Goal: Task Accomplishment & Management: Manage account settings

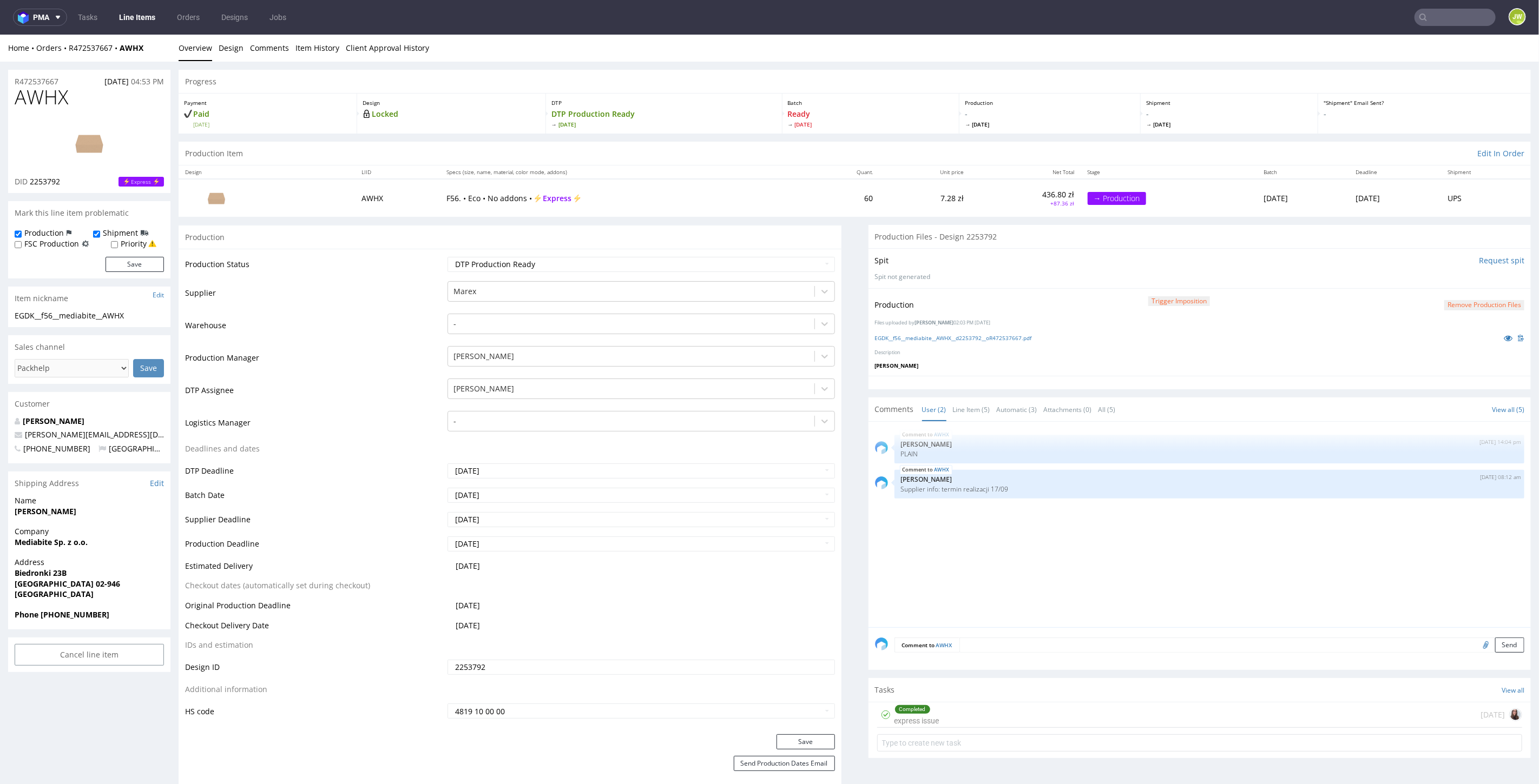
scroll to position [60, 0]
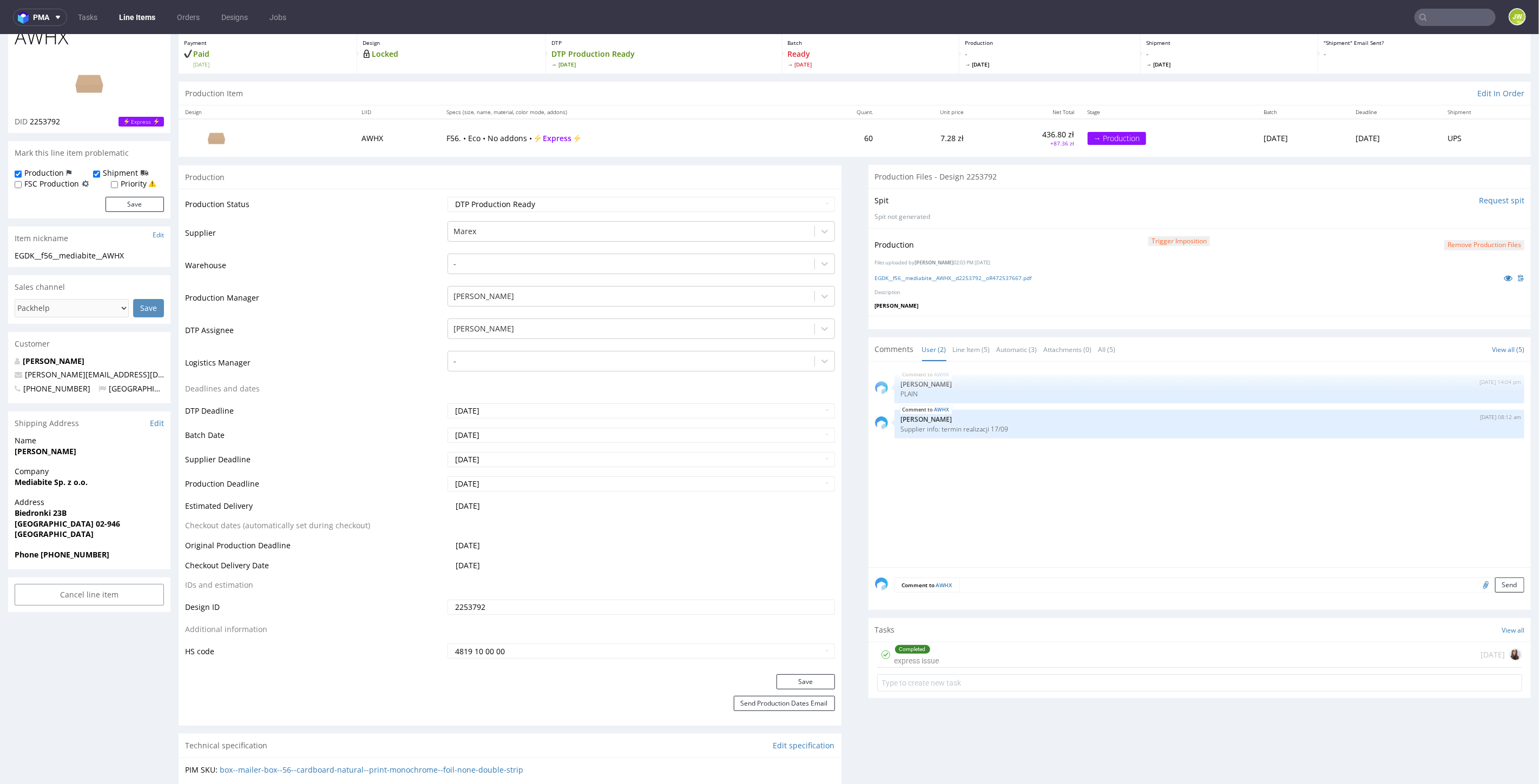
click at [1458, 23] on input "text" at bounding box center [1455, 17] width 81 height 17
type input "hxnn"
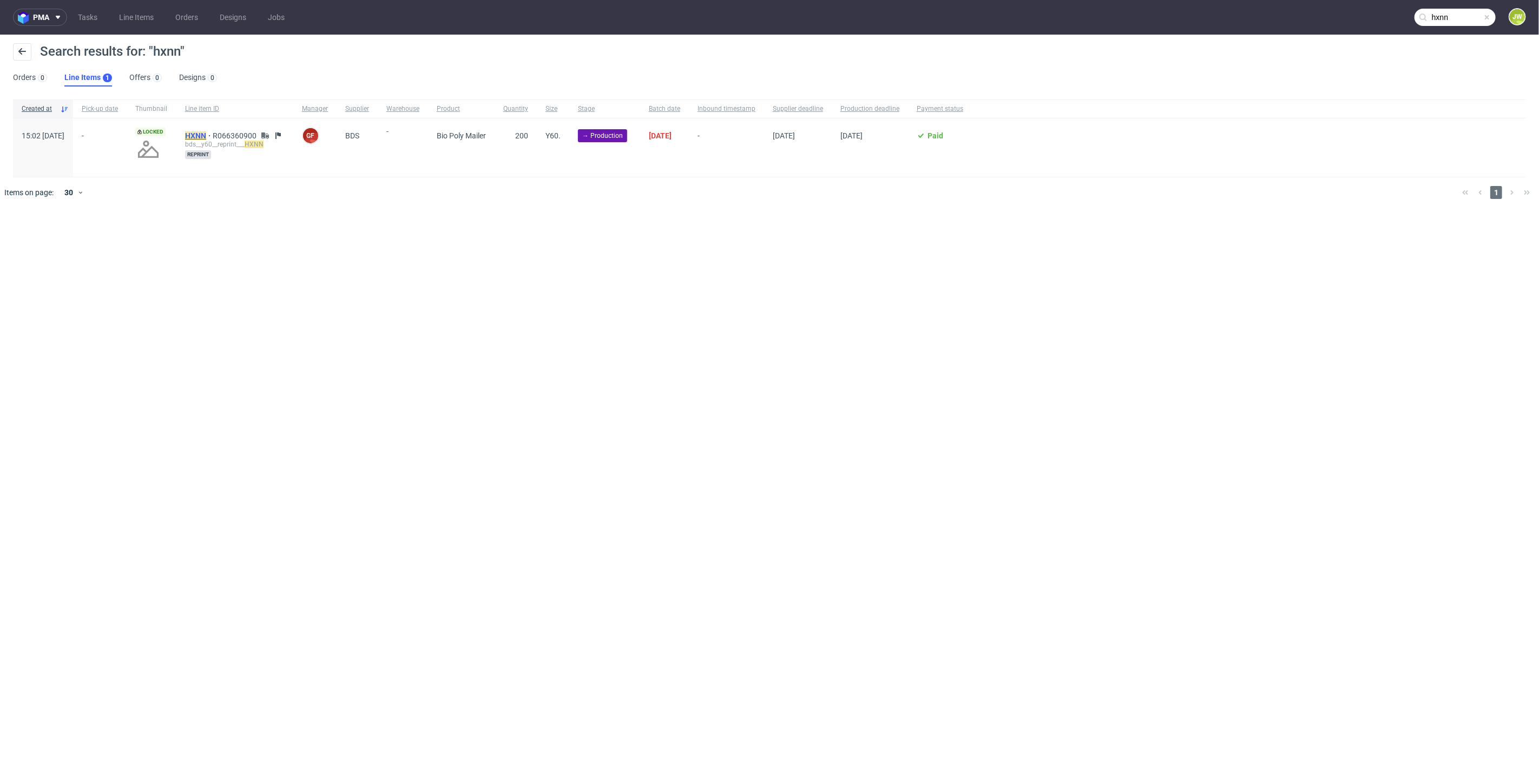
click at [206, 138] on mark "HXNN" at bounding box center [196, 135] width 21 height 8
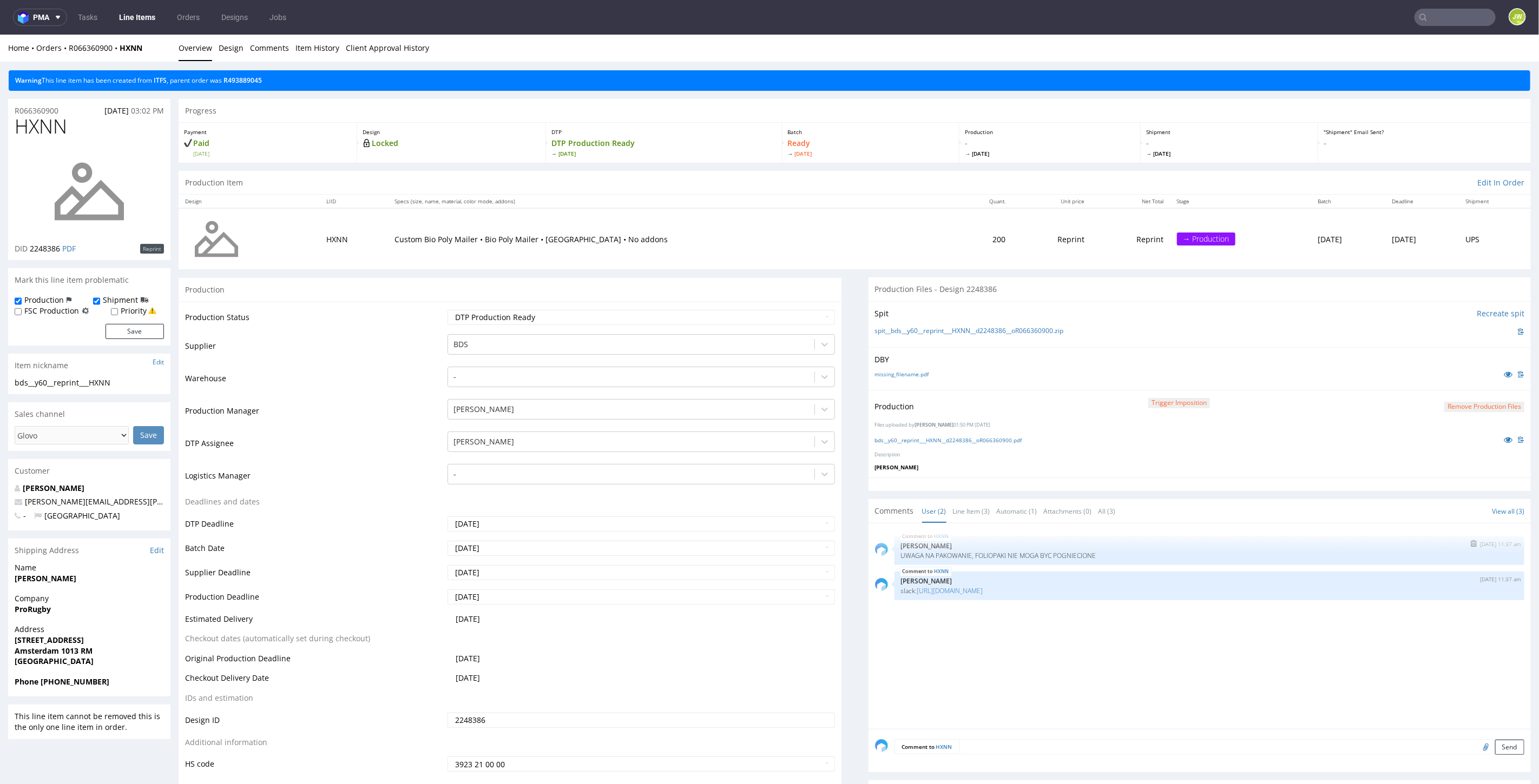
click at [1113, 551] on p "UWAGA NA PAKOWANIE, FOLIOPAKI NIE MOGA BYC POGNIECIONE" at bounding box center [1210, 555] width 618 height 8
click at [948, 593] on link "https://packhelp.slack.com/archives/C08TP6D5GBA/p1757075312929309" at bounding box center [950, 590] width 66 height 9
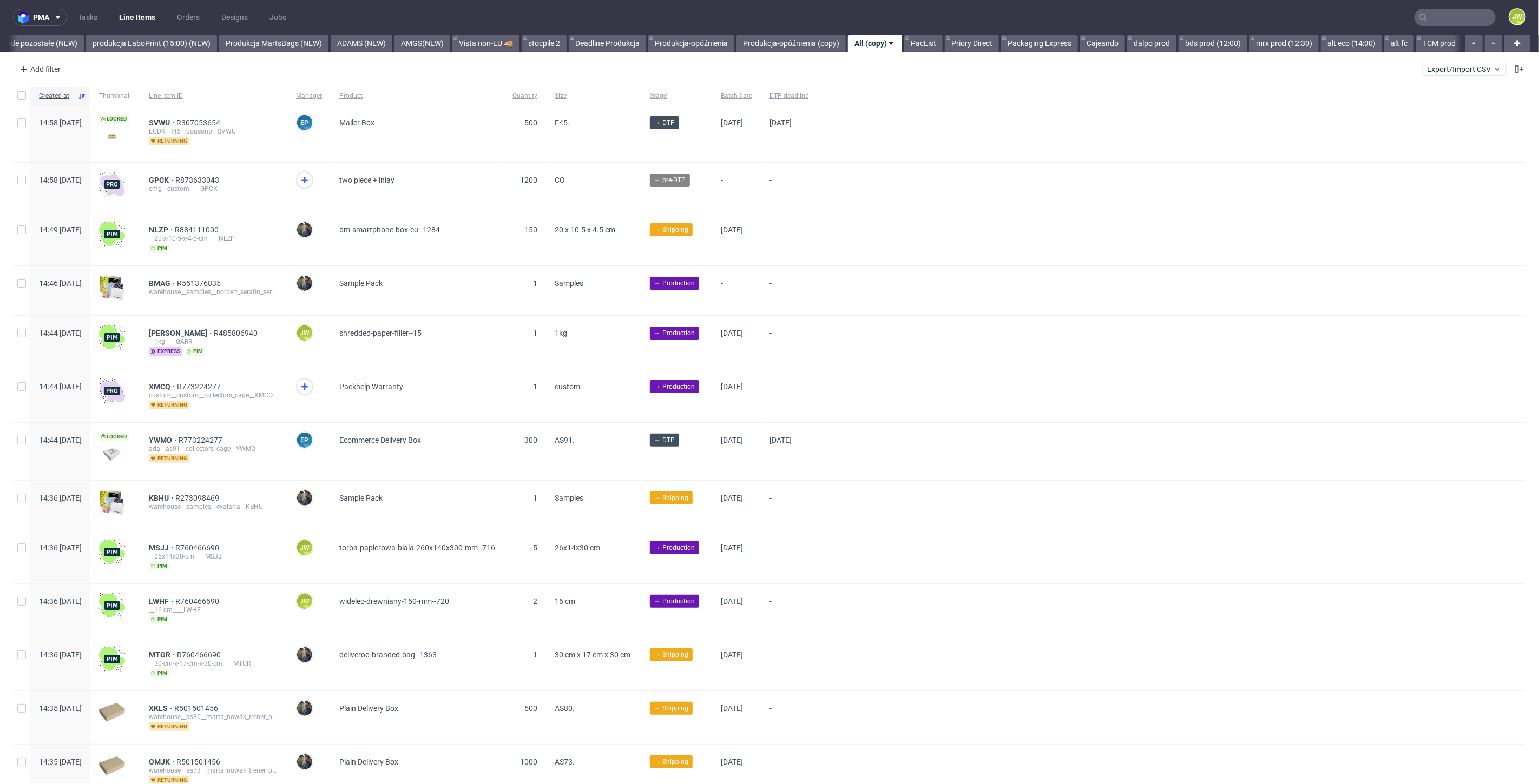
scroll to position [0, 2575]
click at [275, 43] on link "Produkcja MartsBags (NEW)" at bounding box center [273, 43] width 109 height 17
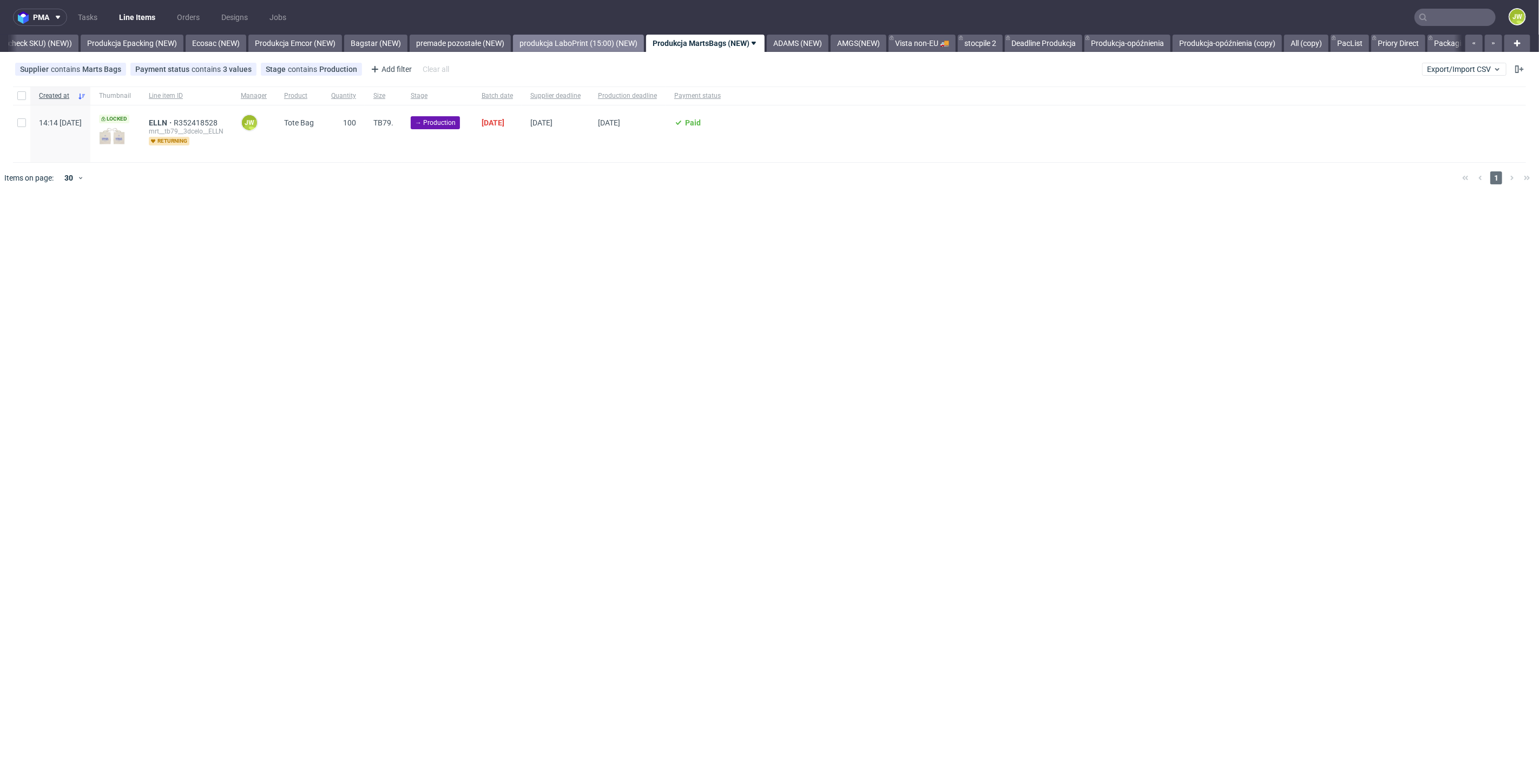
scroll to position [0, 2107]
click at [619, 33] on nav "pma Tasks Line Items Orders Designs Jobs JW" at bounding box center [770, 17] width 1539 height 35
click at [490, 44] on link "premade pozostałe (NEW)" at bounding box center [460, 43] width 102 height 17
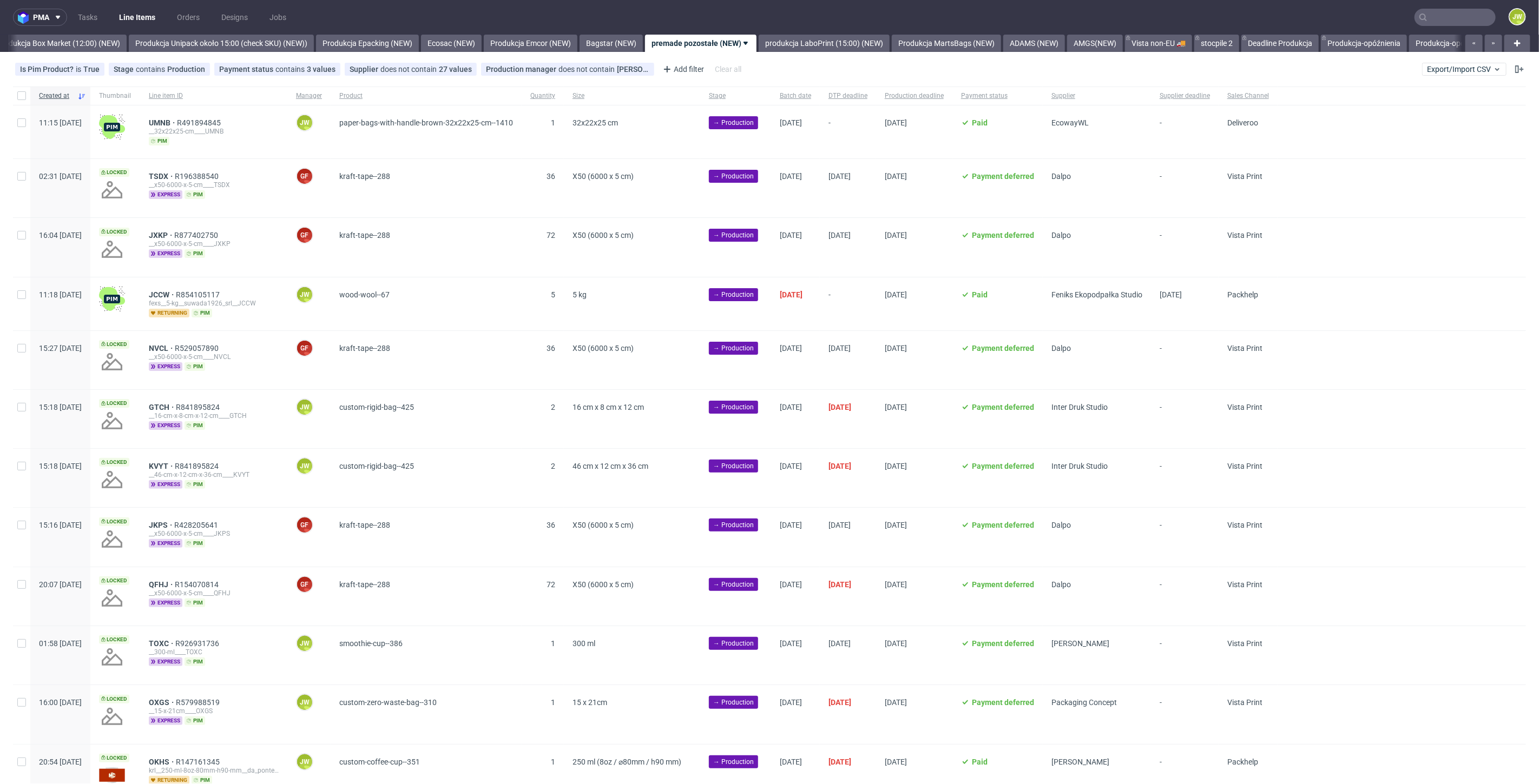
click at [1129, 92] on span "Supplier" at bounding box center [1097, 96] width 91 height 9
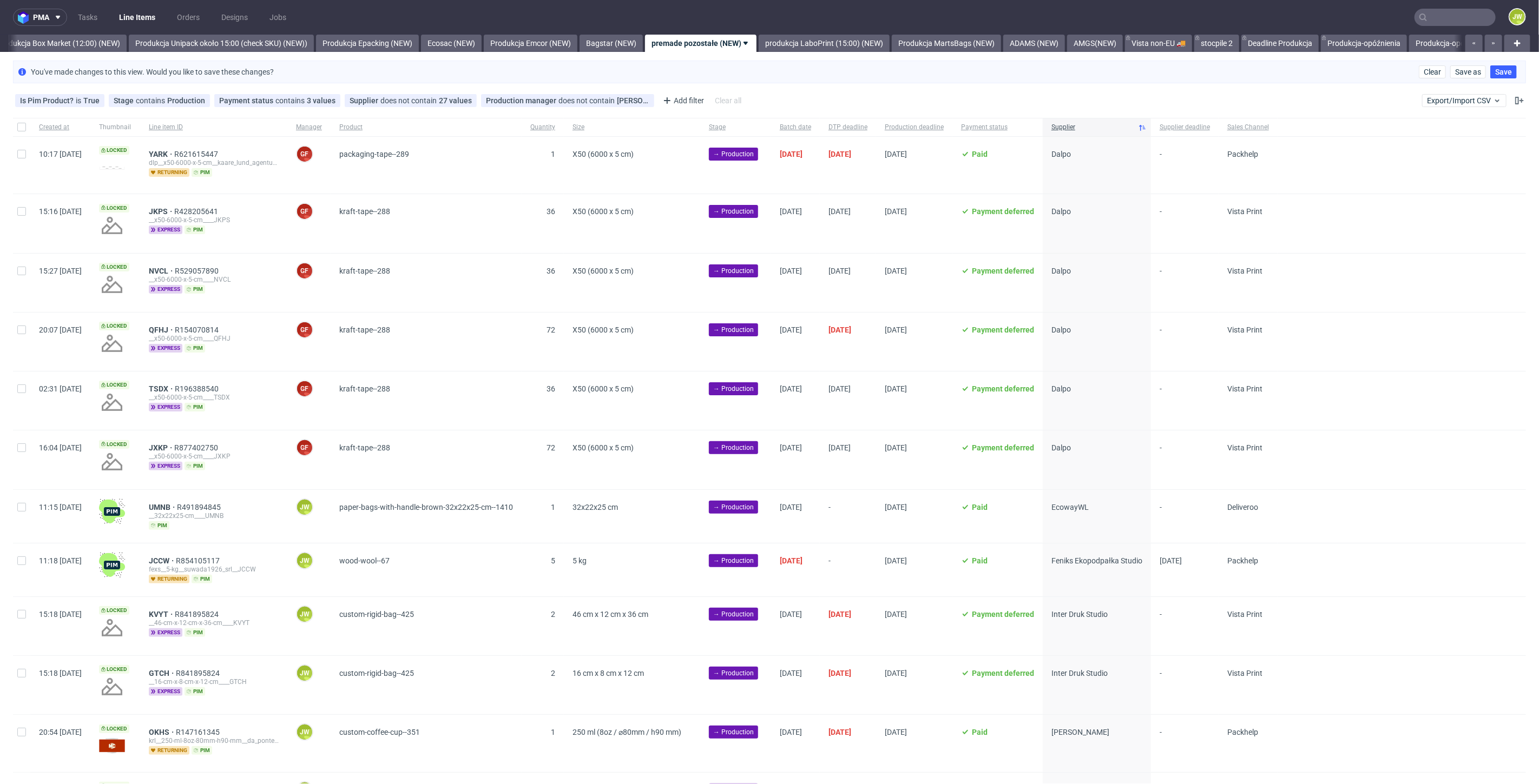
scroll to position [254, 0]
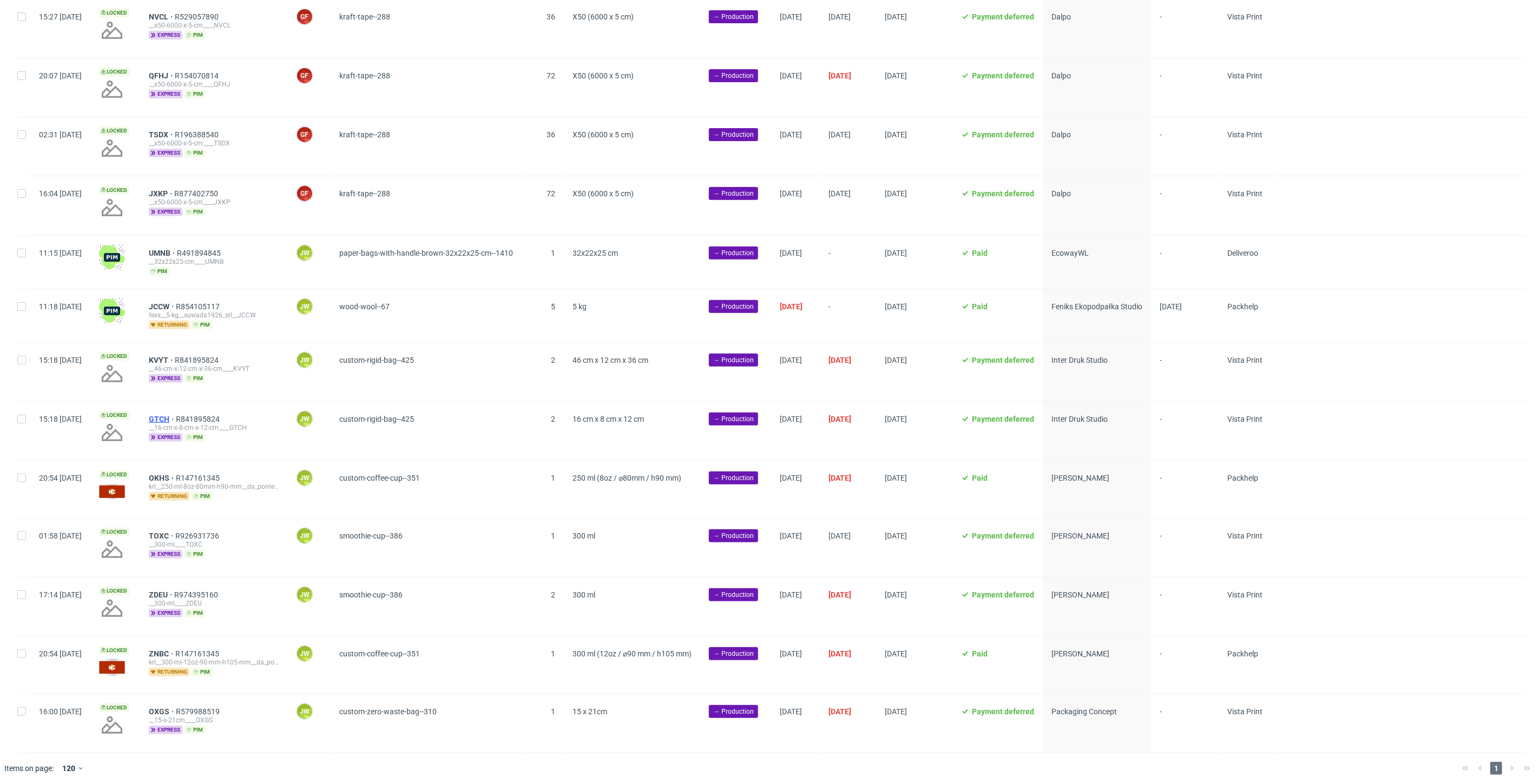
click at [176, 415] on span "GTCH" at bounding box center [162, 419] width 27 height 8
click at [175, 356] on span "KVYT" at bounding box center [161, 360] width 26 height 8
click at [21, 359] on input "checkbox" at bounding box center [21, 360] width 8 height 8
checkbox input "true"
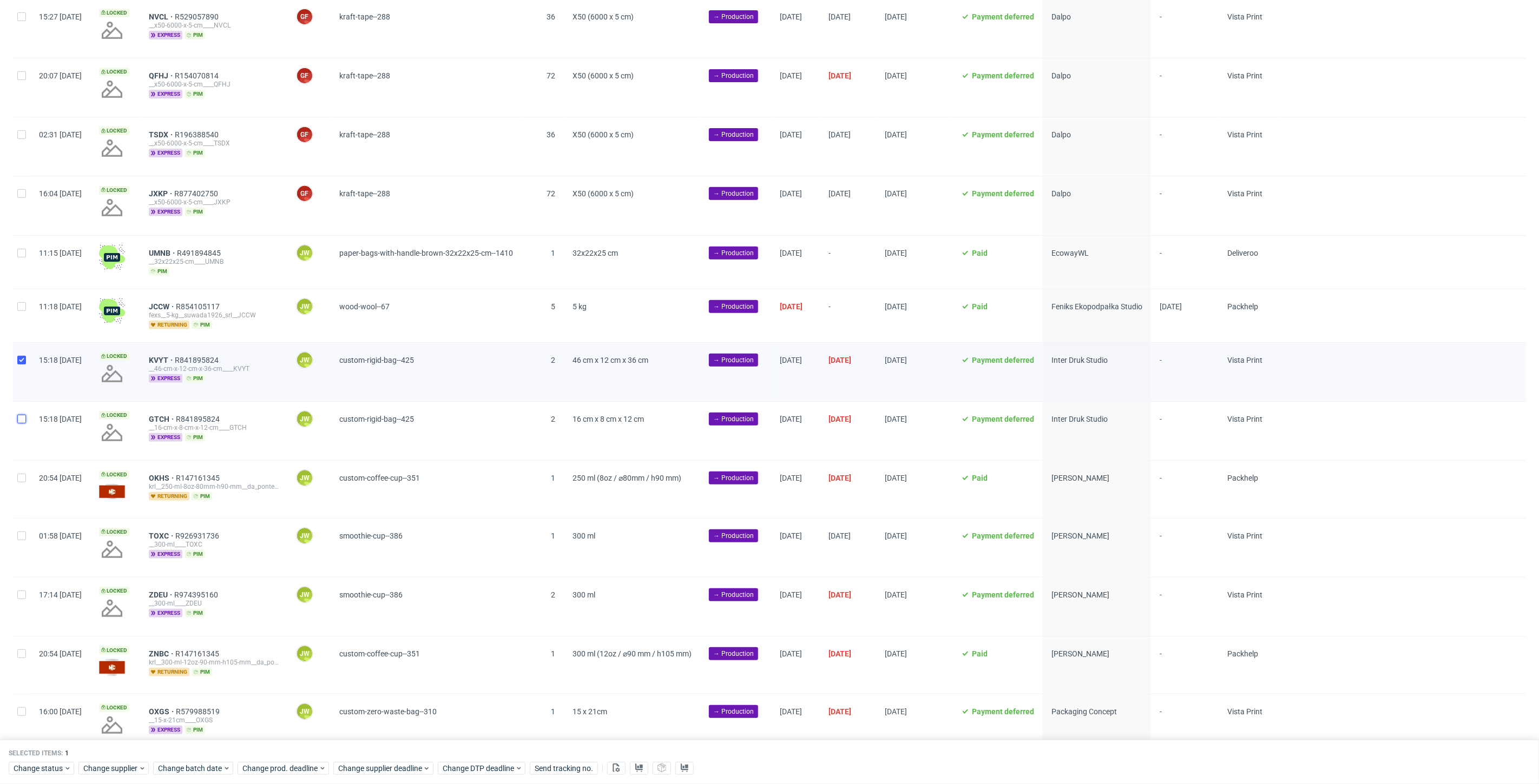
click at [21, 415] on input "checkbox" at bounding box center [21, 419] width 8 height 8
checkbox input "true"
click at [190, 776] on div "Selected items: 2 Change status Change supplier Change batch date Change prod. …" at bounding box center [770, 763] width 1539 height 45
click at [188, 767] on span "Change batch date" at bounding box center [190, 768] width 65 height 11
click at [225, 653] on span "10" at bounding box center [225, 653] width 8 height 11
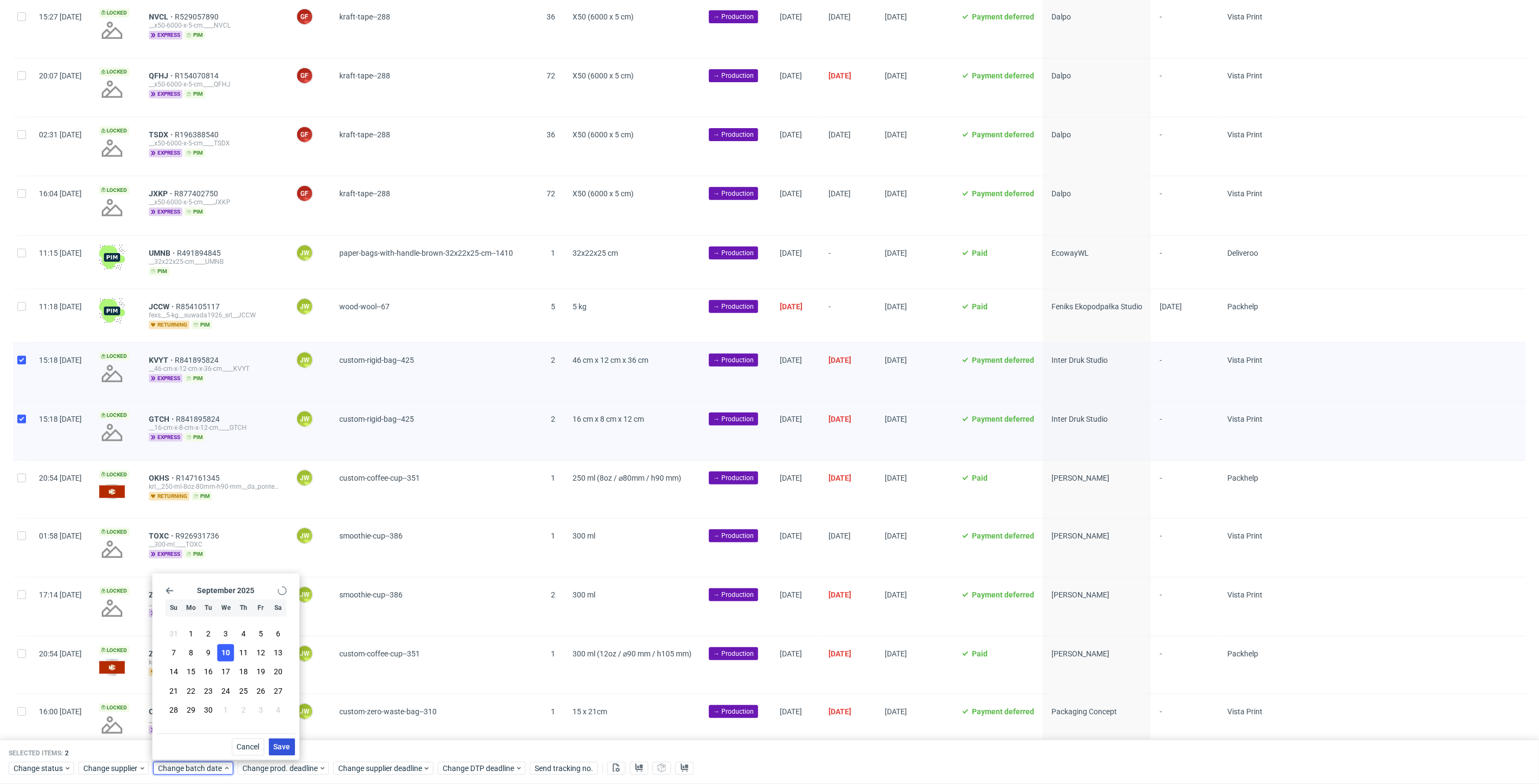
click at [295, 750] on div "September 2025 Su Mo Tu We Th Fr Sa 31 1 2 3 4 5 6 7 8 9 10 11 12 13 14 15 16 1…" at bounding box center [225, 667] width 147 height 187
click at [284, 749] on span "Save" at bounding box center [282, 747] width 17 height 7
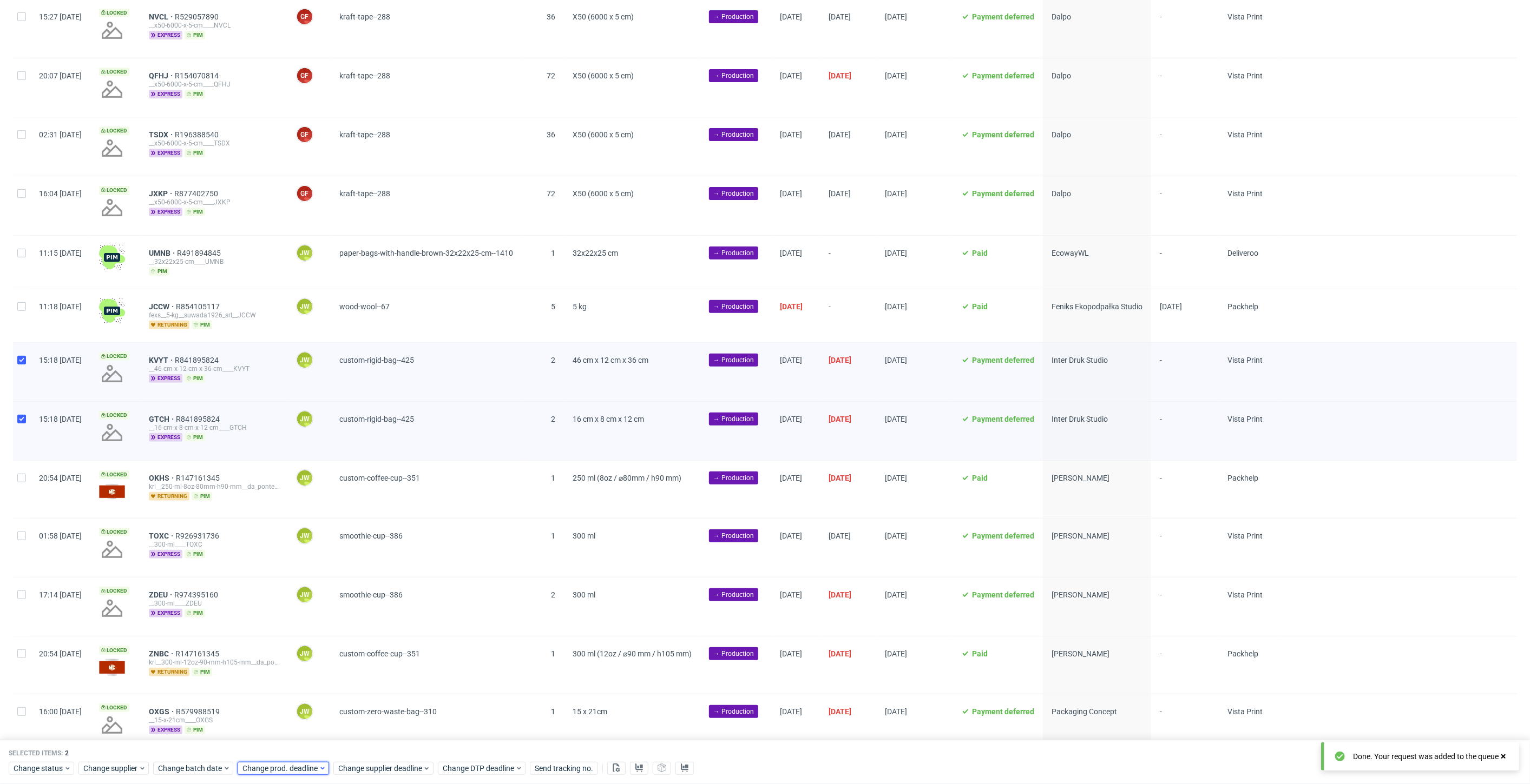
click at [280, 767] on span "Change prod. deadline" at bounding box center [281, 768] width 76 height 11
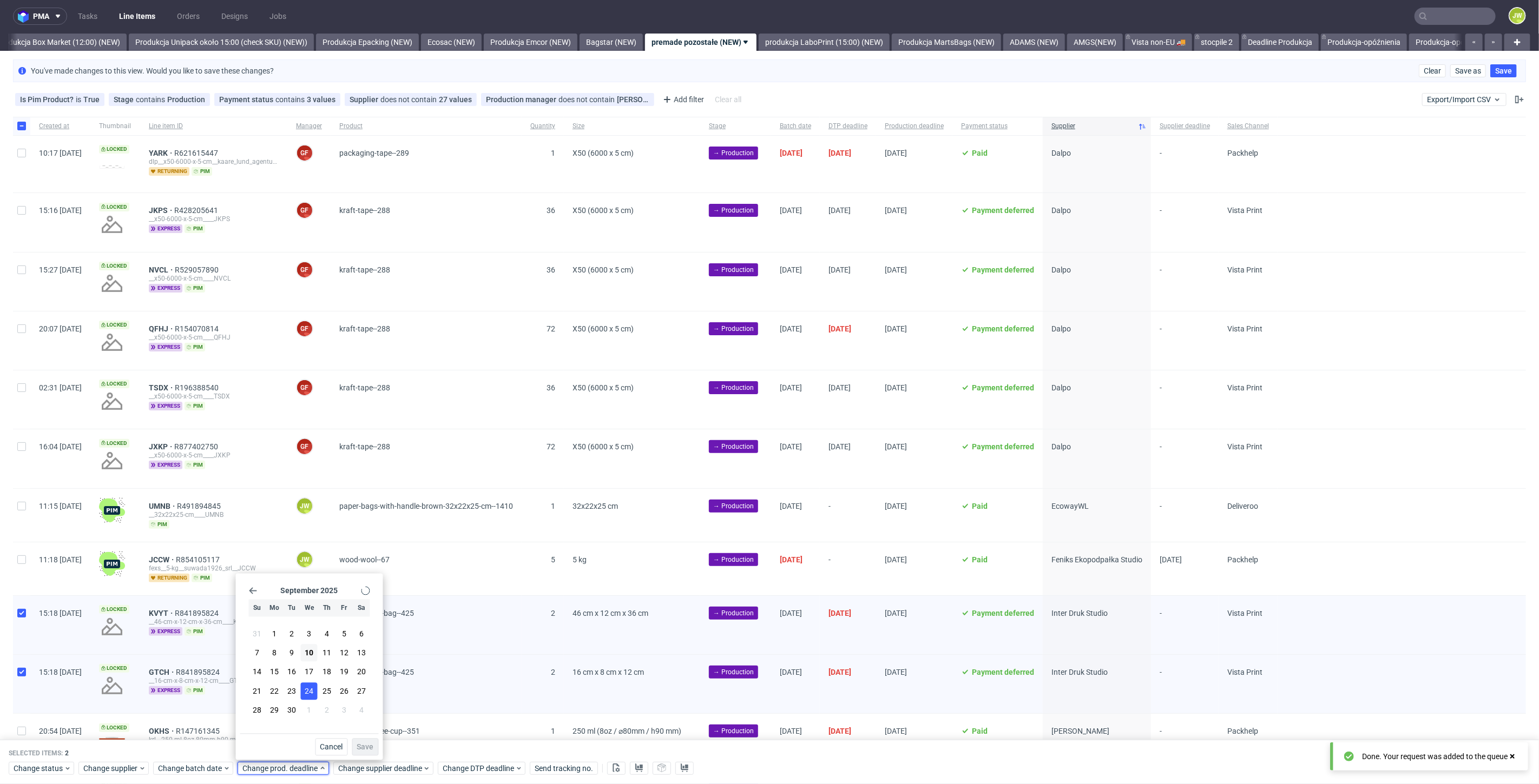
scroll to position [0, 0]
click at [310, 692] on span "24" at bounding box center [310, 691] width 8 height 11
click at [359, 749] on span "Save" at bounding box center [366, 747] width 17 height 7
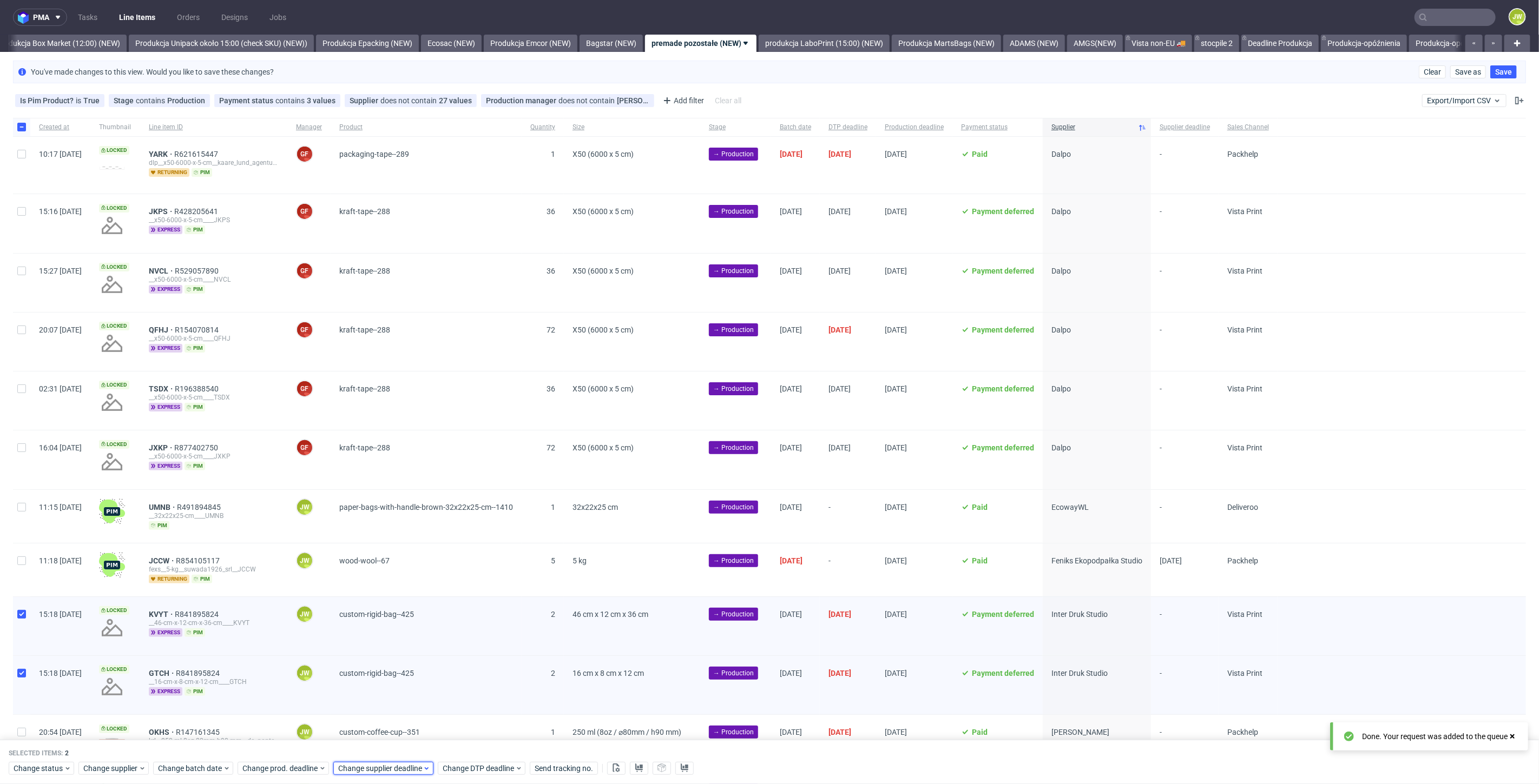
scroll to position [0, 1872]
click at [363, 773] on span "Change supplier deadline" at bounding box center [381, 768] width 84 height 11
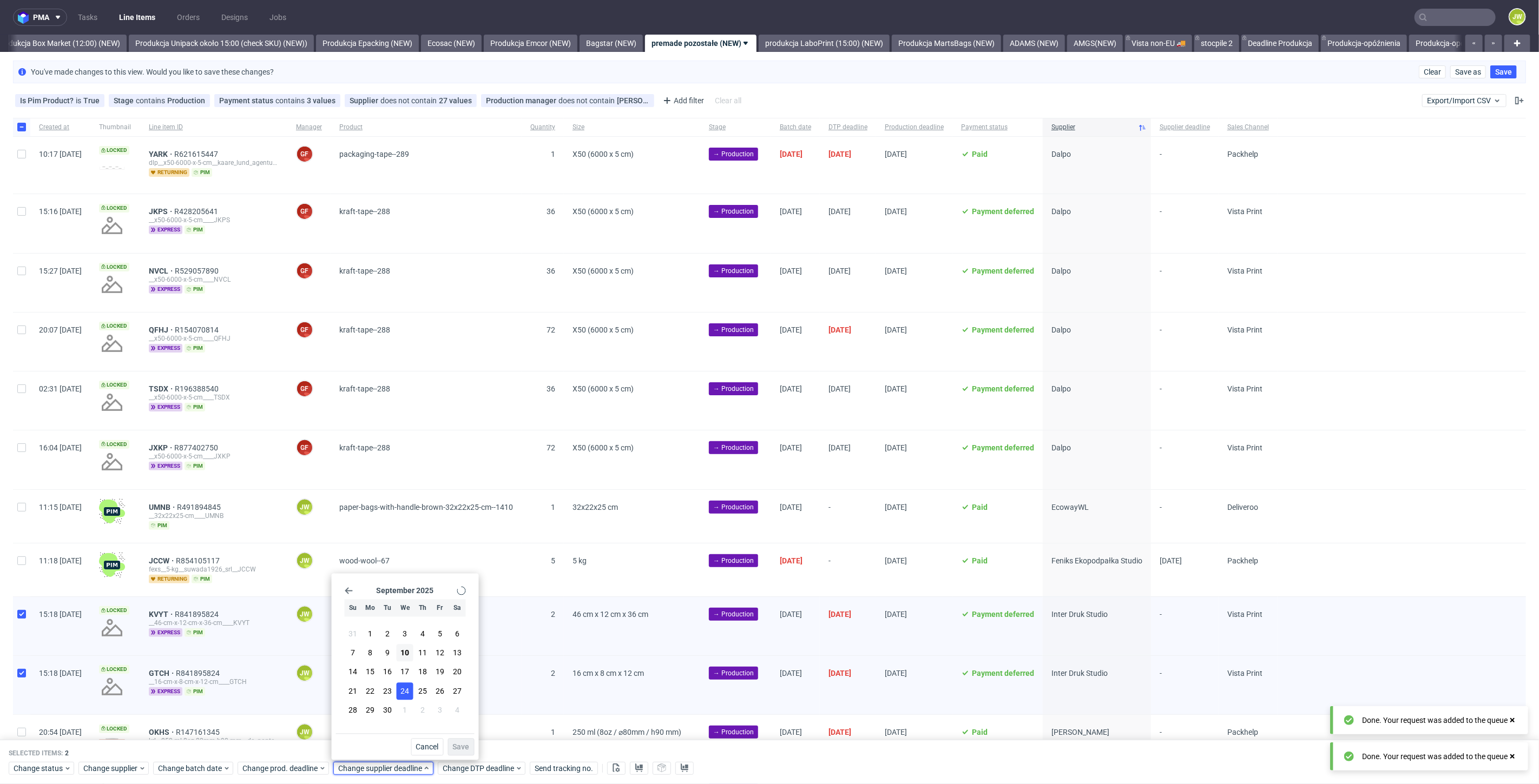
click at [398, 696] on button "24" at bounding box center [405, 691] width 17 height 17
click at [458, 749] on span "Save" at bounding box center [462, 747] width 17 height 7
click at [522, 626] on div "custom-rigid-bag--425" at bounding box center [425, 626] width 191 height 59
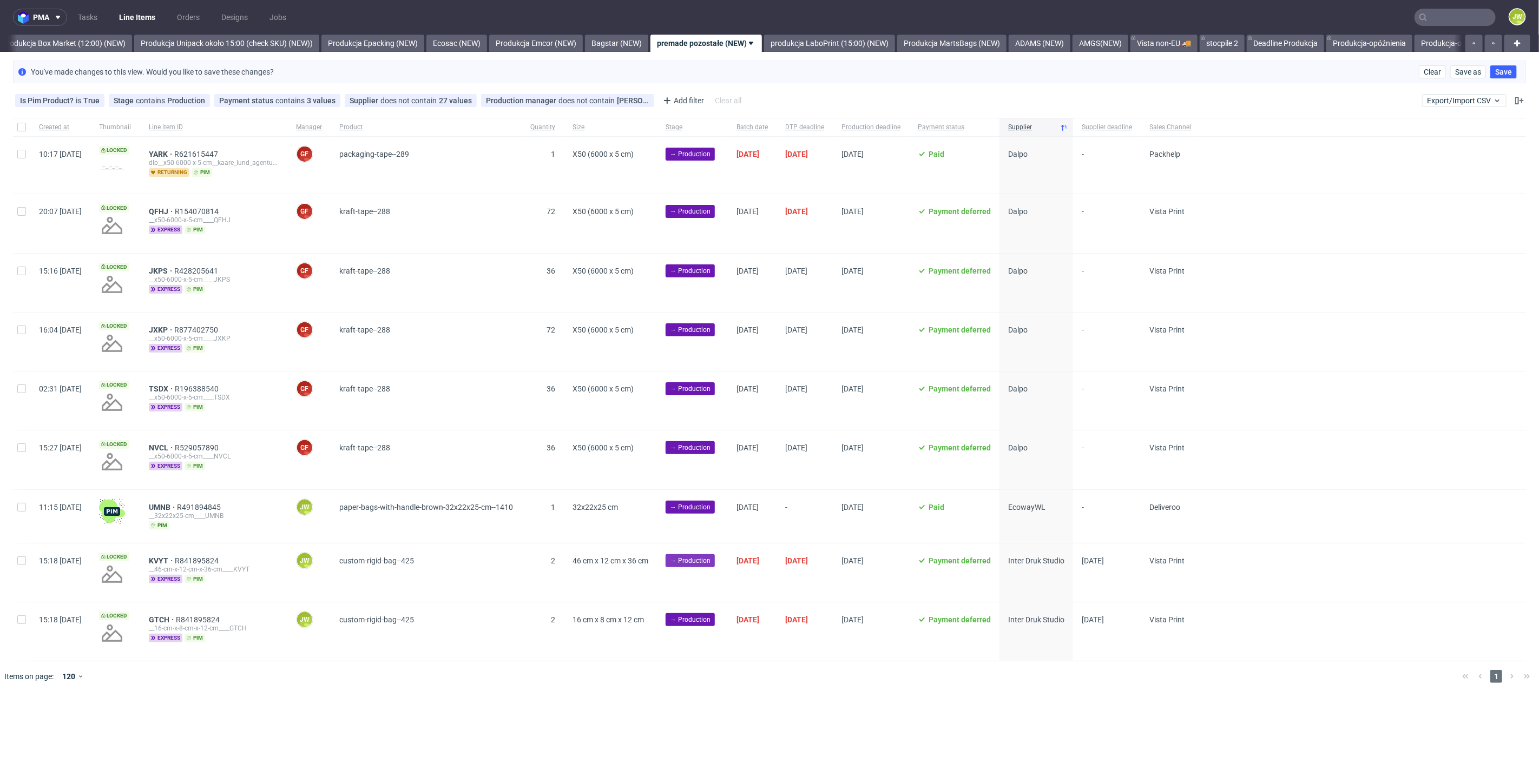
scroll to position [0, 1868]
click at [21, 564] on div at bounding box center [21, 573] width 17 height 59
checkbox input "true"
click at [18, 616] on input "checkbox" at bounding box center [21, 620] width 8 height 8
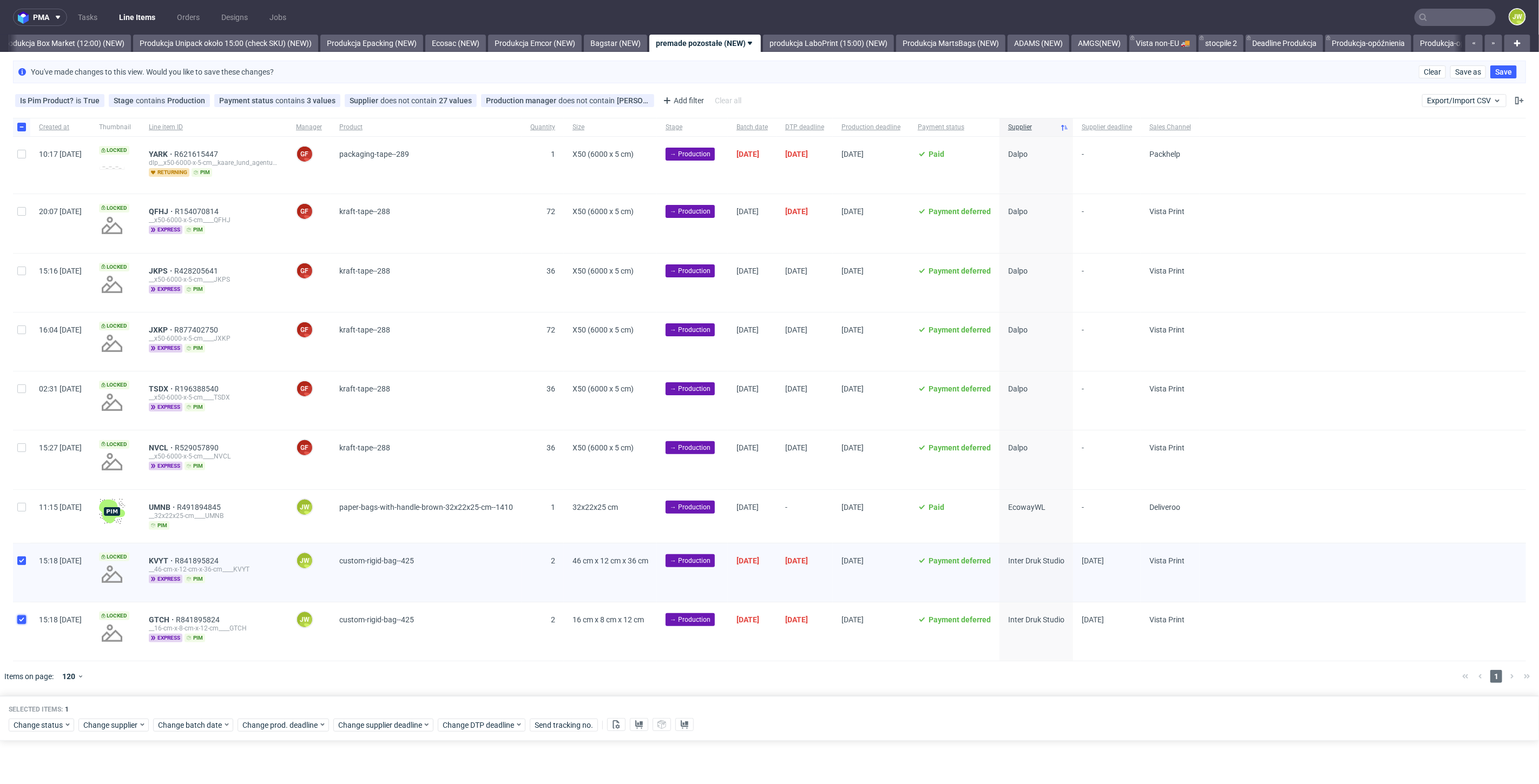
checkbox input "true"
click at [614, 724] on use at bounding box center [617, 725] width 7 height 8
click at [632, 722] on button at bounding box center [639, 725] width 18 height 13
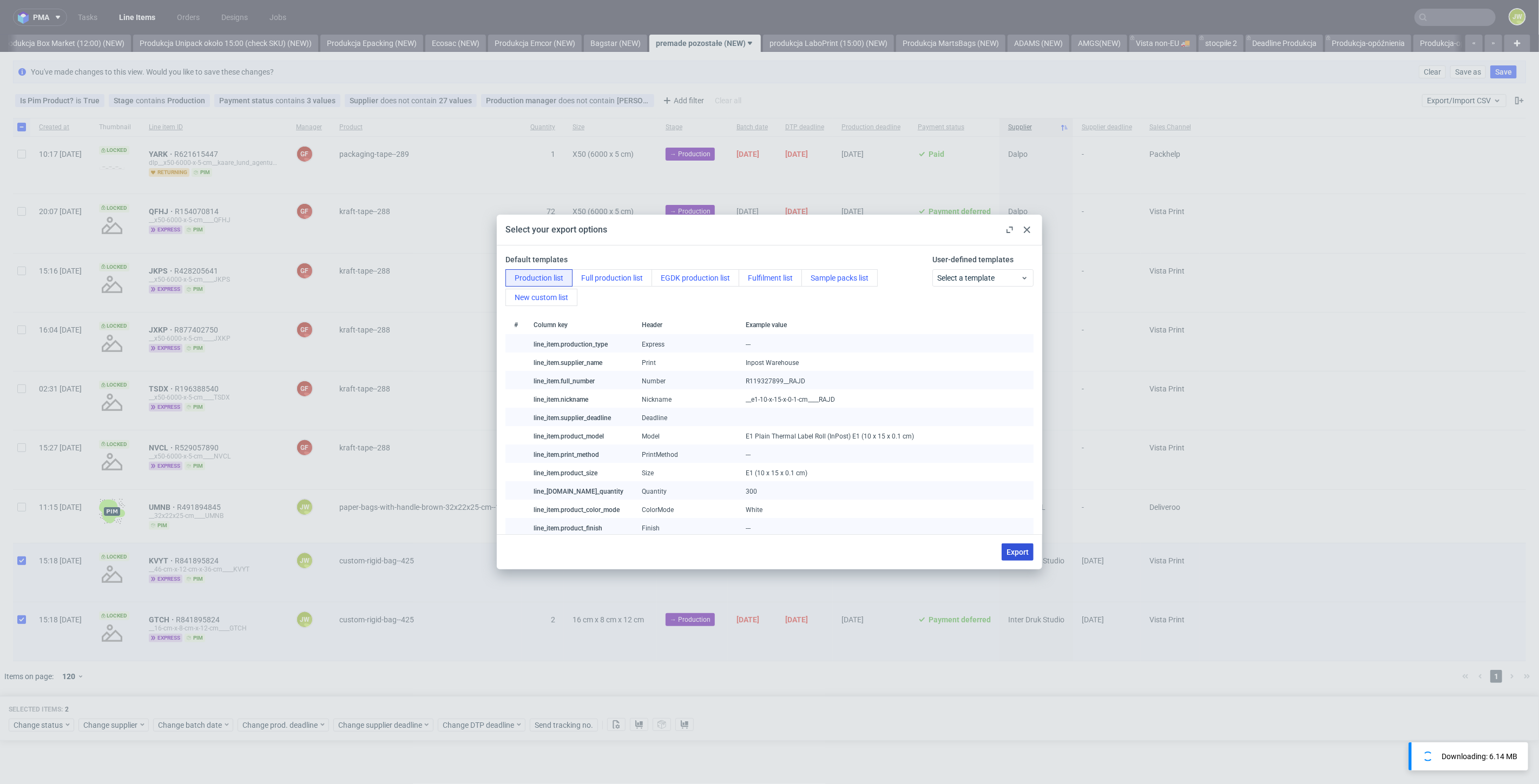
click at [1007, 545] on button "Export" at bounding box center [1017, 552] width 32 height 17
checkbox input "false"
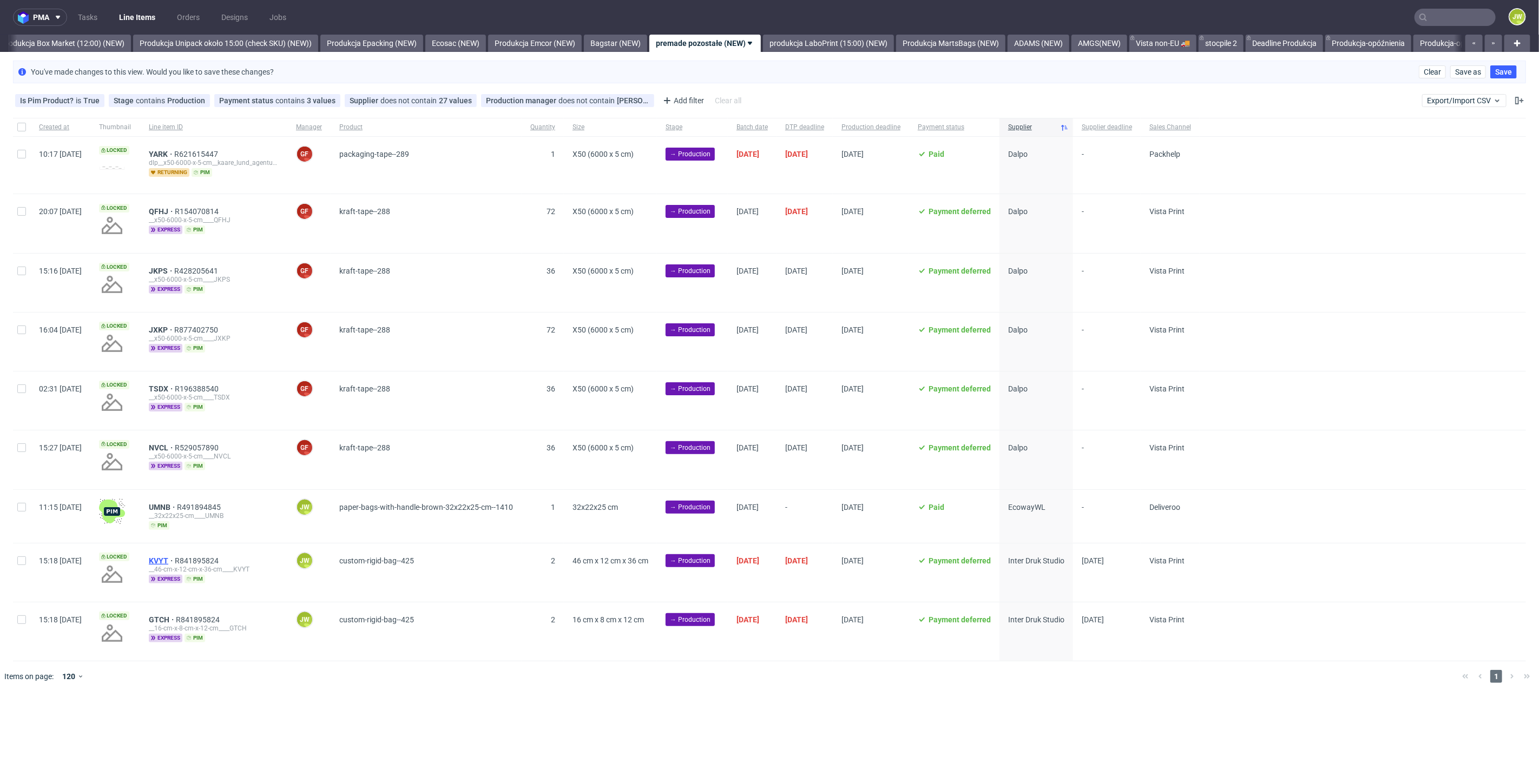
click at [175, 556] on span "KVYT" at bounding box center [161, 560] width 26 height 8
click at [19, 560] on input "checkbox" at bounding box center [21, 560] width 8 height 8
checkbox input "true"
click at [23, 616] on input "checkbox" at bounding box center [21, 620] width 8 height 8
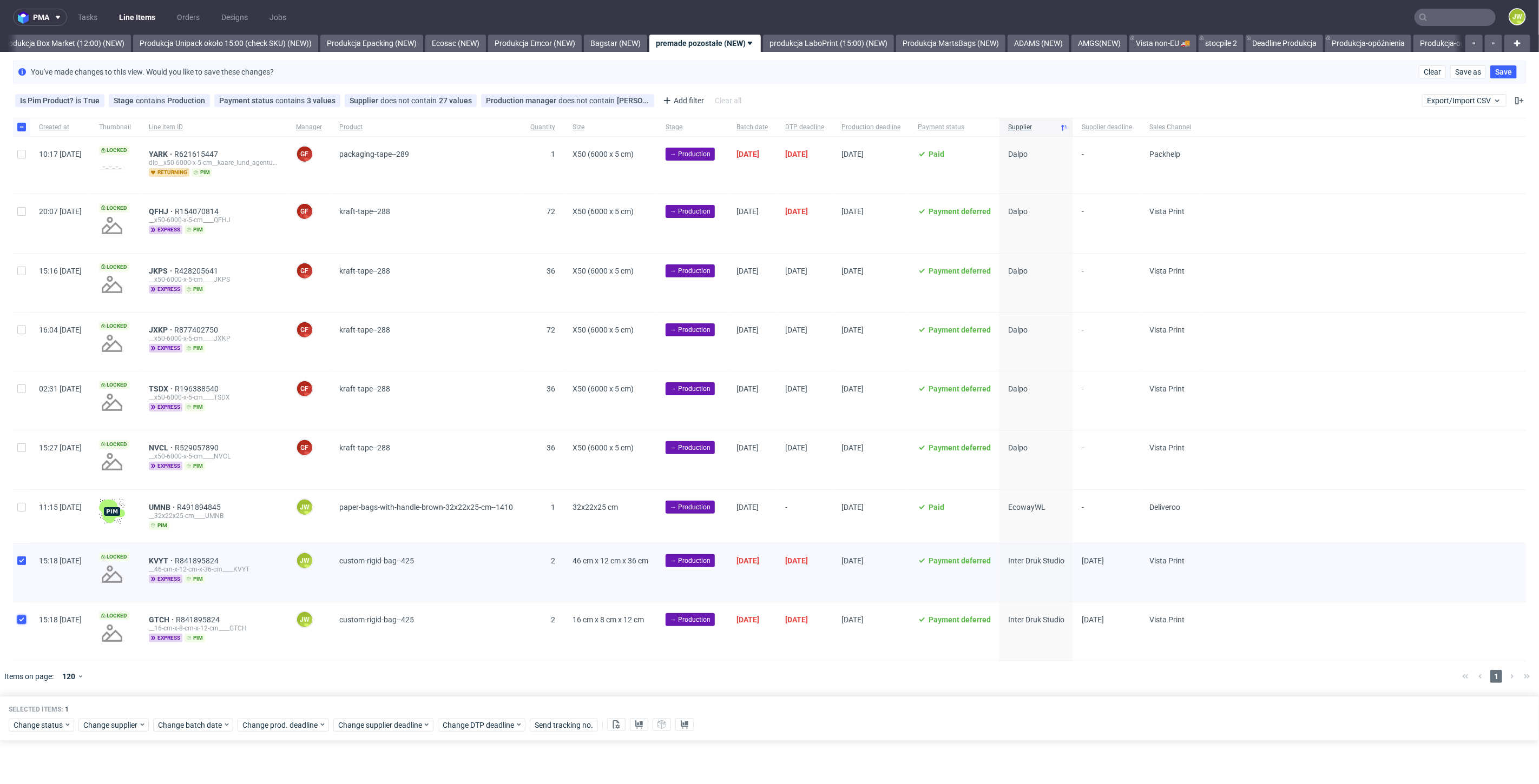
checkbox input "true"
click at [34, 725] on span "Change status" at bounding box center [38, 725] width 50 height 11
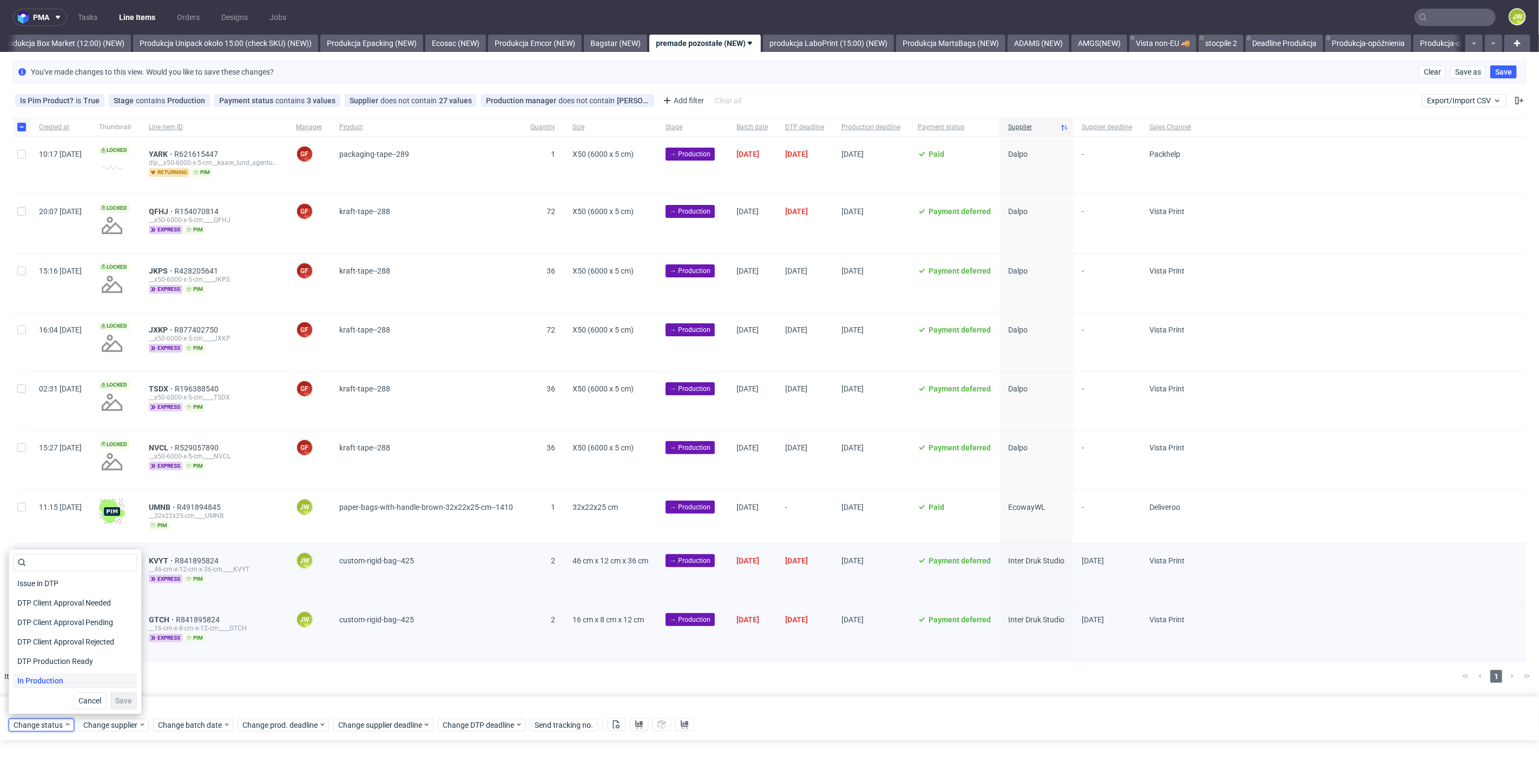
click at [34, 678] on span "In Production" at bounding box center [40, 681] width 54 height 15
click at [117, 699] on span "Save" at bounding box center [124, 701] width 17 height 7
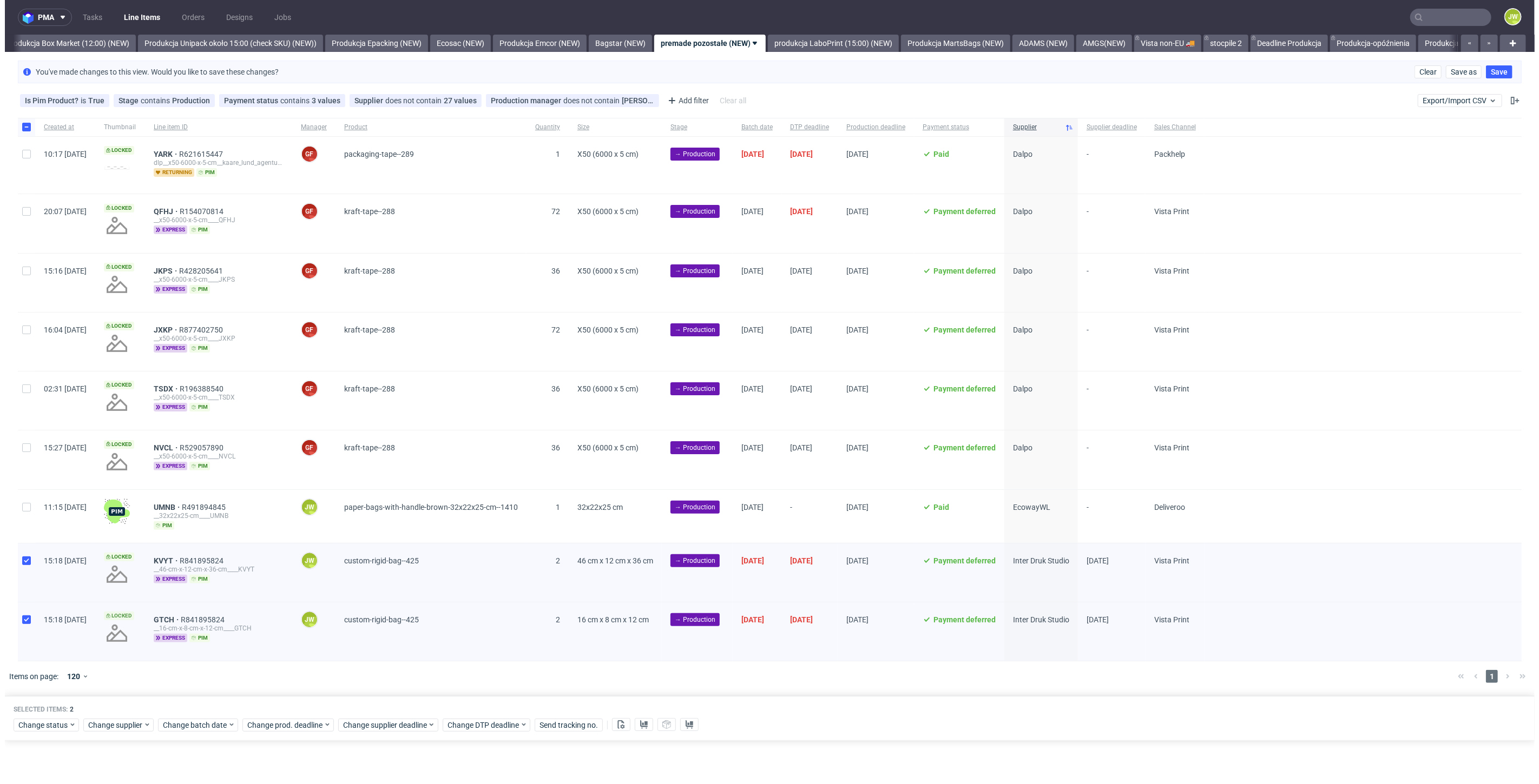
scroll to position [0, 1868]
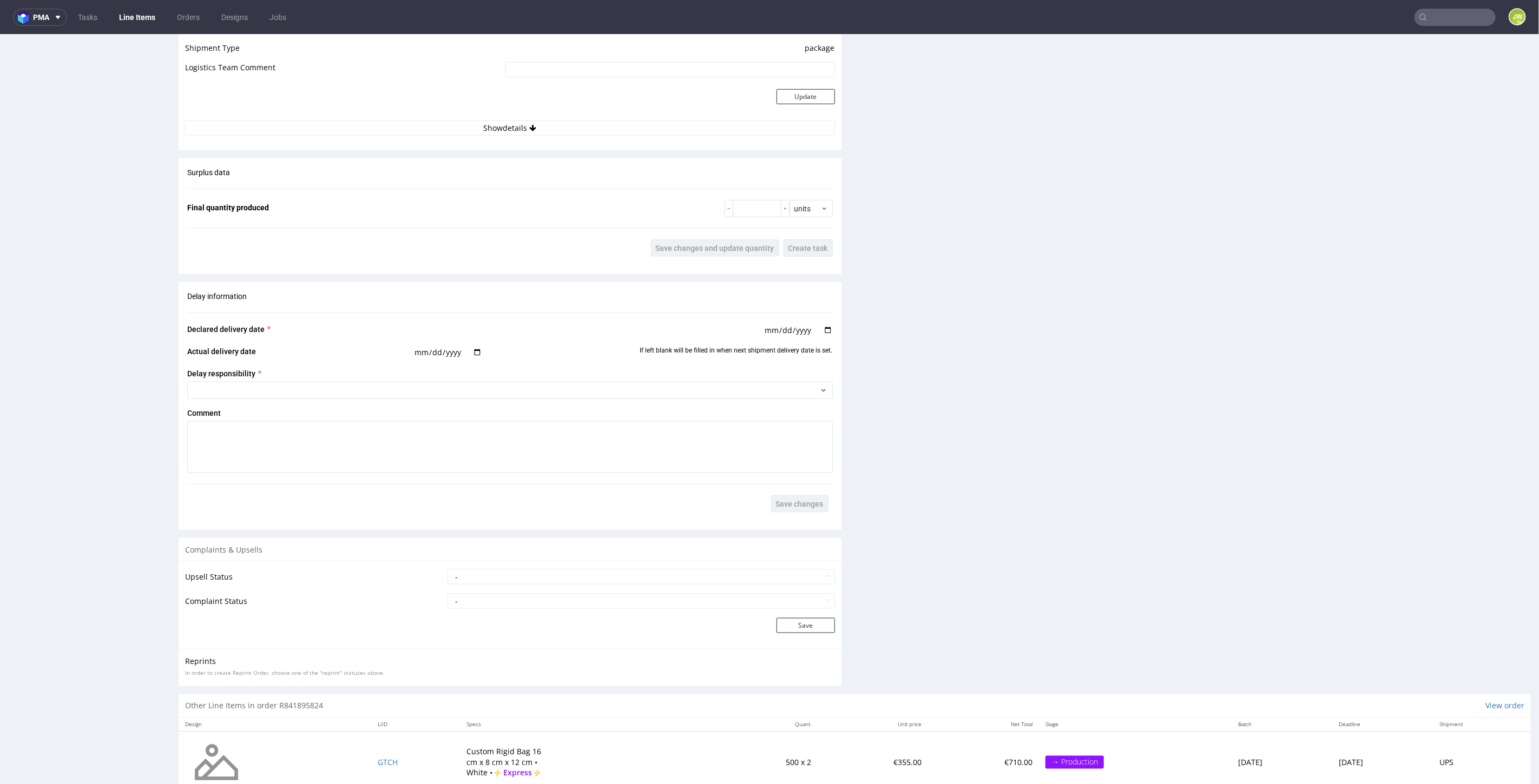
scroll to position [1122, 0]
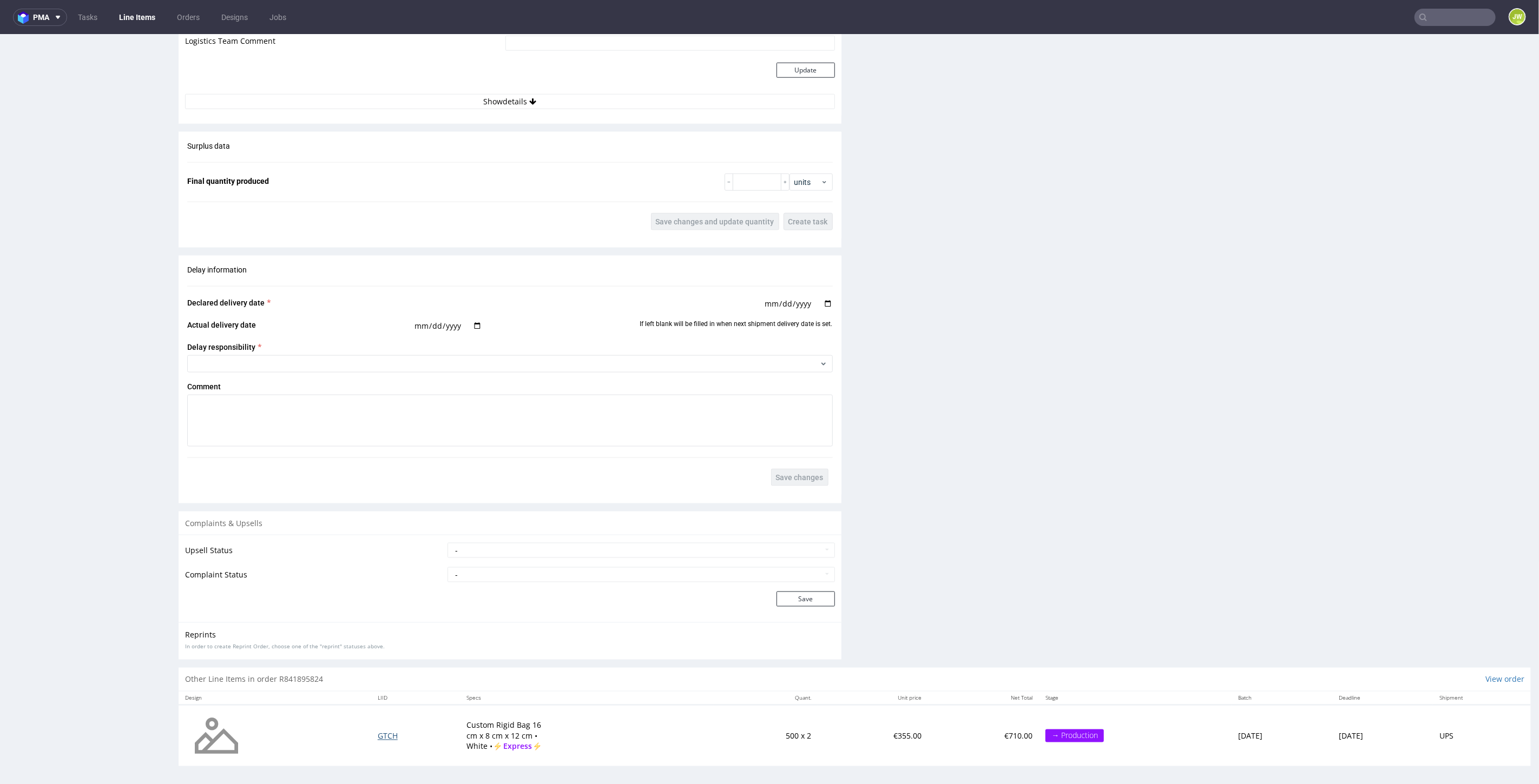
click at [377, 734] on span "GTCH" at bounding box center [387, 735] width 20 height 10
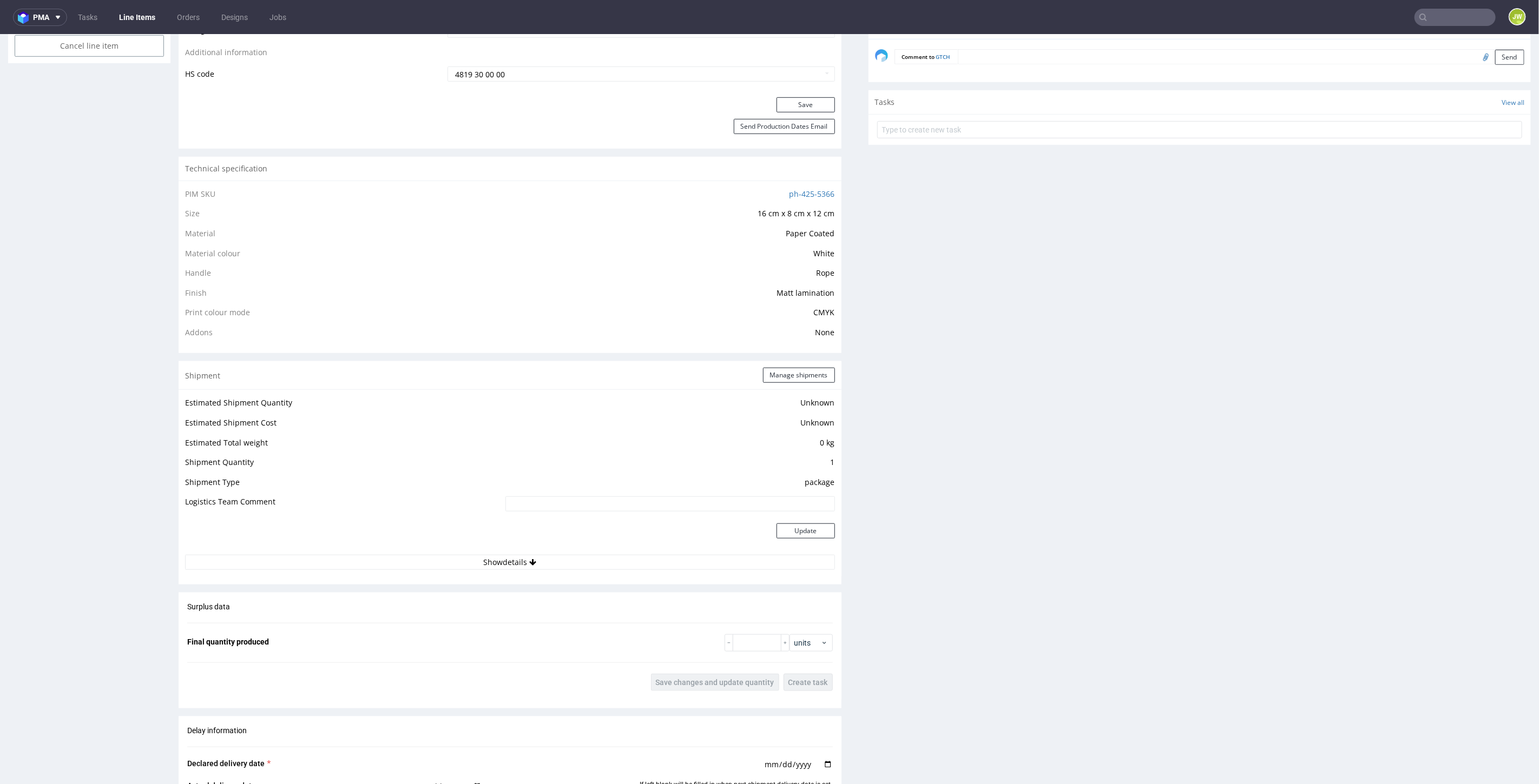
scroll to position [721, 0]
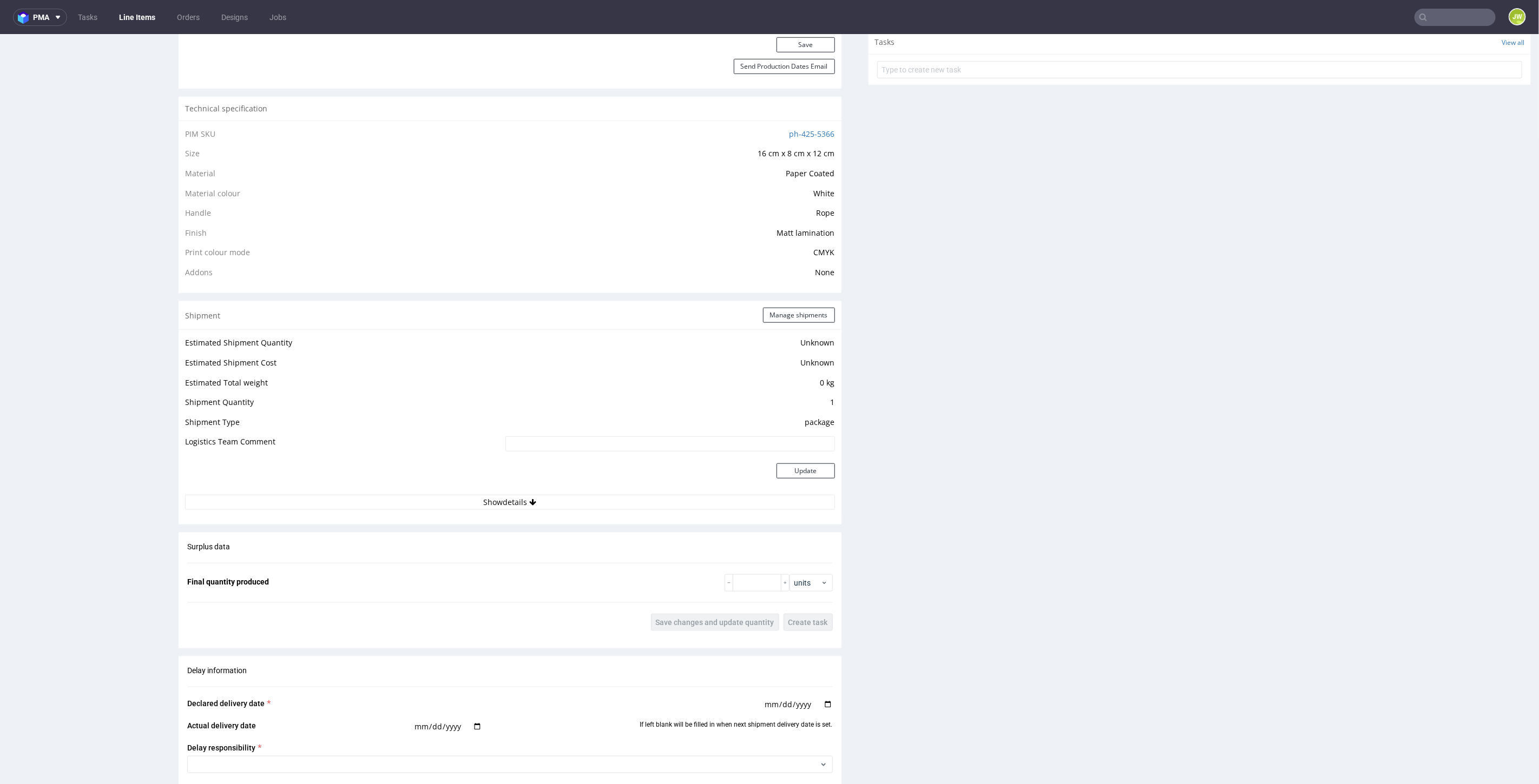
click at [941, 410] on div "Production Files - Design 2258404 Spit Recreate spit spit____16-cm-x-8-cm-x-12-…" at bounding box center [1200, 296] width 663 height 1541
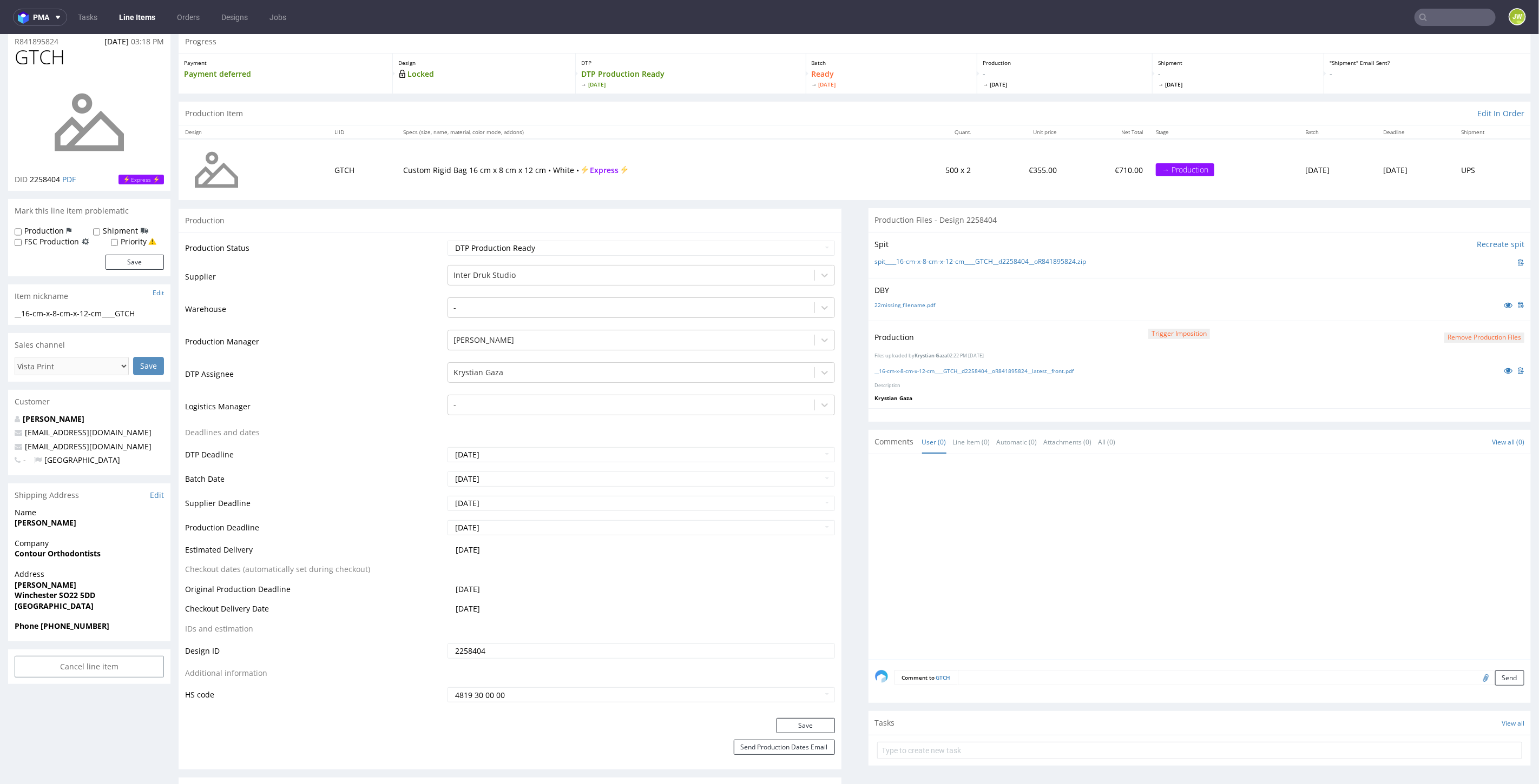
scroll to position [0, 0]
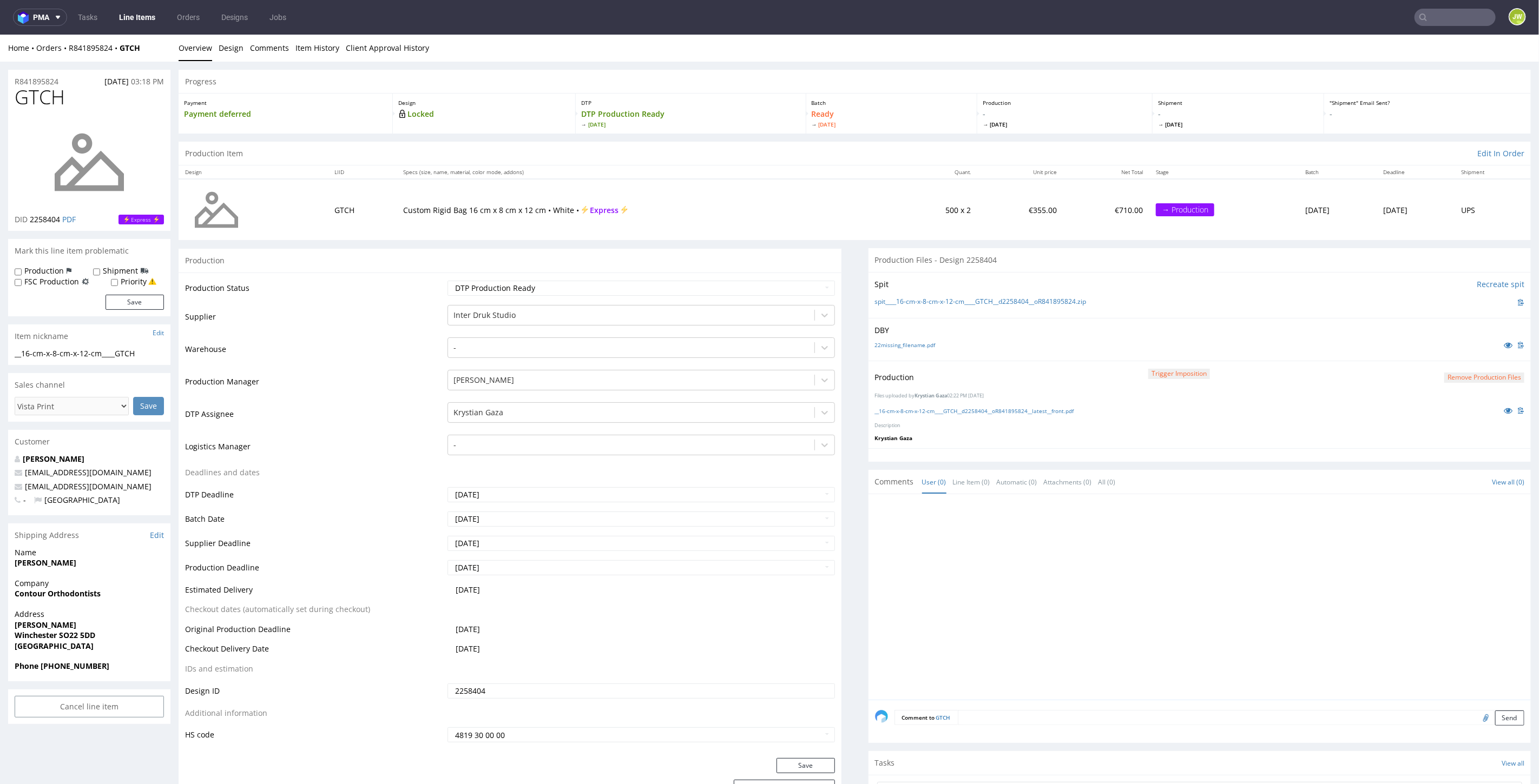
click at [1439, 12] on input "text" at bounding box center [1455, 17] width 81 height 17
paste input "UGDY"
type input "UGDY"
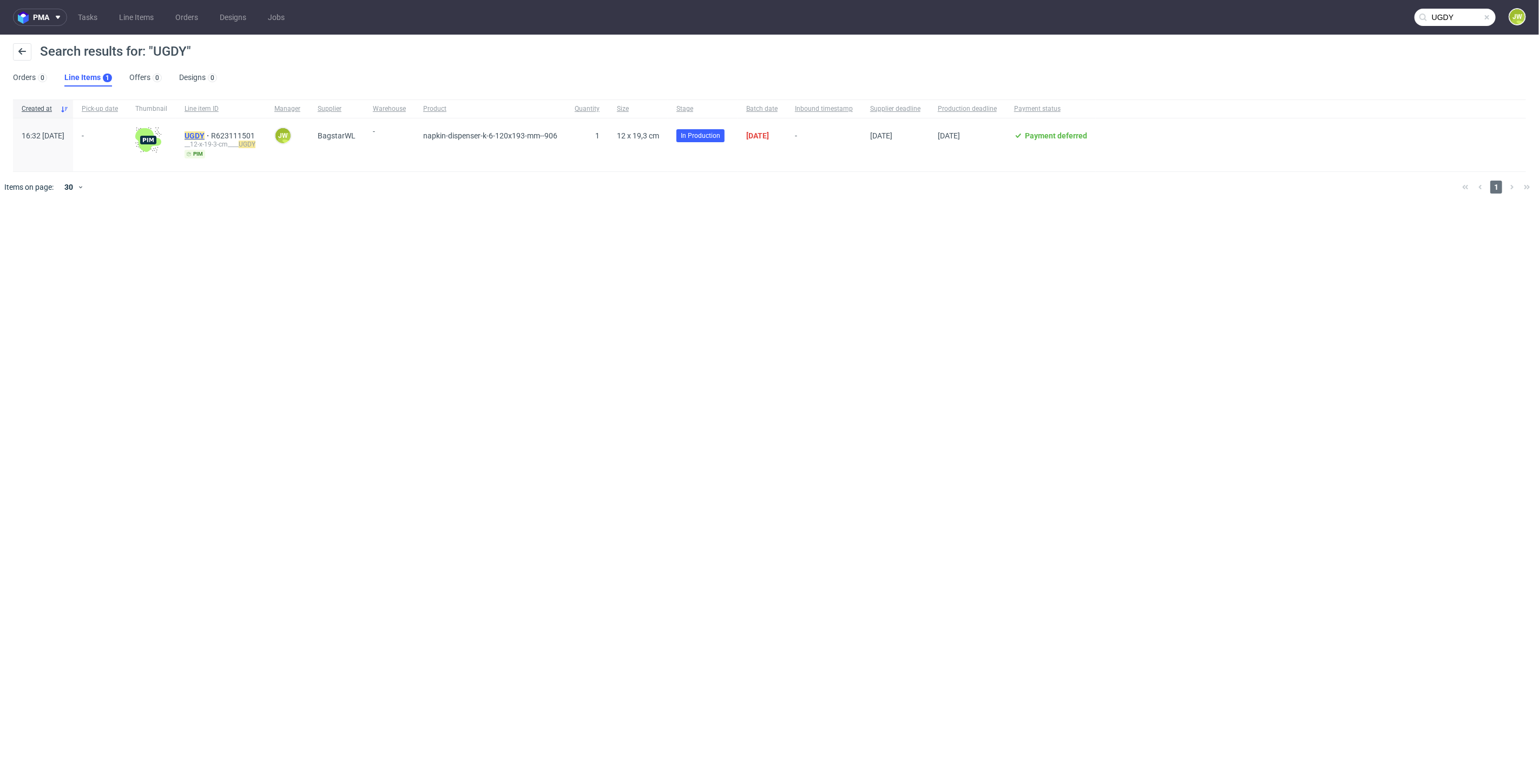
click at [205, 137] on mark "UGDY" at bounding box center [195, 135] width 20 height 8
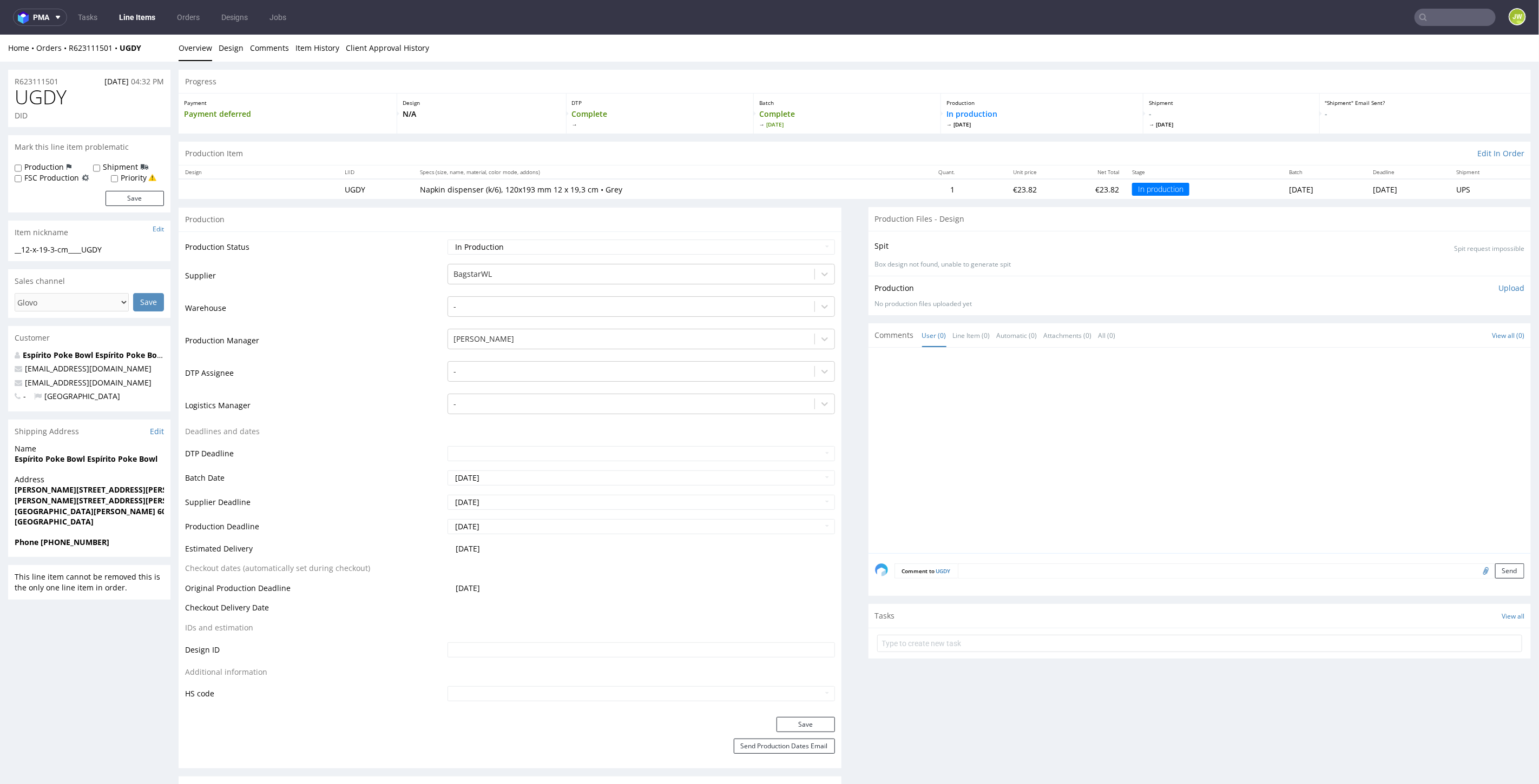
click at [278, 151] on div "Production Item Edit In Order" at bounding box center [855, 153] width 1352 height 24
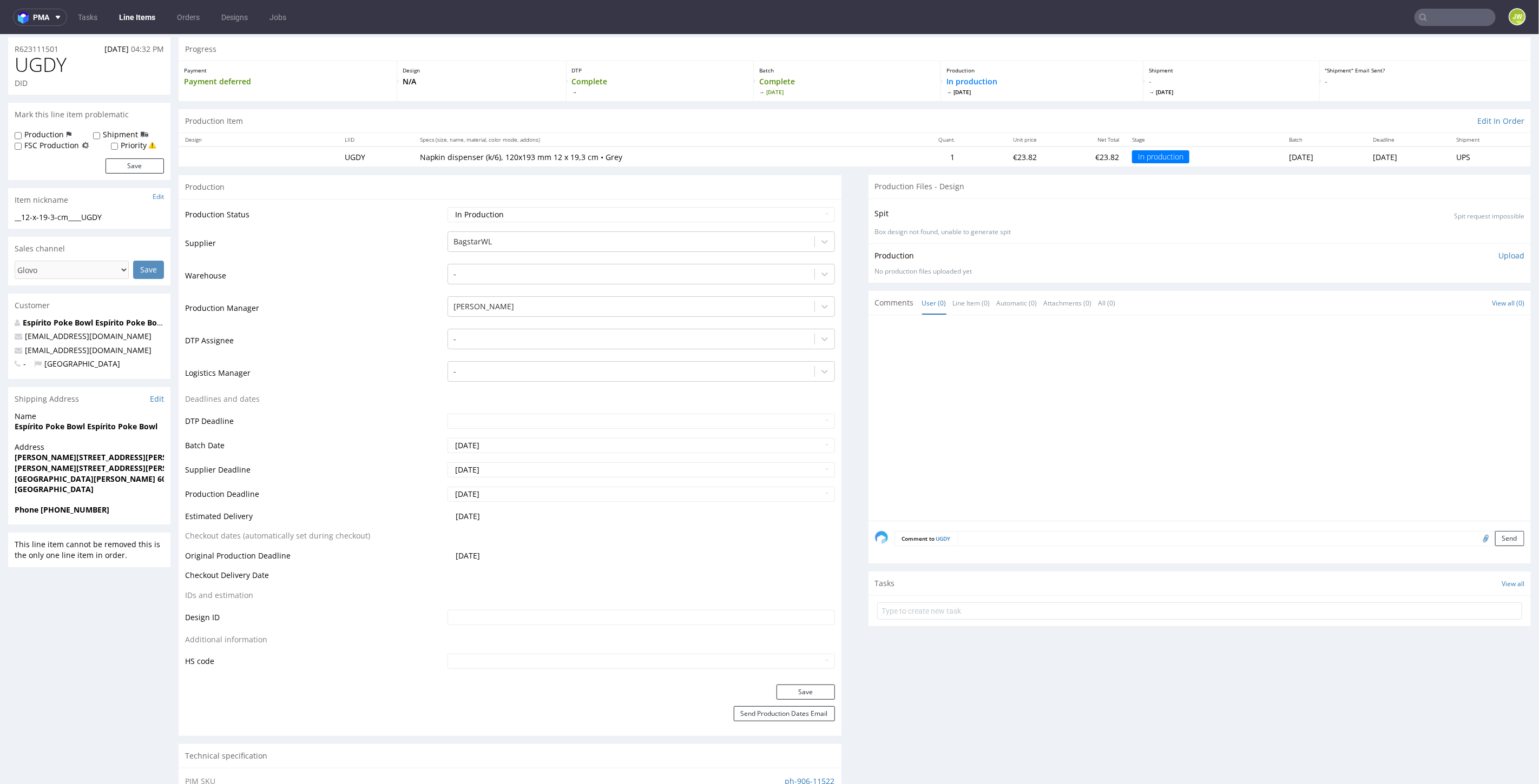
scroll to position [60, 0]
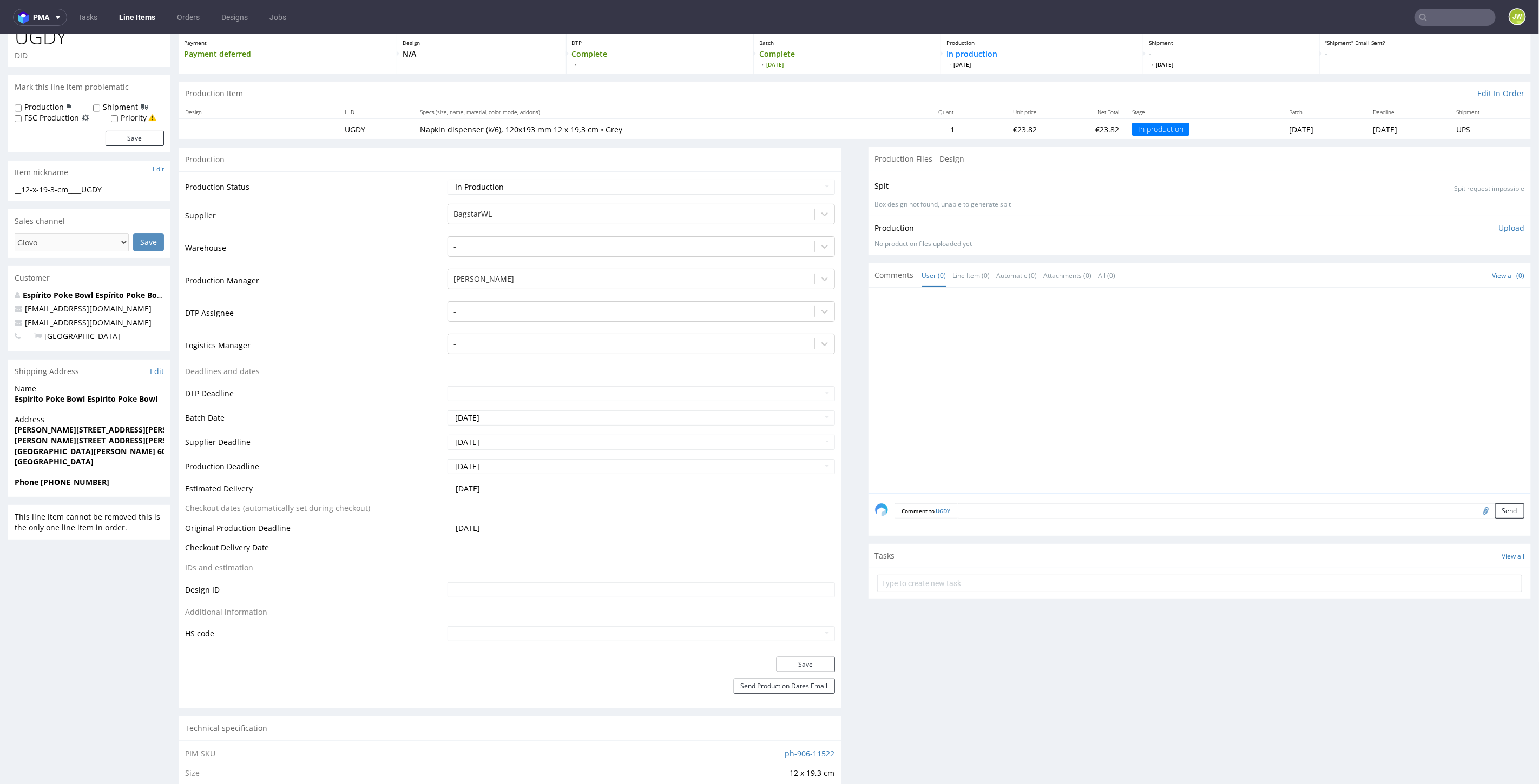
click at [471, 129] on p "Napkin dispenser (k/6), 120x193 mm 12 x 19,3 cm • Grey" at bounding box center [655, 129] width 470 height 11
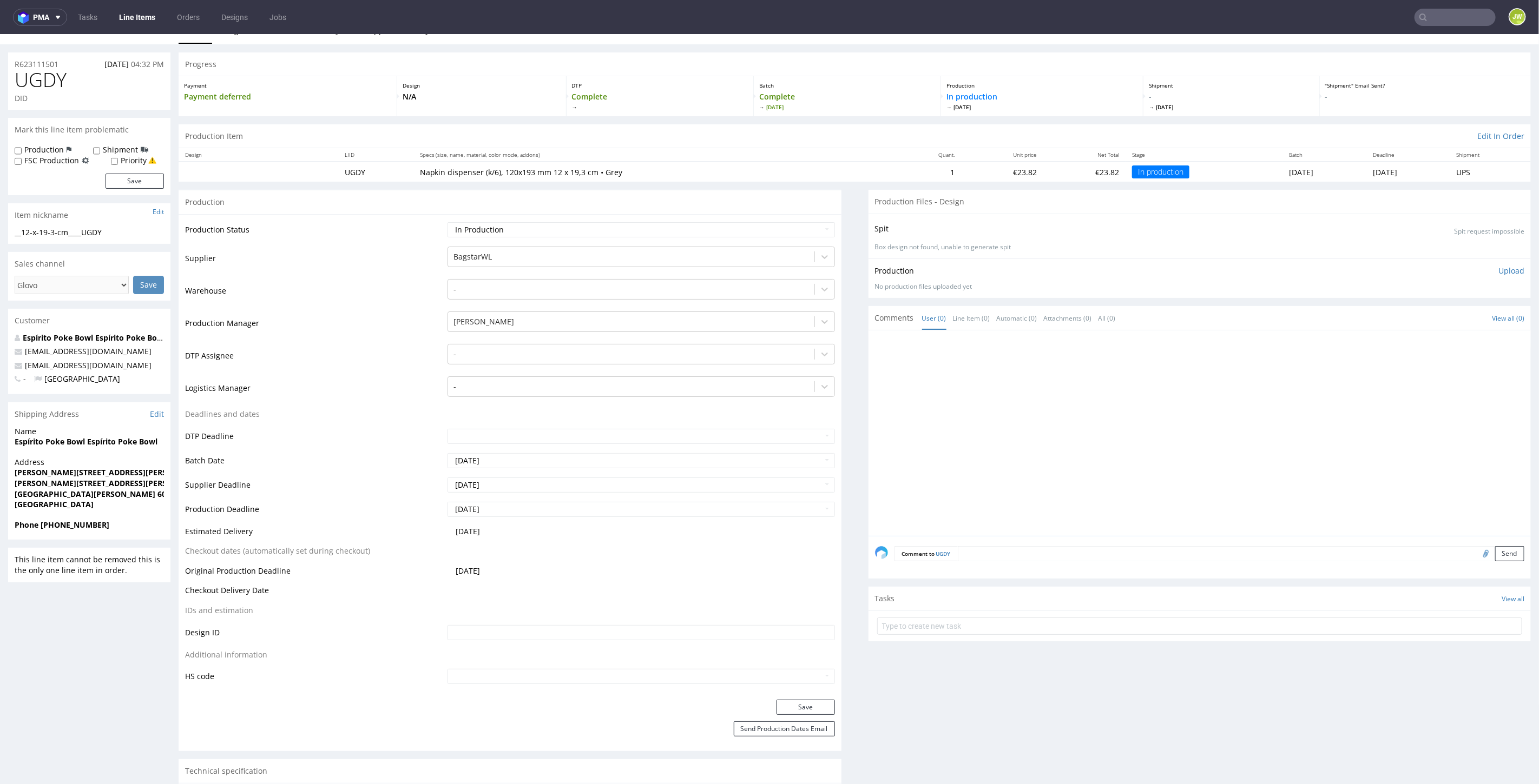
scroll to position [0, 0]
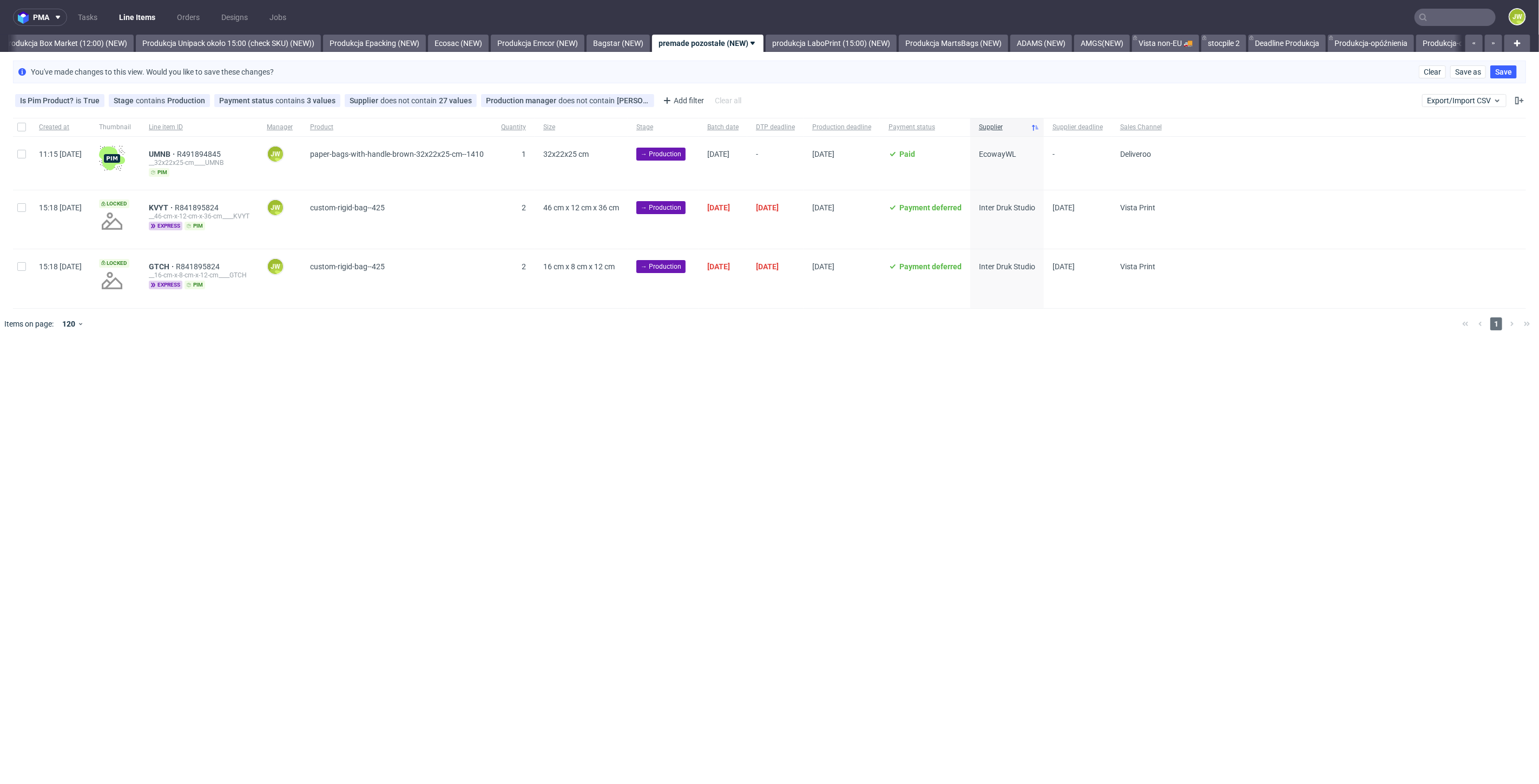
scroll to position [0, 1868]
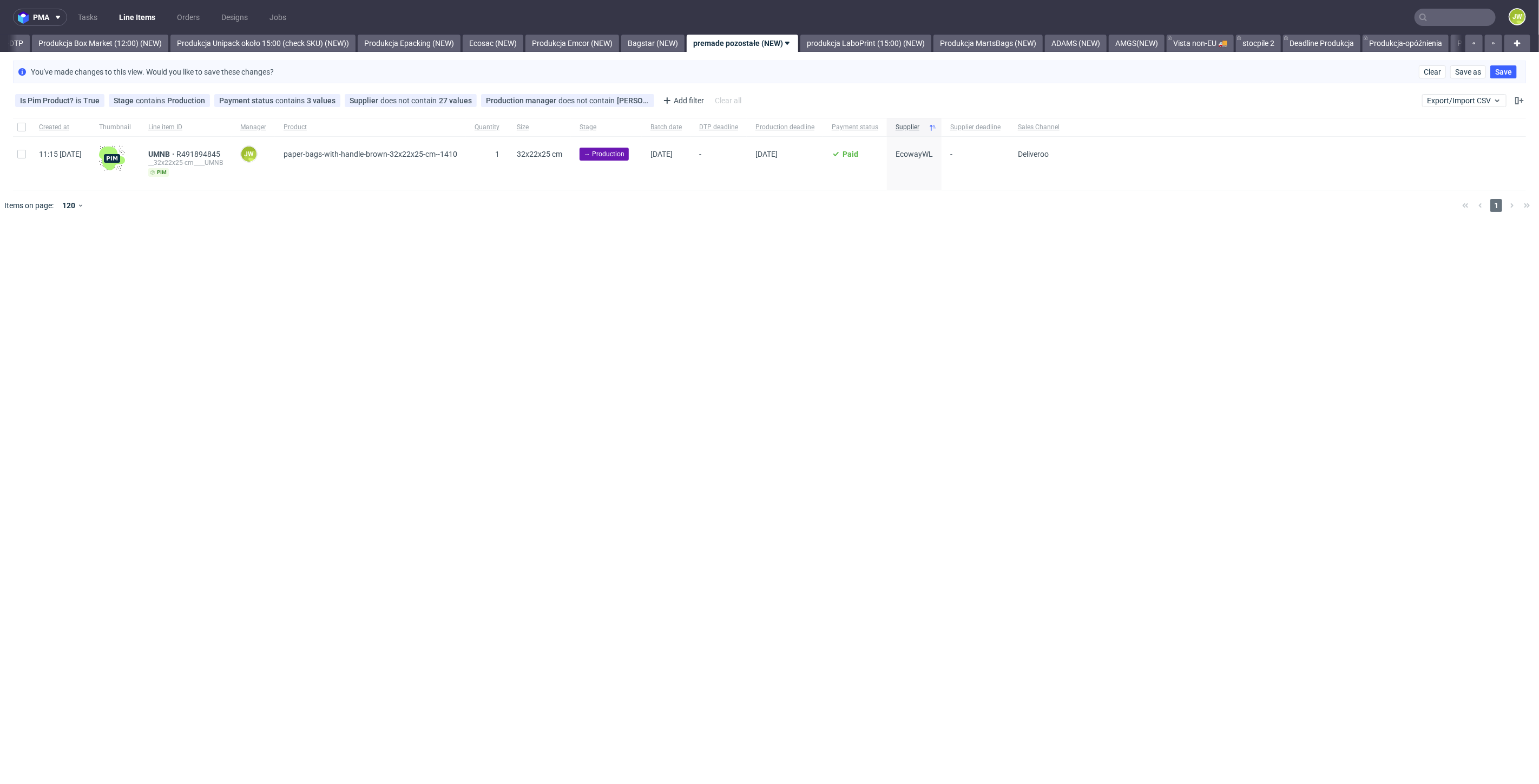
scroll to position [0, 1868]
click at [814, 46] on link "produkcja LaboPrint (15:00) (NEW)" at bounding box center [828, 43] width 131 height 17
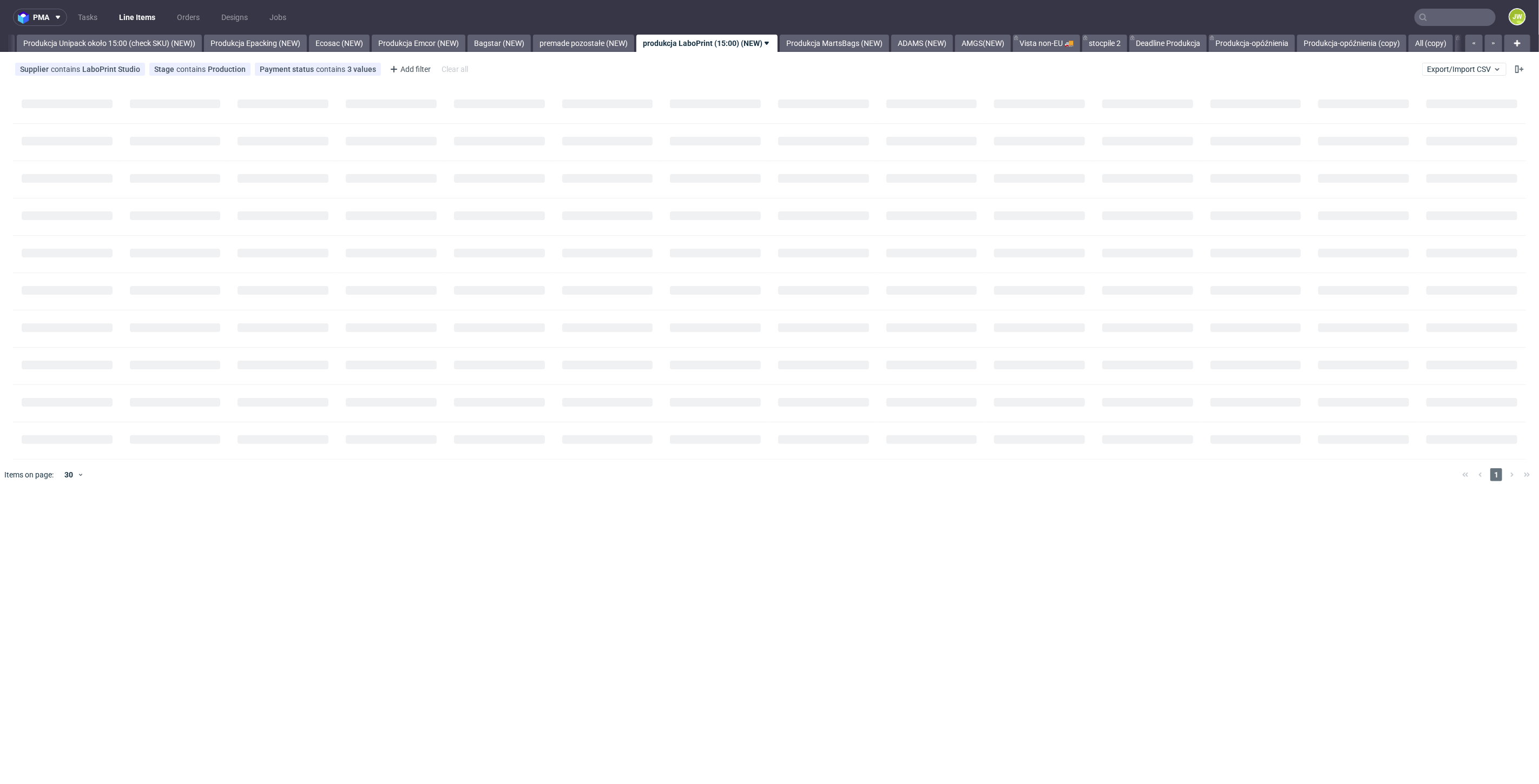
scroll to position [0, 1986]
click at [846, 44] on link "Produkcja MartsBags (NEW)" at bounding box center [833, 43] width 109 height 17
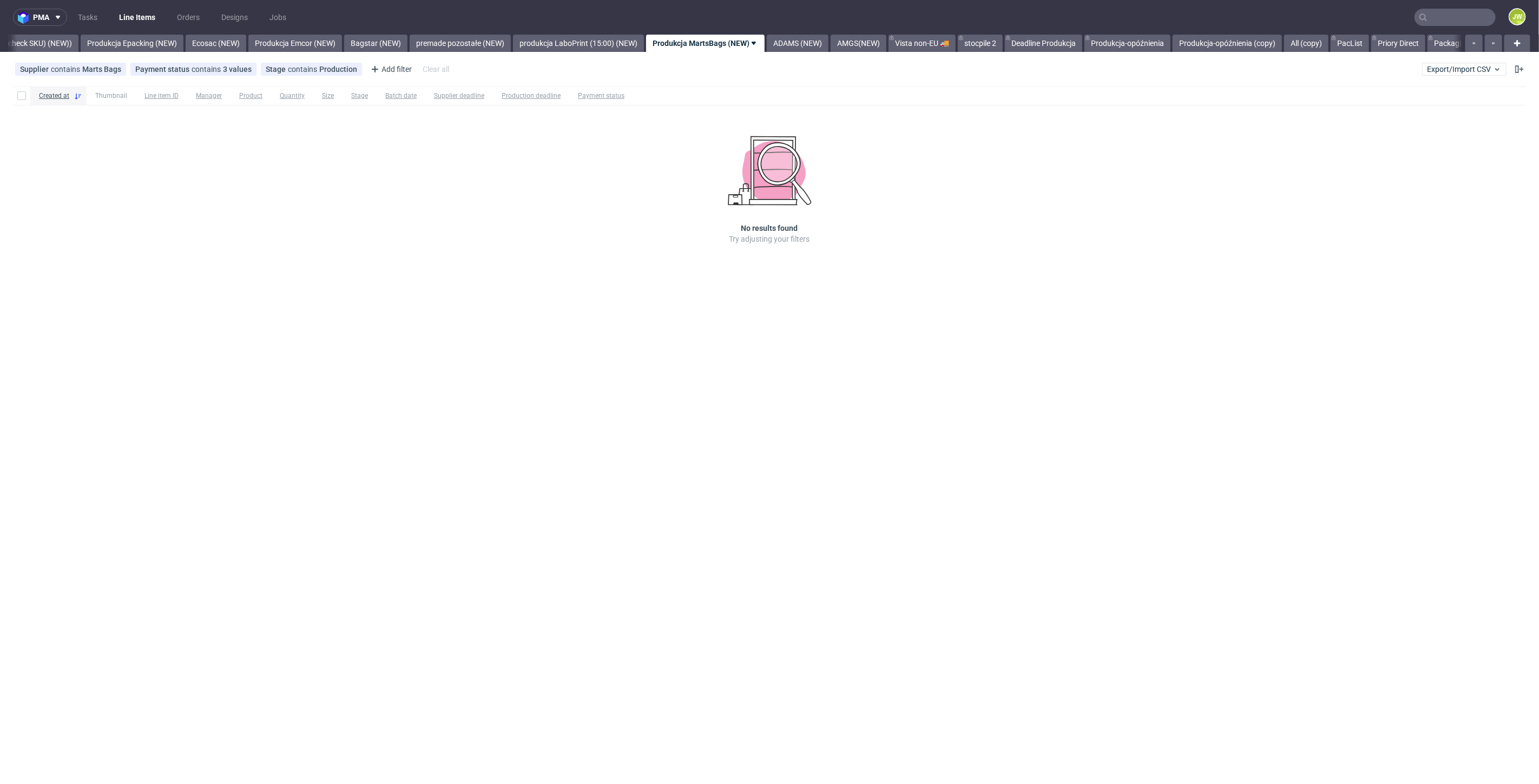
click at [1458, 21] on input "text" at bounding box center [1455, 17] width 81 height 17
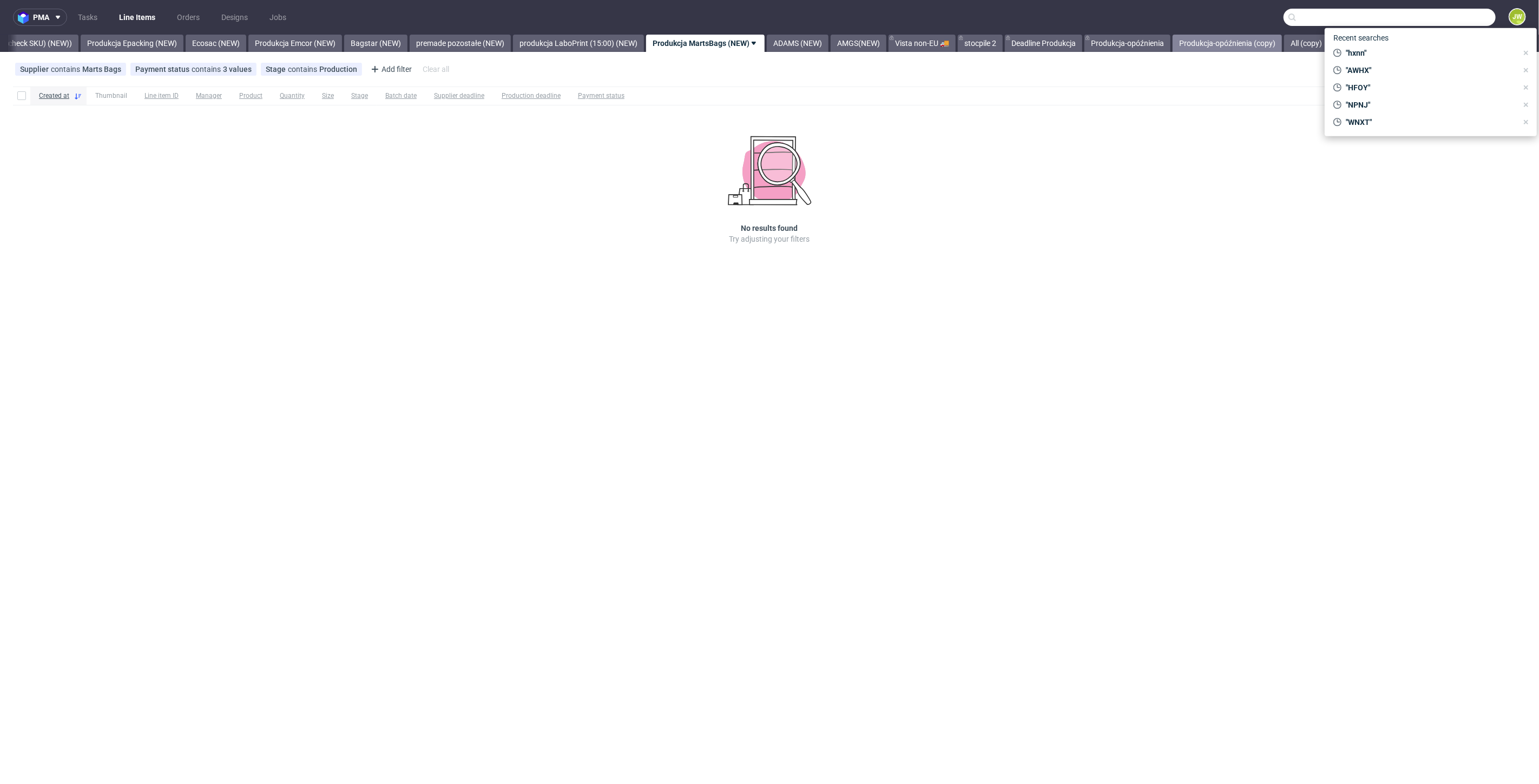
click at [1276, 43] on link "Produkcja-opóźnienia (copy)" at bounding box center [1227, 43] width 109 height 17
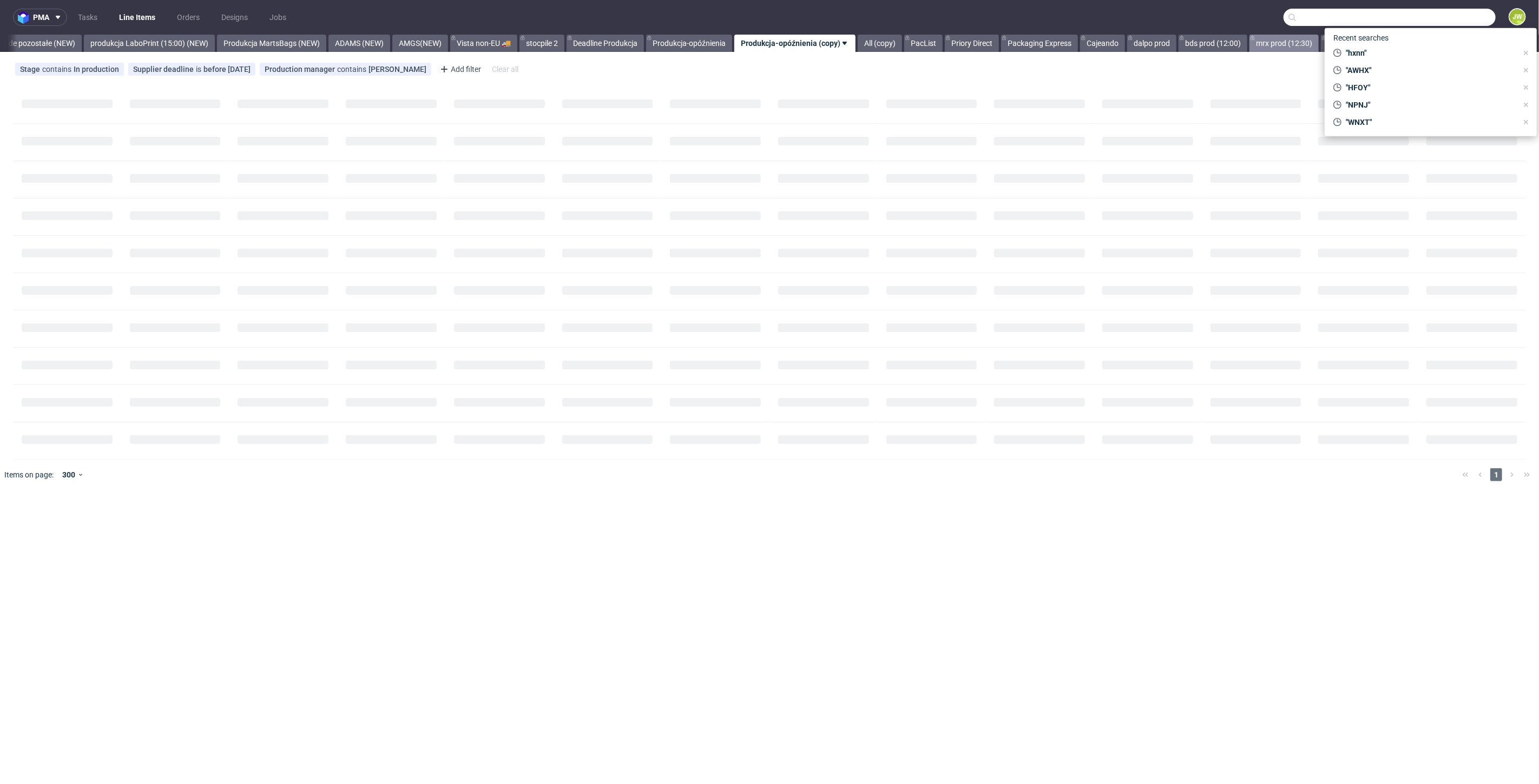
click at [1280, 43] on link "mrx prod (12:30)" at bounding box center [1284, 43] width 69 height 17
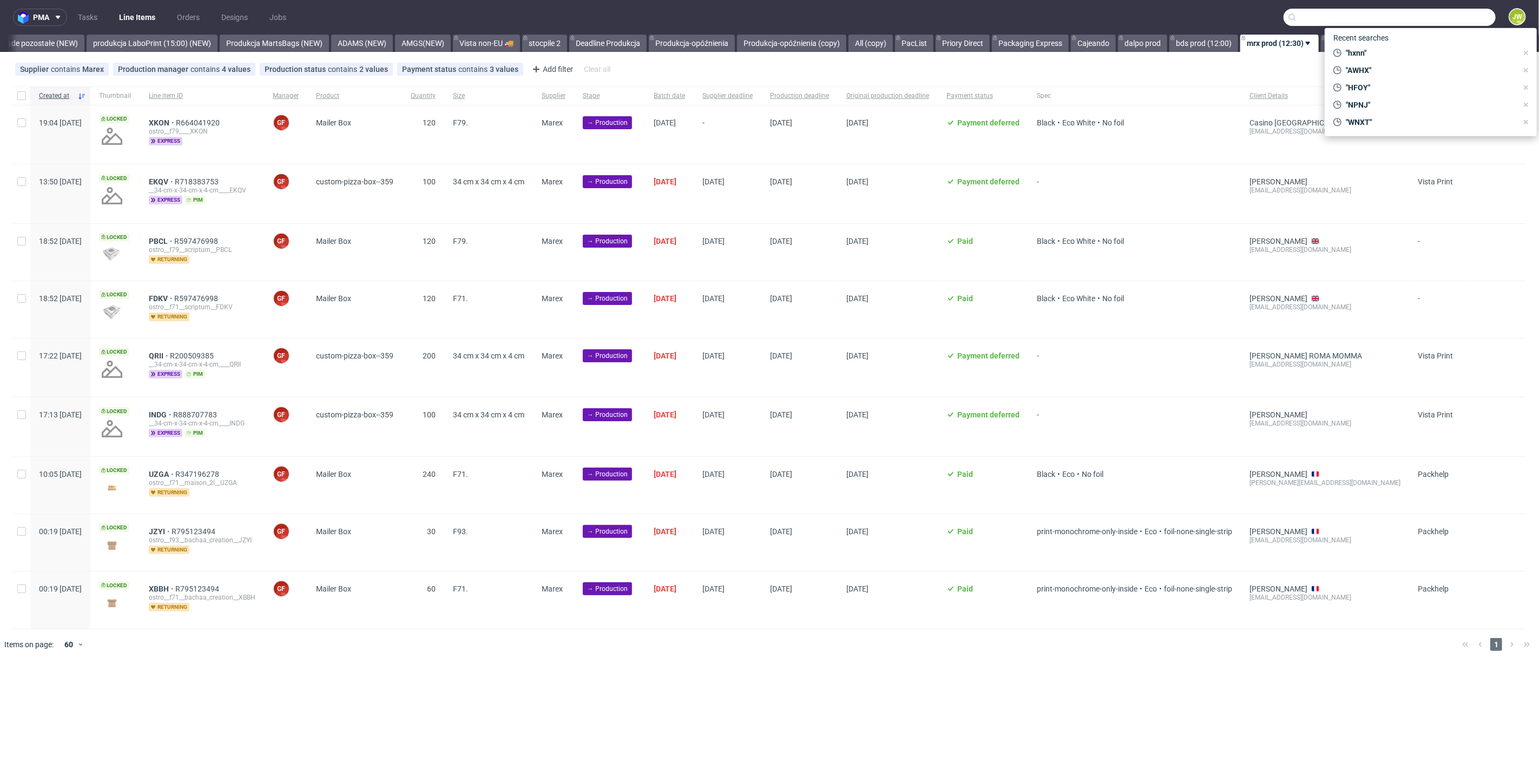
click at [1226, 13] on nav "pma Tasks Line Items Orders Designs Jobs JW" at bounding box center [770, 17] width 1539 height 35
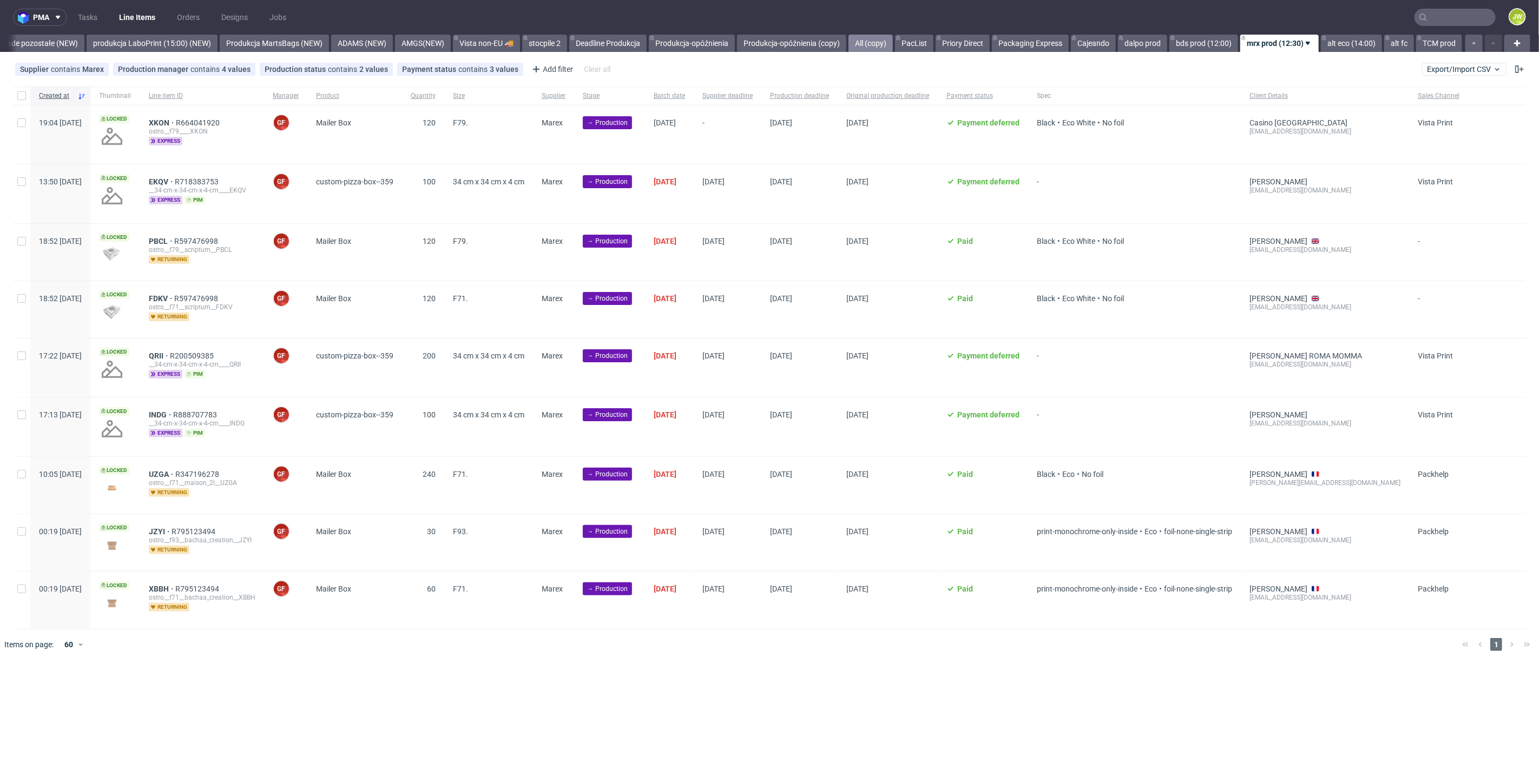
click at [870, 39] on link "All (copy)" at bounding box center [871, 43] width 45 height 17
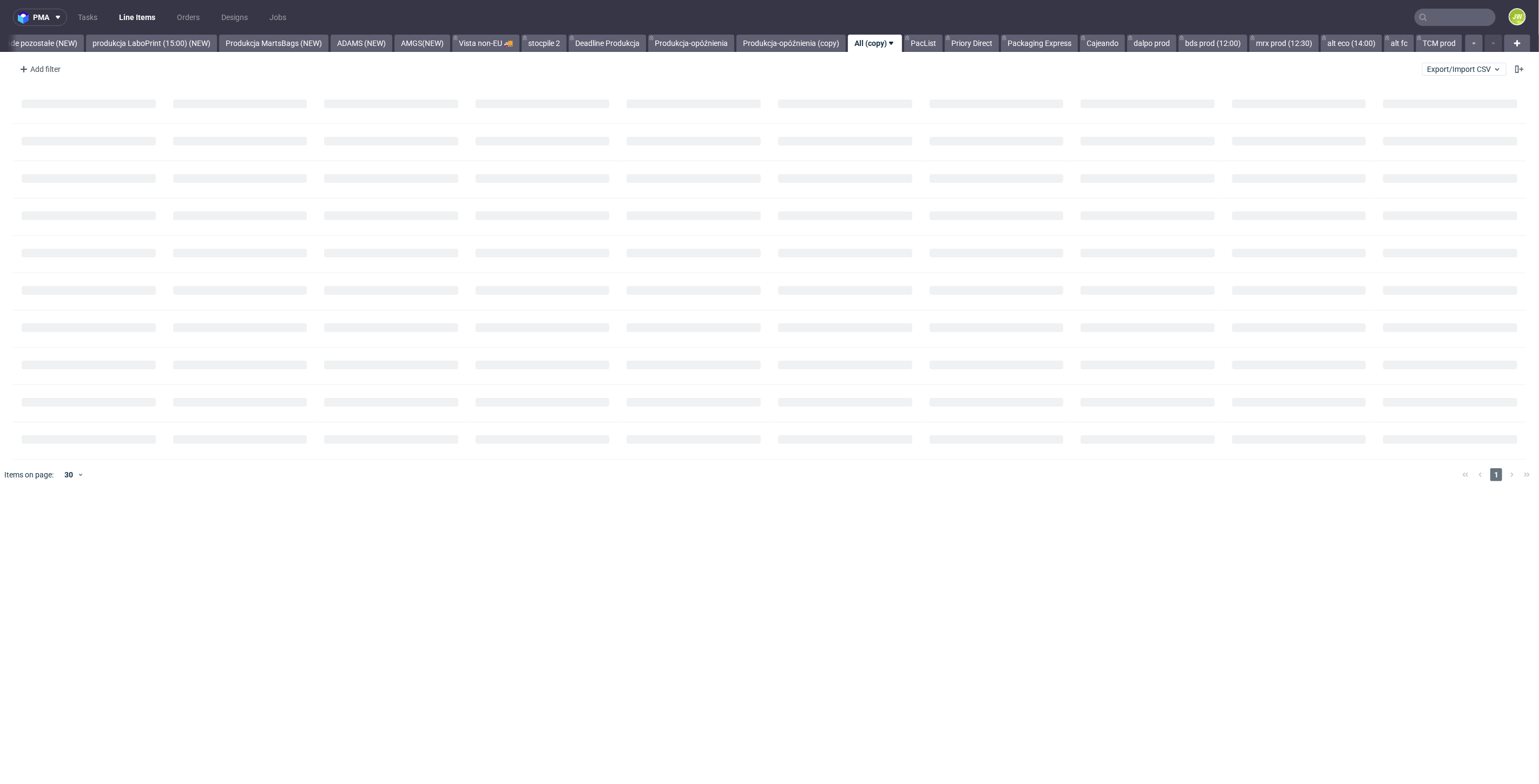
scroll to position [0, 2565]
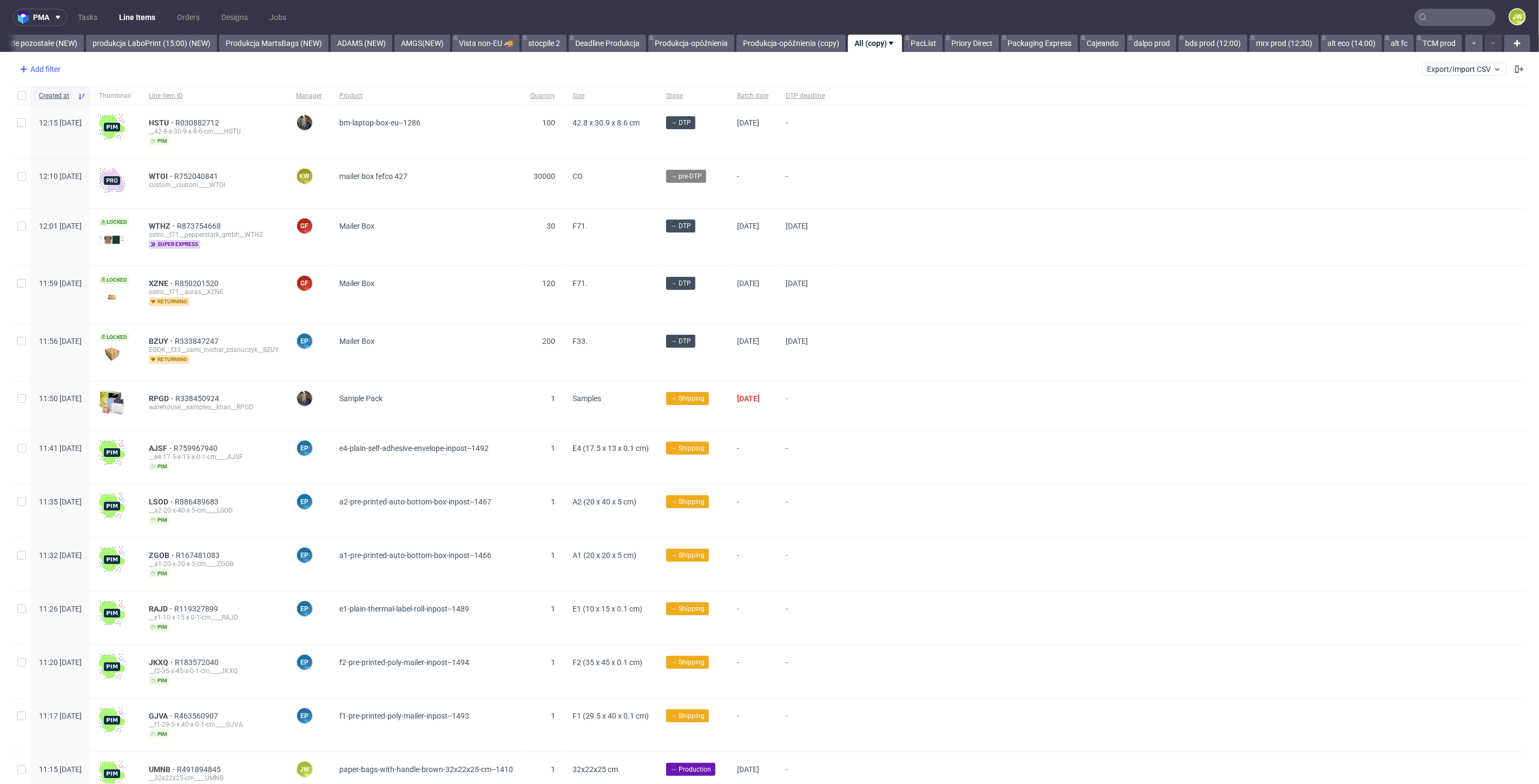
click at [48, 68] on div "Add filter" at bounding box center [39, 68] width 48 height 17
click at [45, 95] on input "text" at bounding box center [84, 92] width 130 height 17
type input "supp"
click at [53, 129] on span "Supplier" at bounding box center [38, 135] width 37 height 15
click at [51, 111] on input "text" at bounding box center [84, 117] width 130 height 17
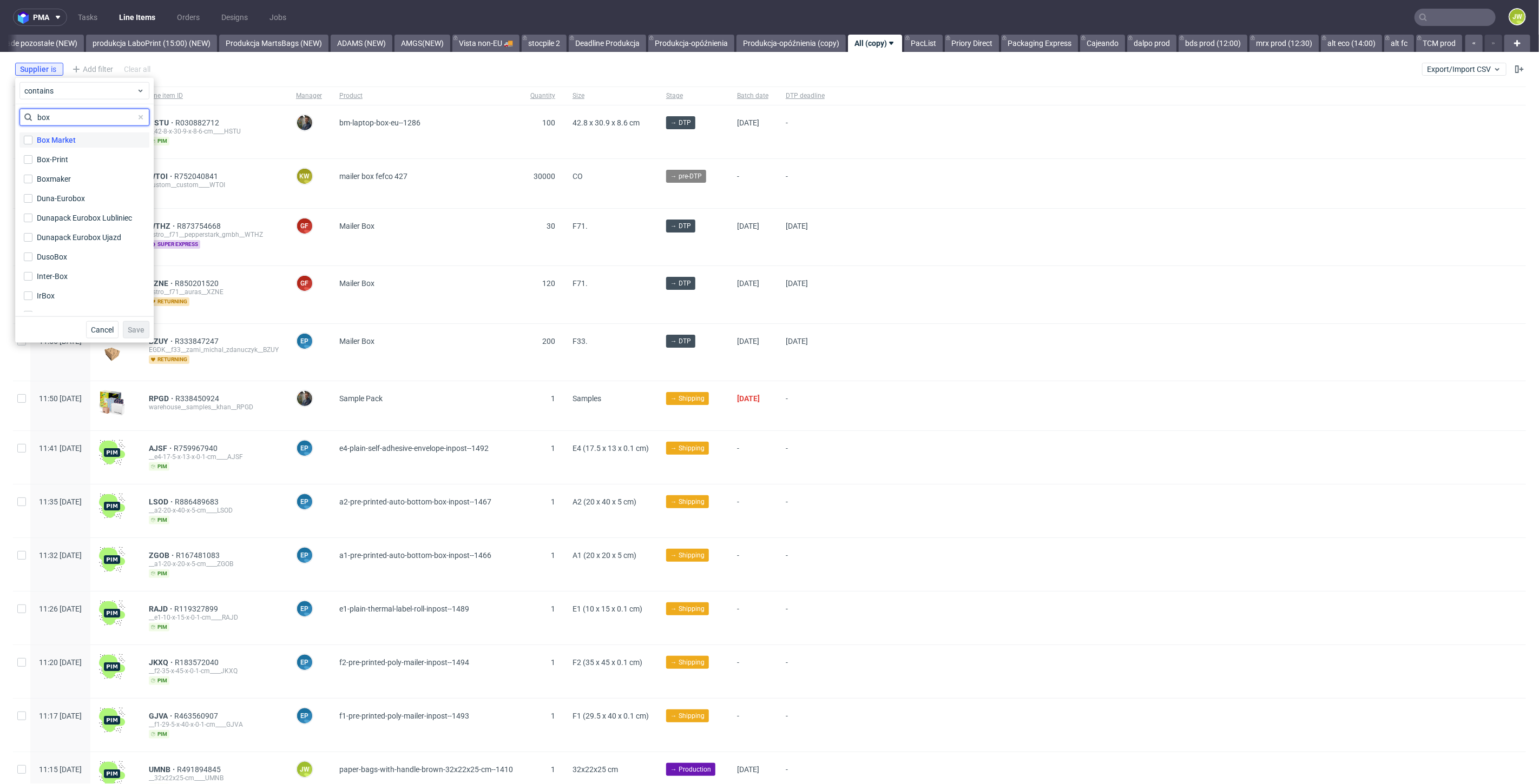
type input "box"
click at [62, 135] on div "Box Market" at bounding box center [56, 139] width 39 height 11
click at [32, 136] on input "Box Market" at bounding box center [28, 140] width 8 height 8
checkbox input "true"
click at [135, 329] on span "Save" at bounding box center [136, 329] width 17 height 7
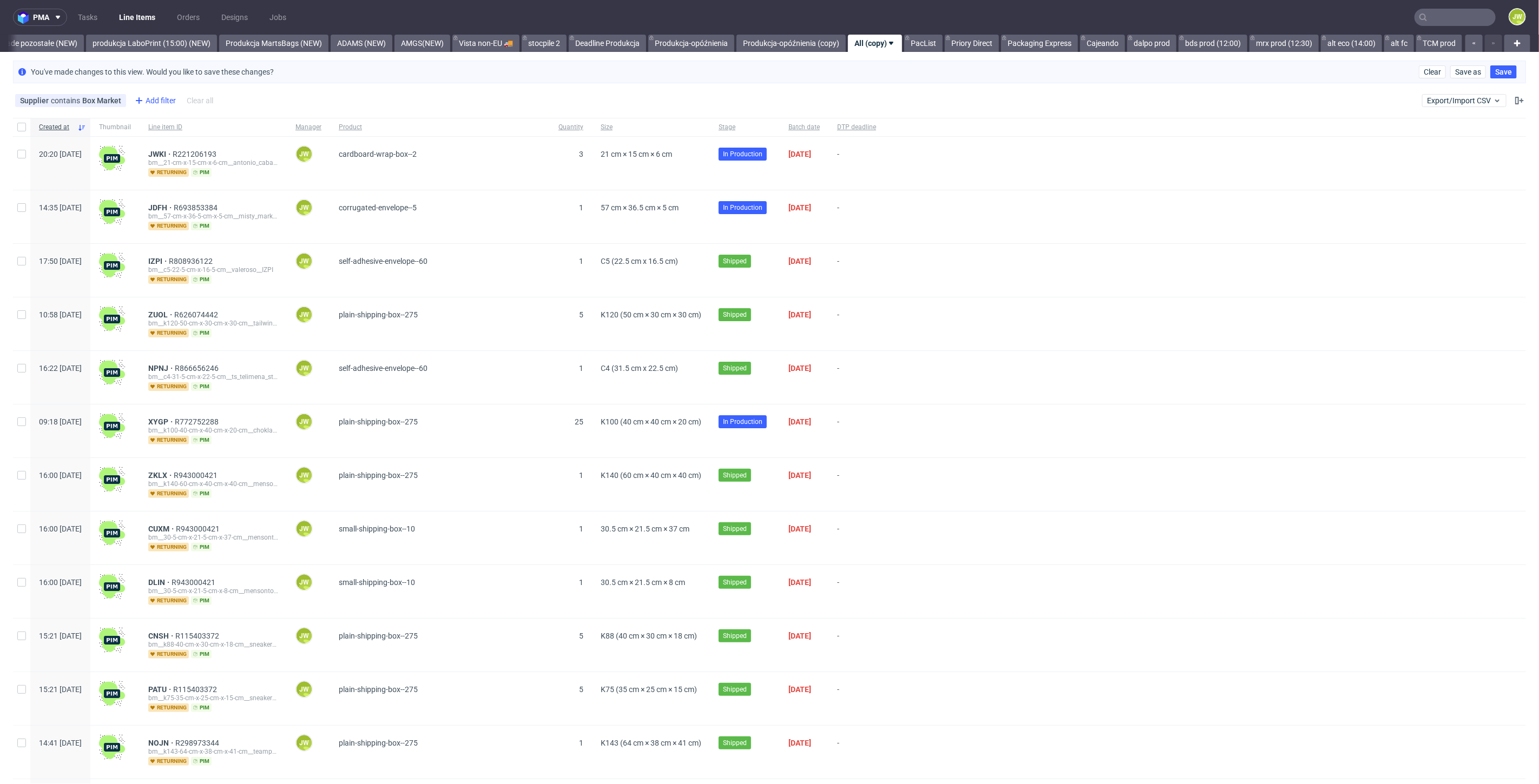
click at [145, 103] on div "Add filter" at bounding box center [154, 100] width 48 height 17
click at [162, 125] on input "text" at bounding box center [197, 124] width 130 height 17
click at [158, 107] on div "Add filter" at bounding box center [154, 100] width 48 height 17
click at [159, 104] on div "Add filter" at bounding box center [154, 100] width 48 height 17
click at [168, 129] on input "text" at bounding box center [197, 124] width 130 height 17
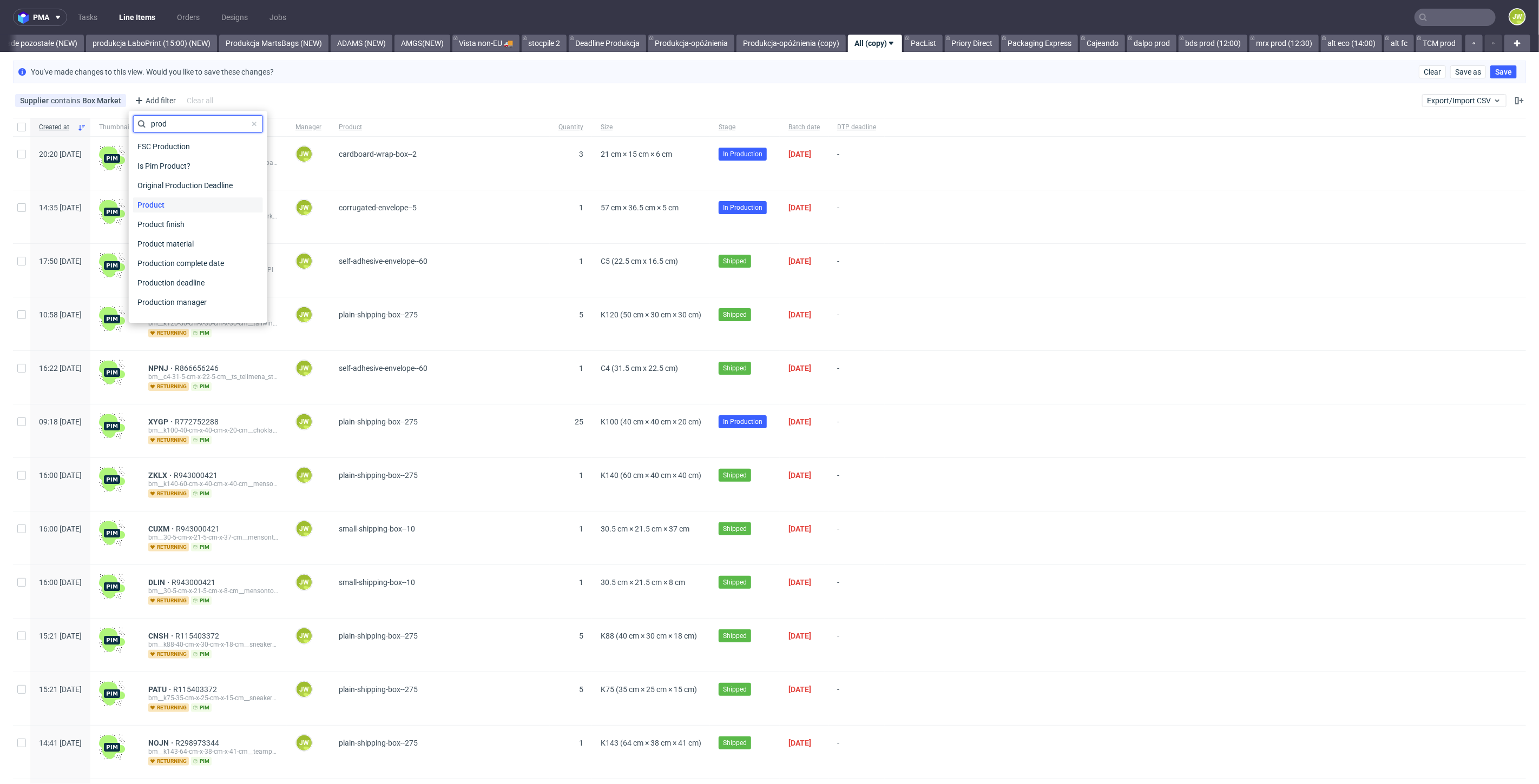
type input "prod"
click at [157, 208] on span "Product" at bounding box center [150, 205] width 36 height 15
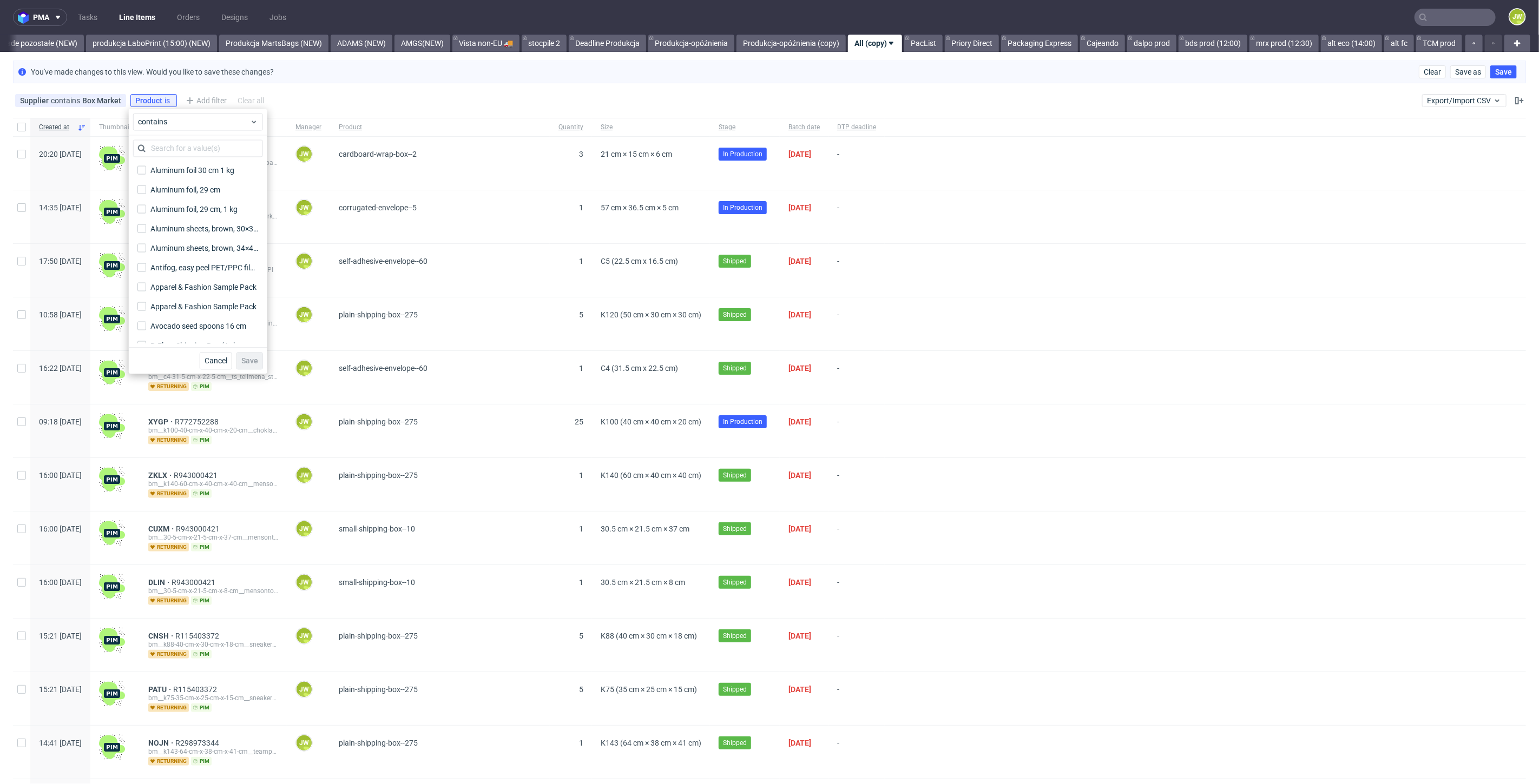
scroll to position [1923, 0]
click at [165, 152] on input "text" at bounding box center [197, 148] width 130 height 17
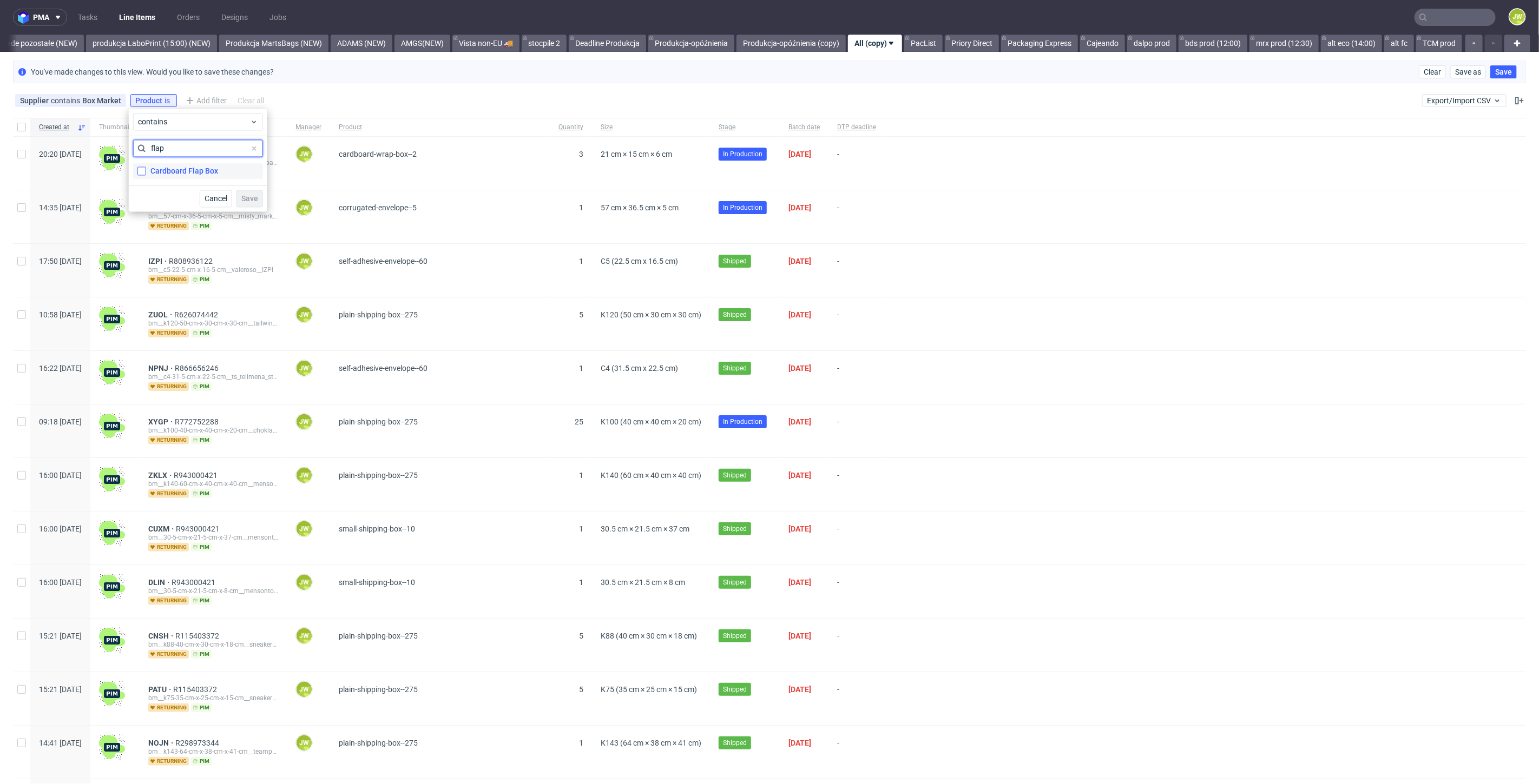
type input "flap"
click at [144, 173] on input "Cardboard Flap Box" at bounding box center [141, 171] width 8 height 8
checkbox input "true"
click at [249, 201] on span "Save" at bounding box center [249, 198] width 17 height 7
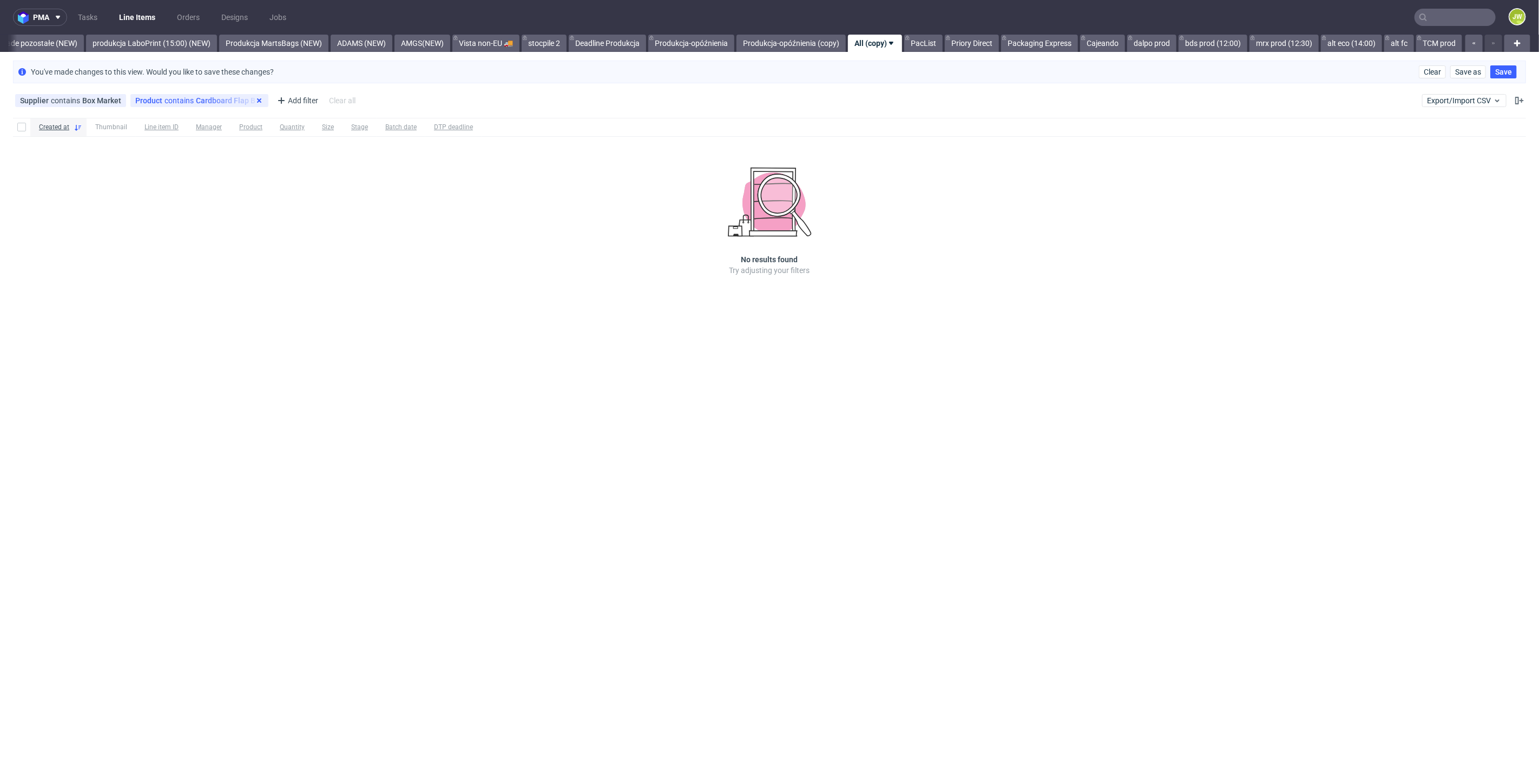
click at [257, 102] on use at bounding box center [258, 100] width 4 height 4
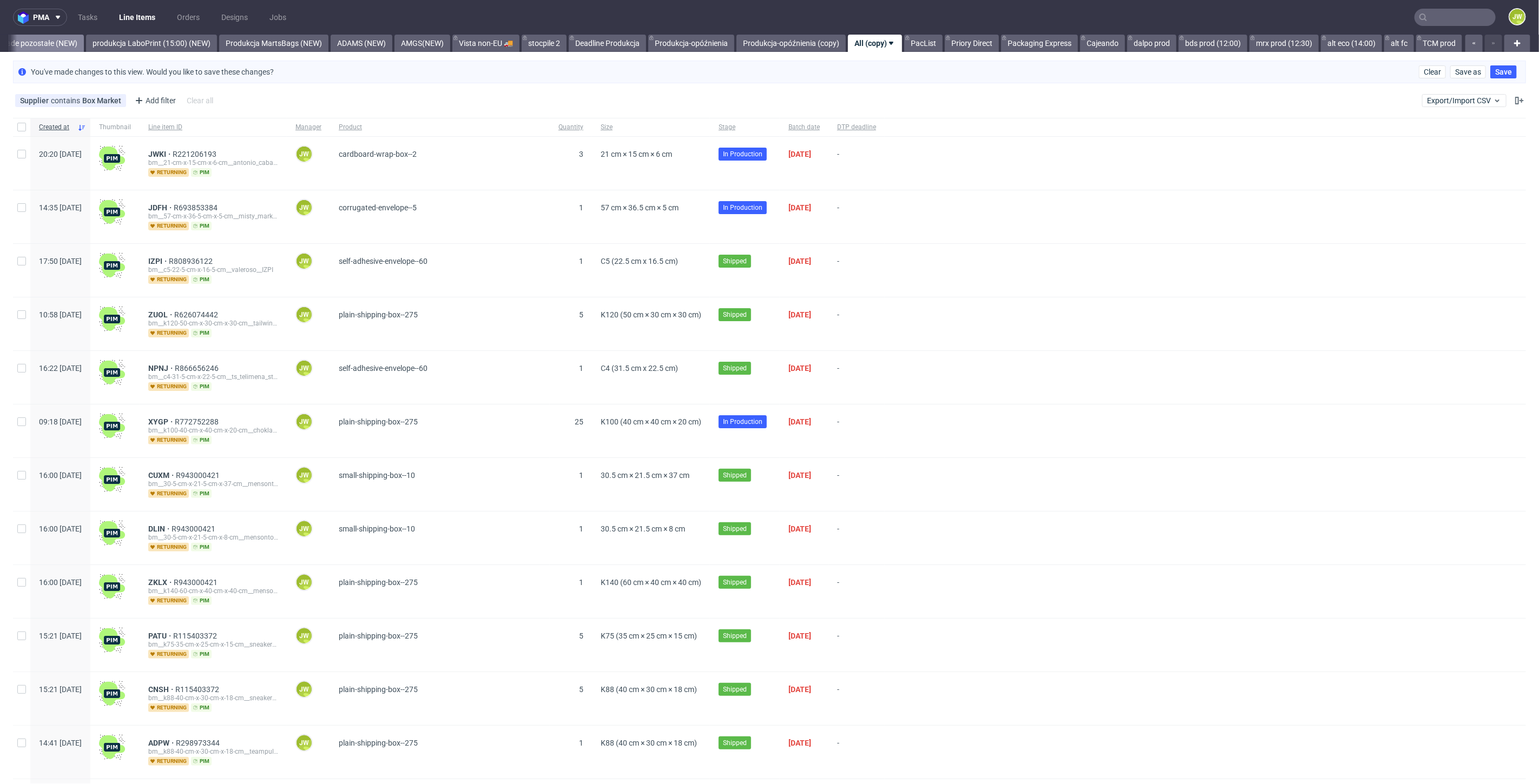
click at [50, 40] on link "premade pozostałe (NEW)" at bounding box center [33, 43] width 102 height 17
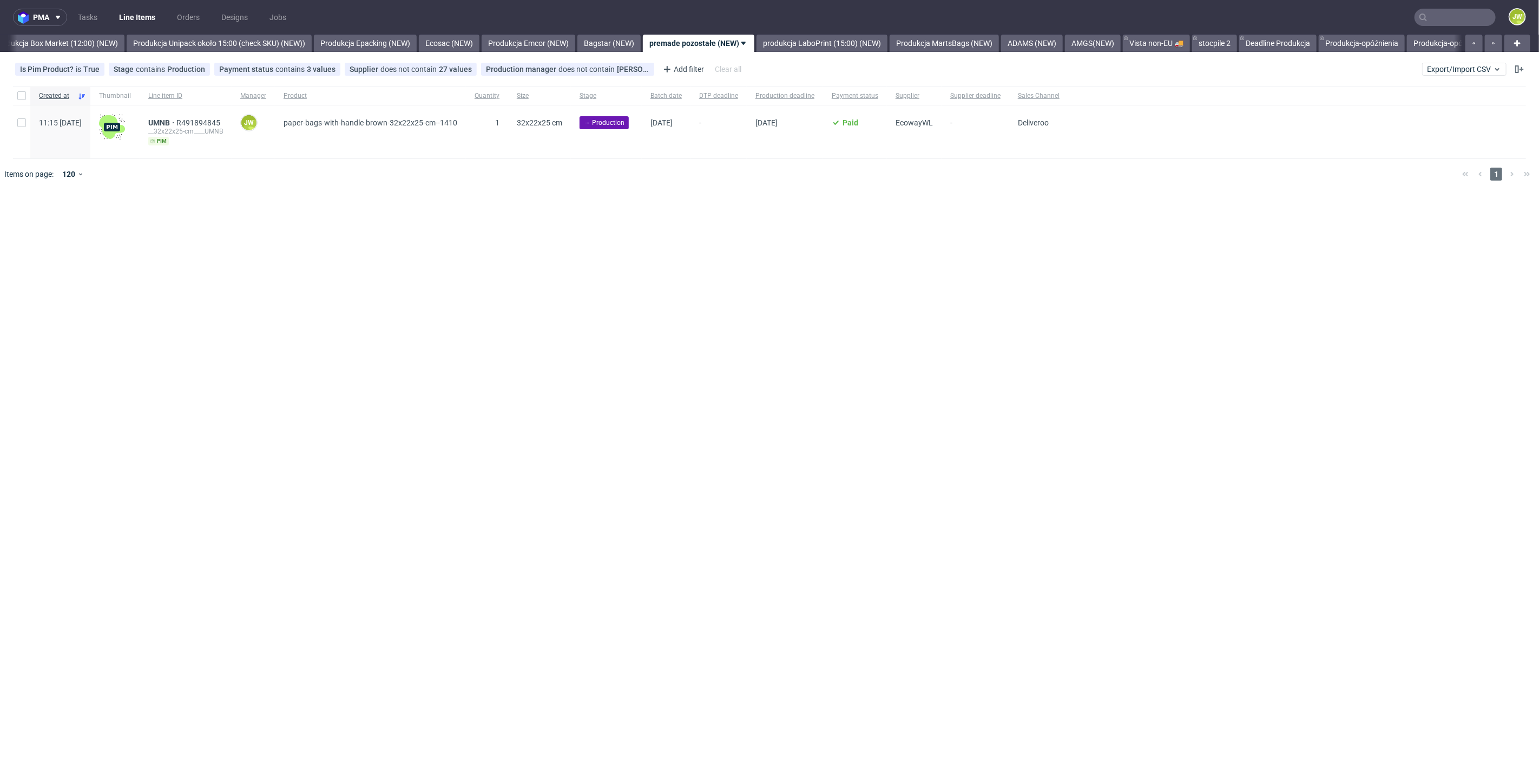
scroll to position [0, 1868]
click at [1452, 42] on link "Produkcja-opóźnienia (copy)" at bounding box center [1468, 43] width 109 height 17
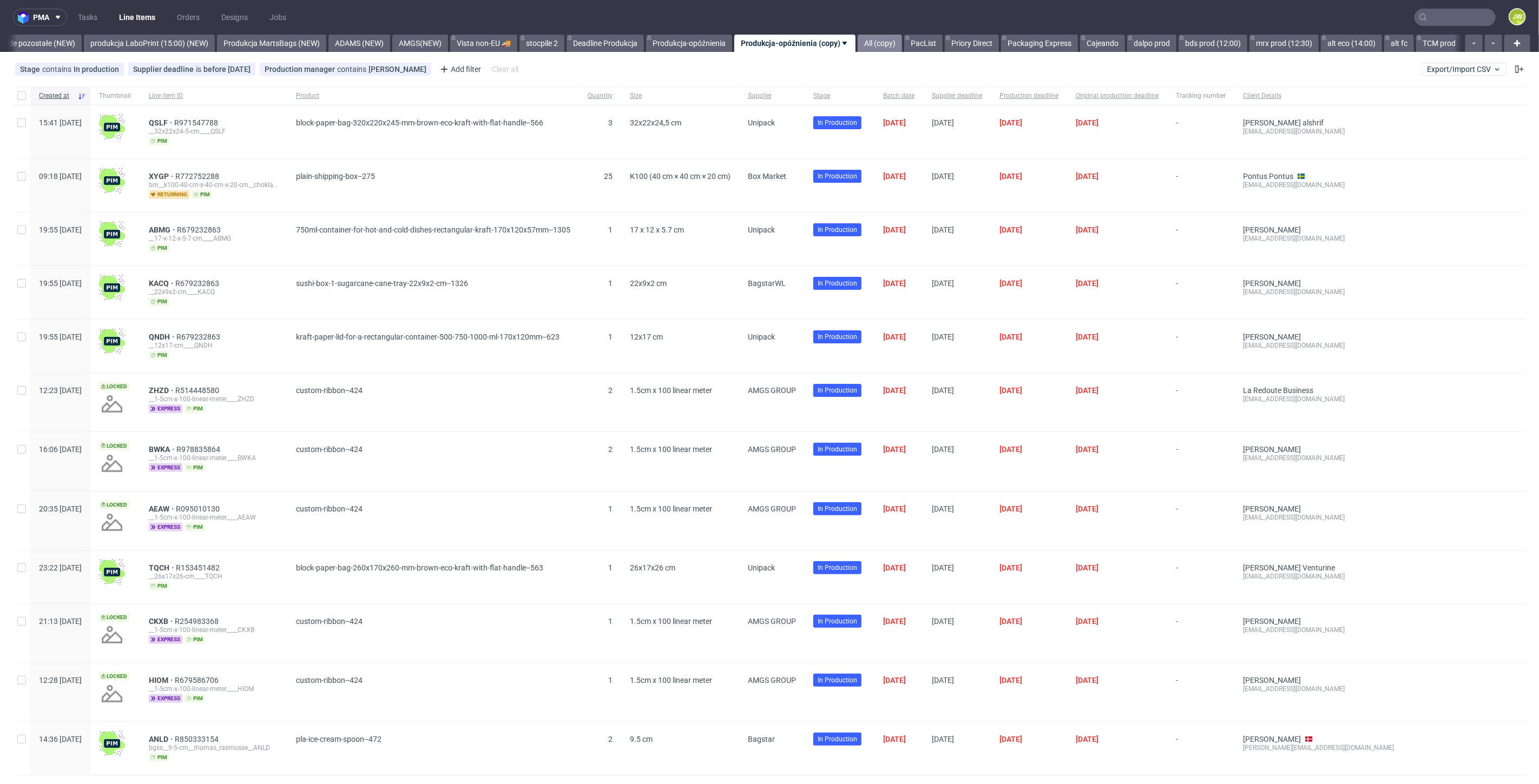
click at [858, 40] on link "All (copy)" at bounding box center [880, 43] width 45 height 17
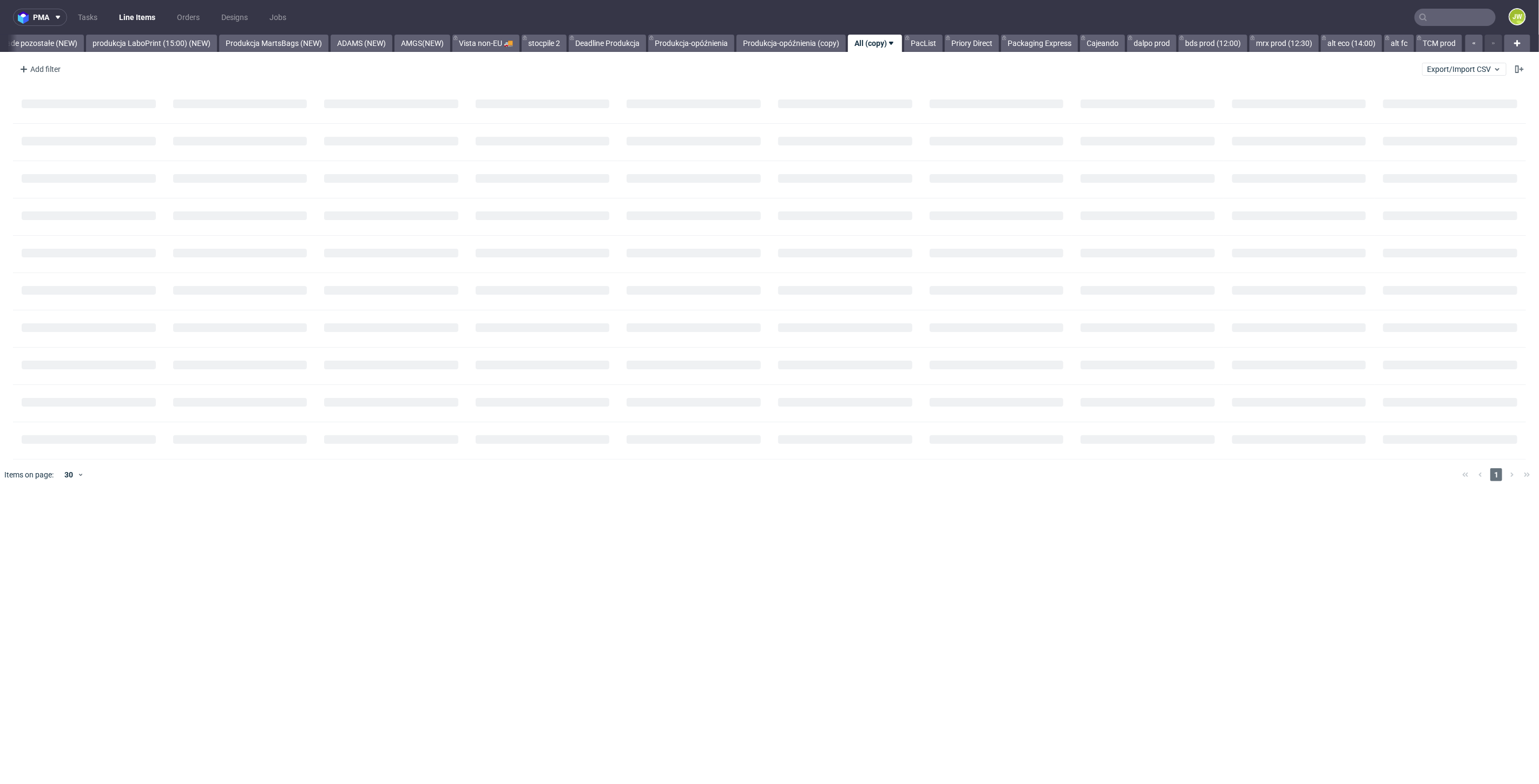
scroll to position [0, 2565]
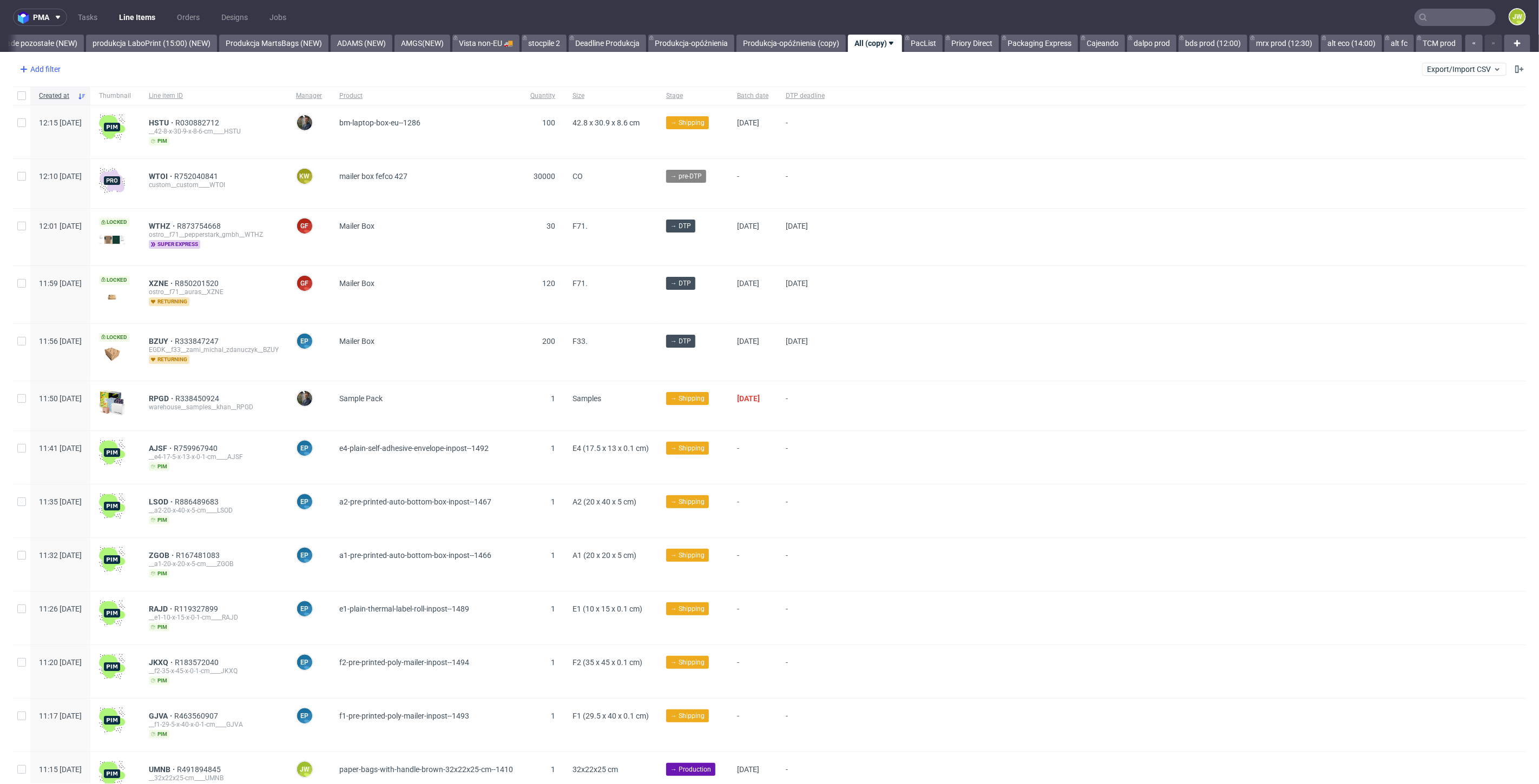
click at [48, 76] on div "Add filter" at bounding box center [39, 68] width 48 height 17
click at [49, 92] on input "text" at bounding box center [84, 92] width 130 height 17
type input "supp"
click at [32, 133] on span "Supplier" at bounding box center [38, 135] width 37 height 15
click at [51, 123] on input "text" at bounding box center [84, 117] width 130 height 17
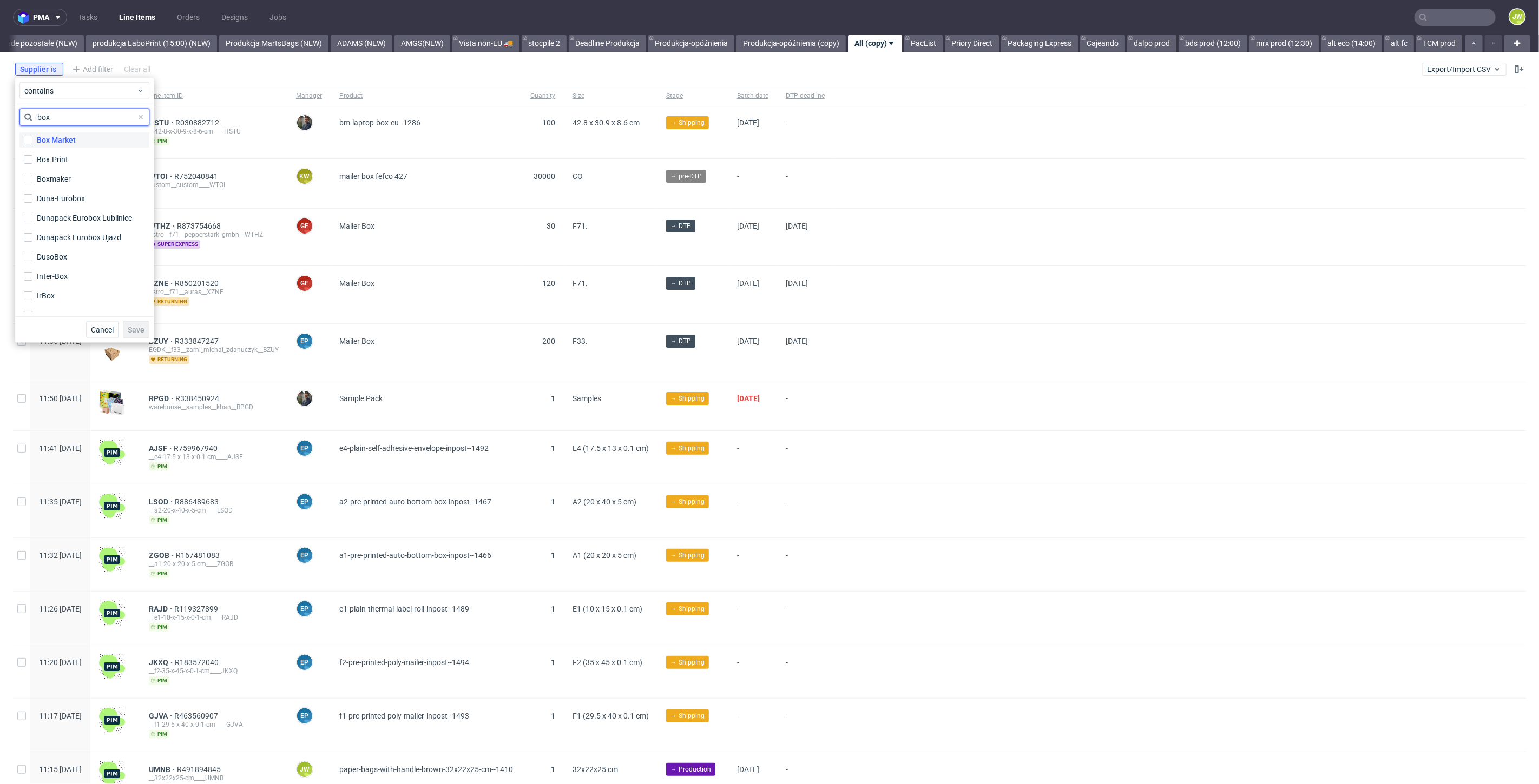
type input "box"
click at [60, 139] on div "Box Market" at bounding box center [56, 139] width 39 height 11
click at [32, 139] on input "Box Market" at bounding box center [28, 140] width 8 height 8
checkbox input "true"
click at [139, 332] on span "Save" at bounding box center [136, 329] width 17 height 7
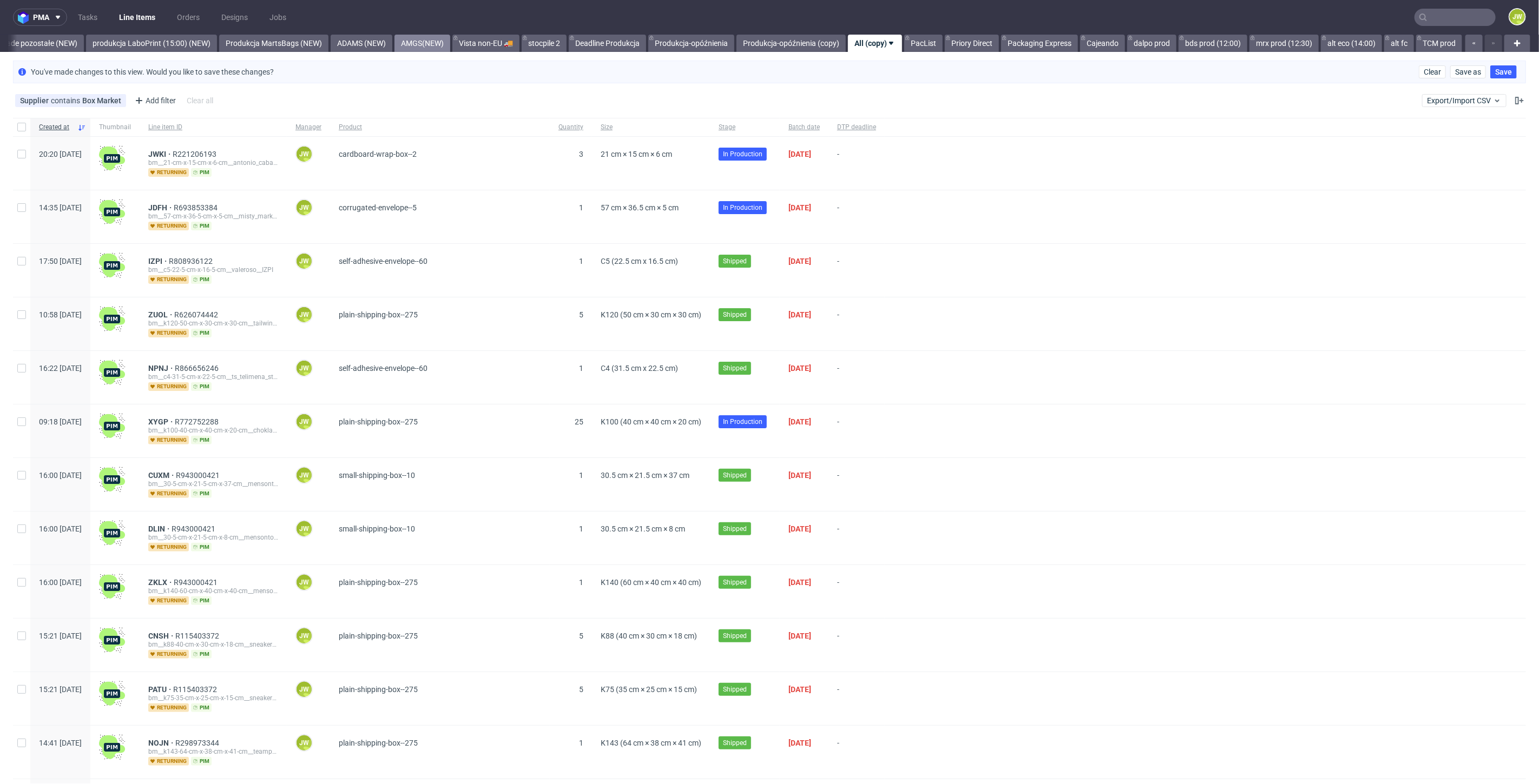
click at [406, 47] on link "AMGS(NEW)" at bounding box center [423, 43] width 56 height 17
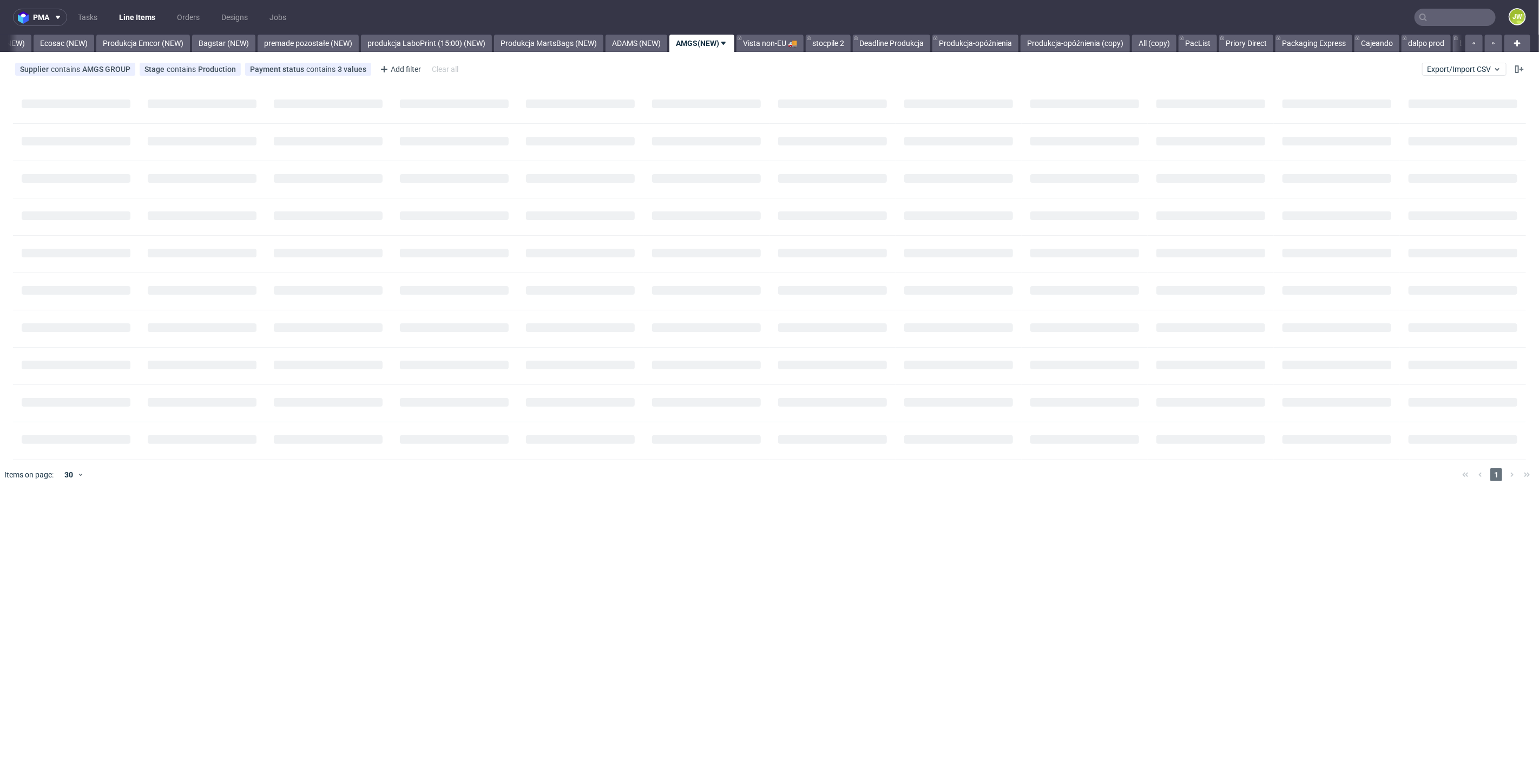
scroll to position [0, 2256]
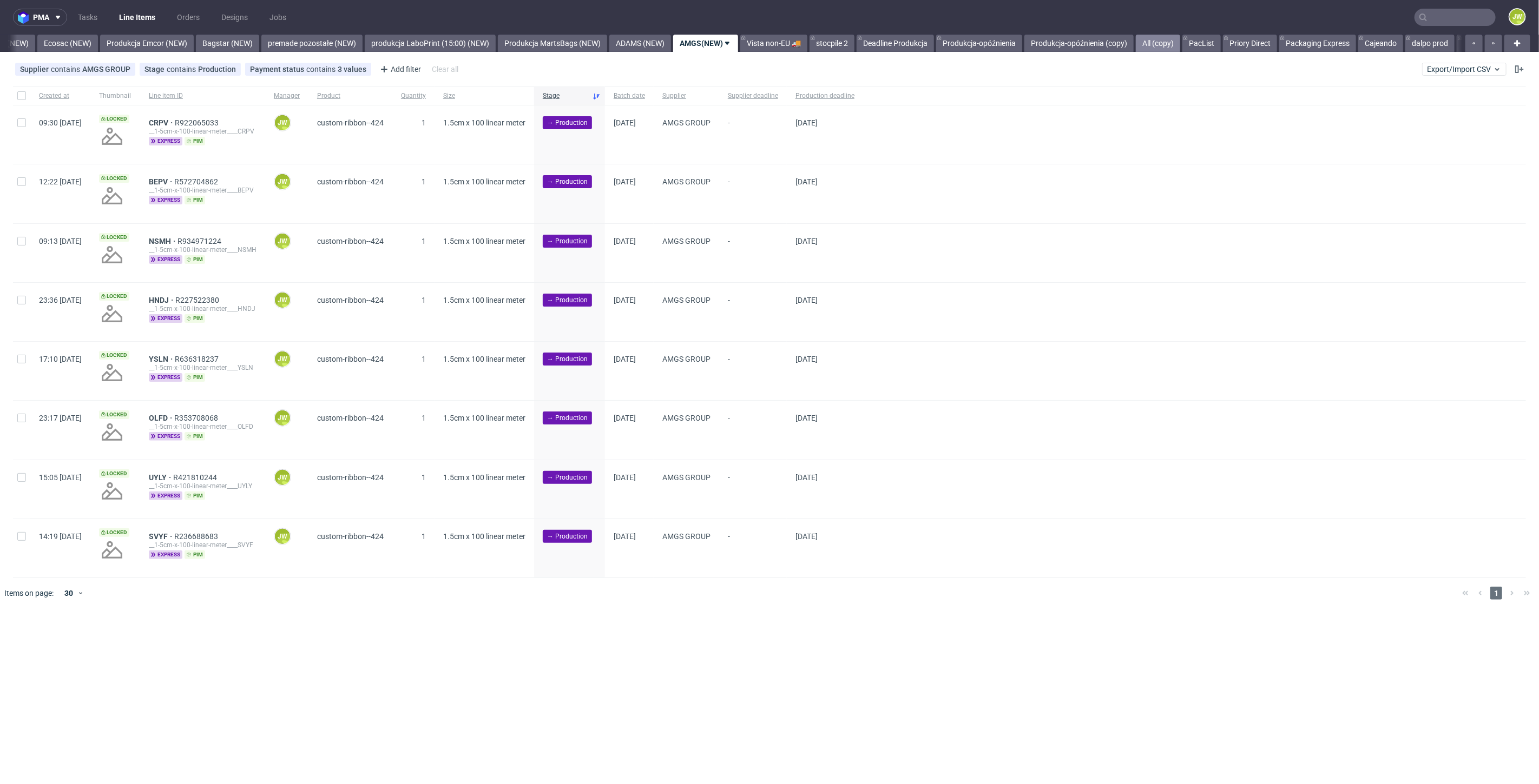
click at [1181, 45] on link "All (copy)" at bounding box center [1158, 43] width 45 height 17
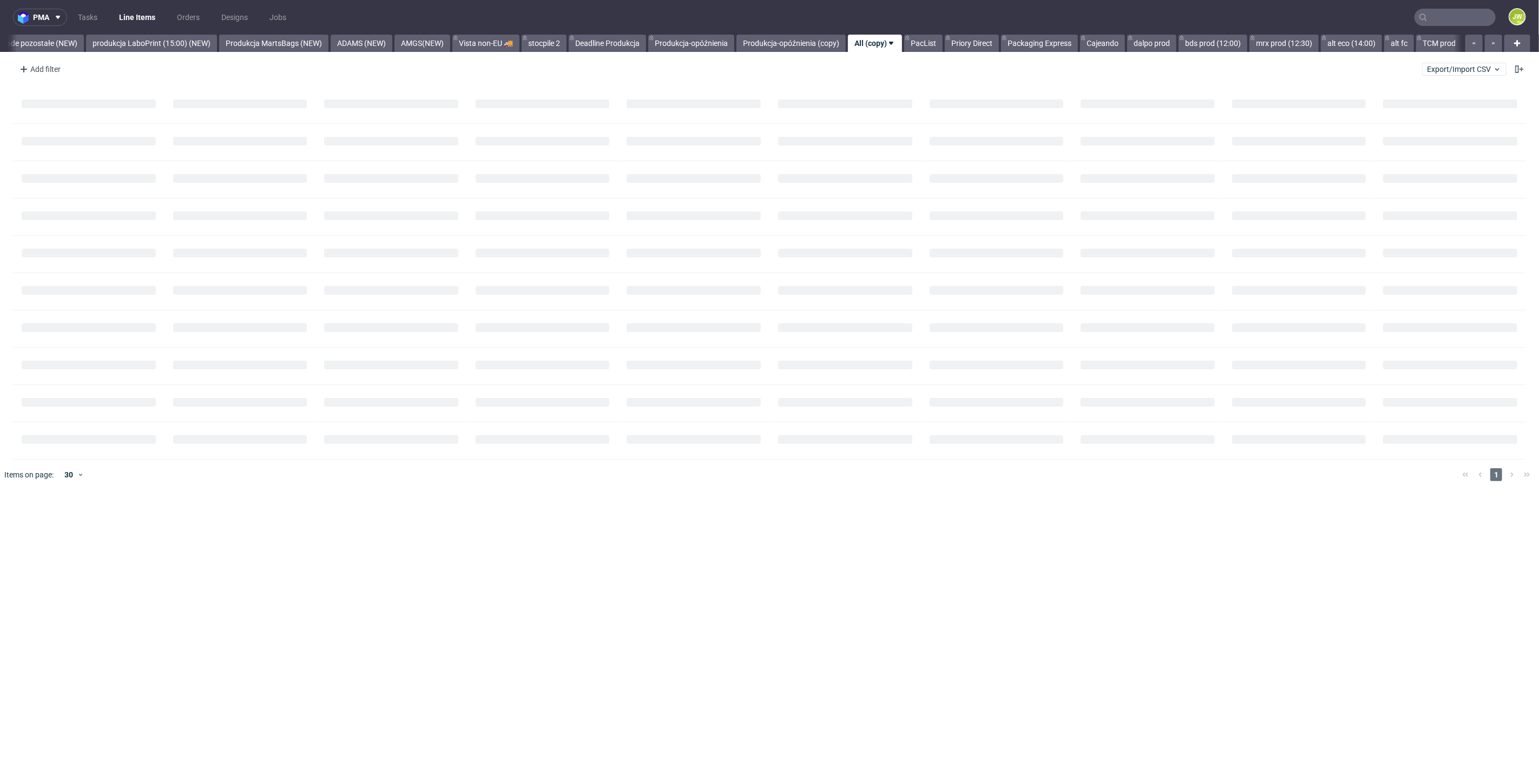
scroll to position [0, 2565]
click at [1353, 39] on link "alt eco (14:00)" at bounding box center [1352, 43] width 61 height 17
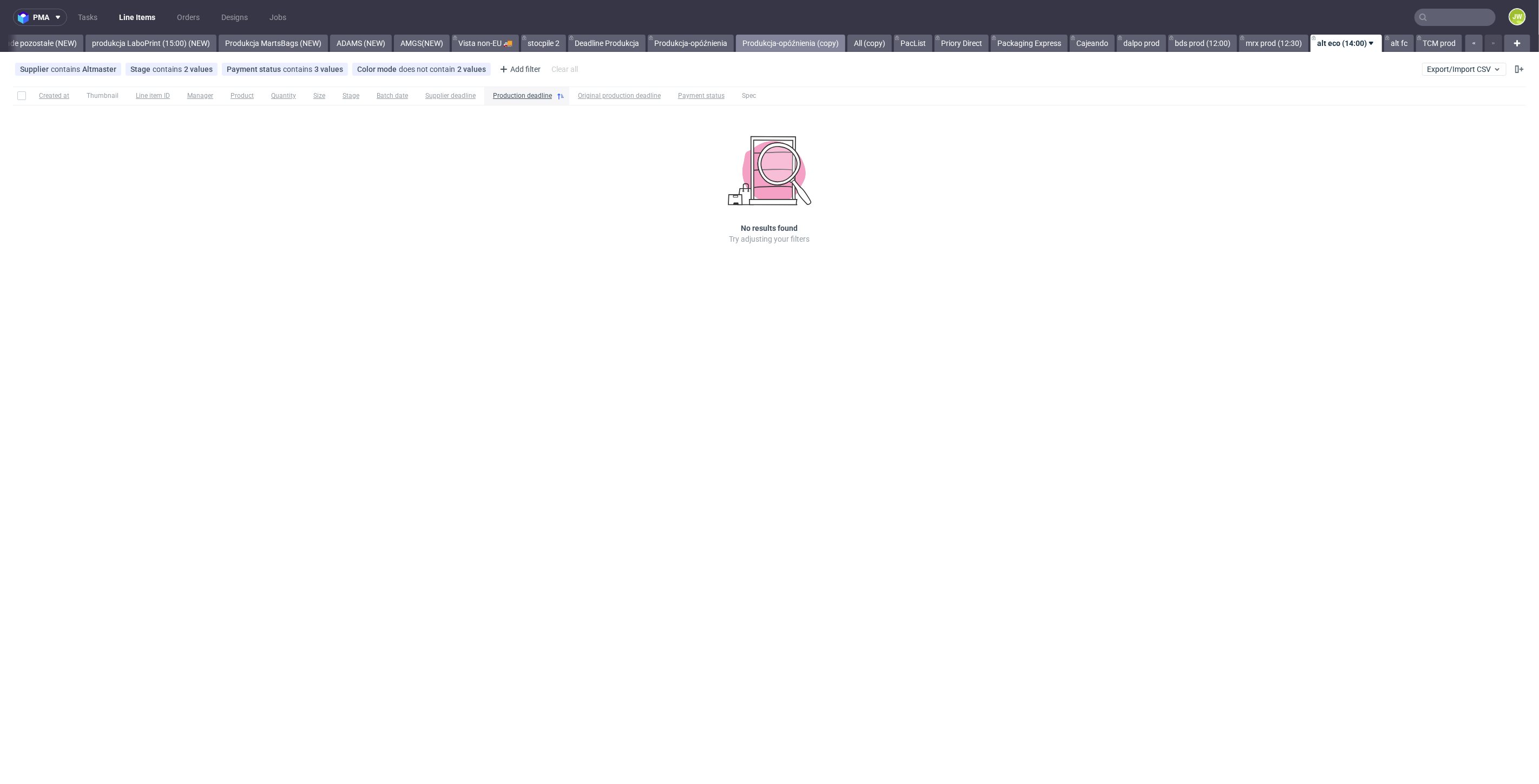
click at [777, 42] on link "Produkcja-opóźnienia (copy)" at bounding box center [790, 43] width 109 height 17
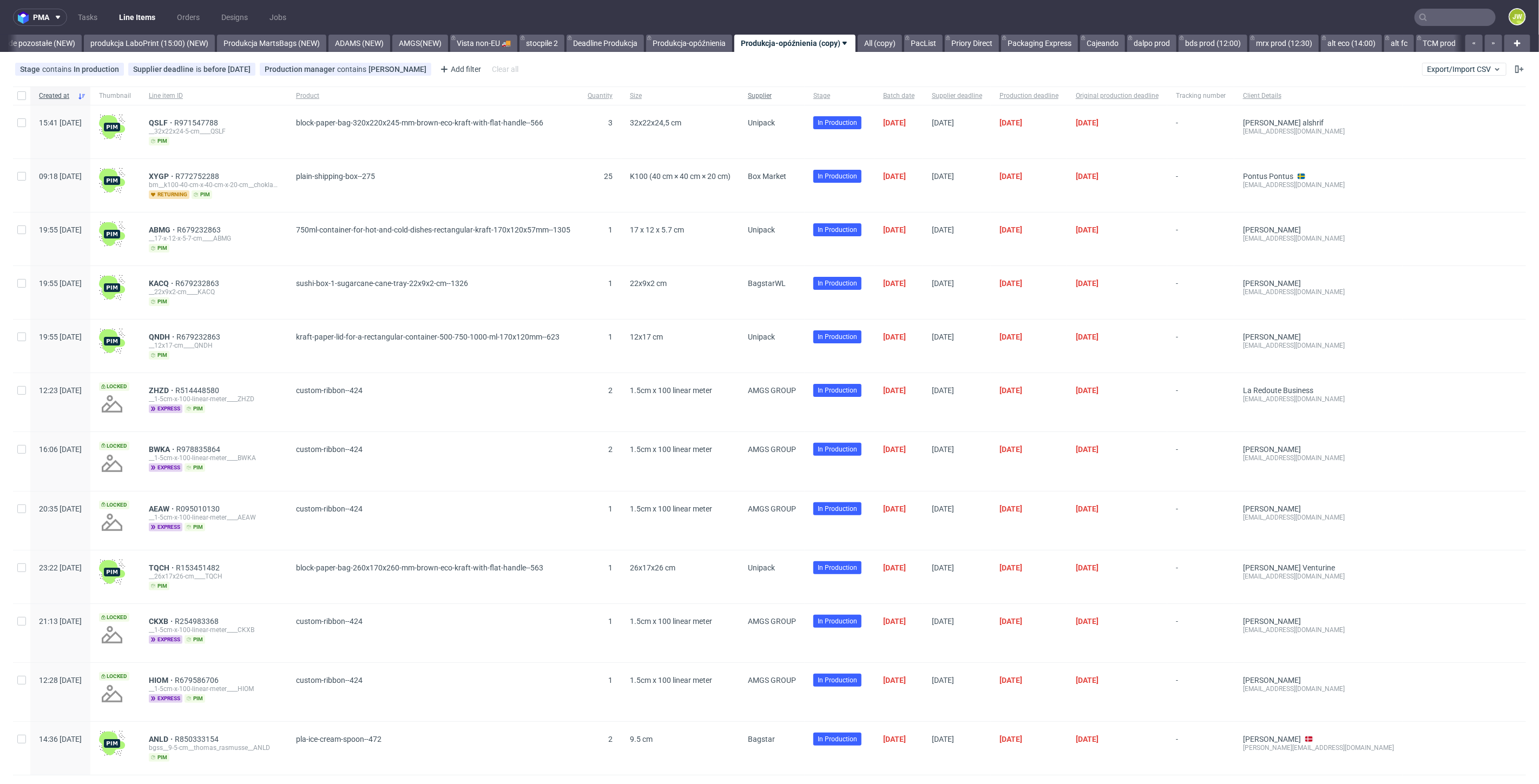
click at [796, 94] on span "Supplier" at bounding box center [772, 96] width 48 height 9
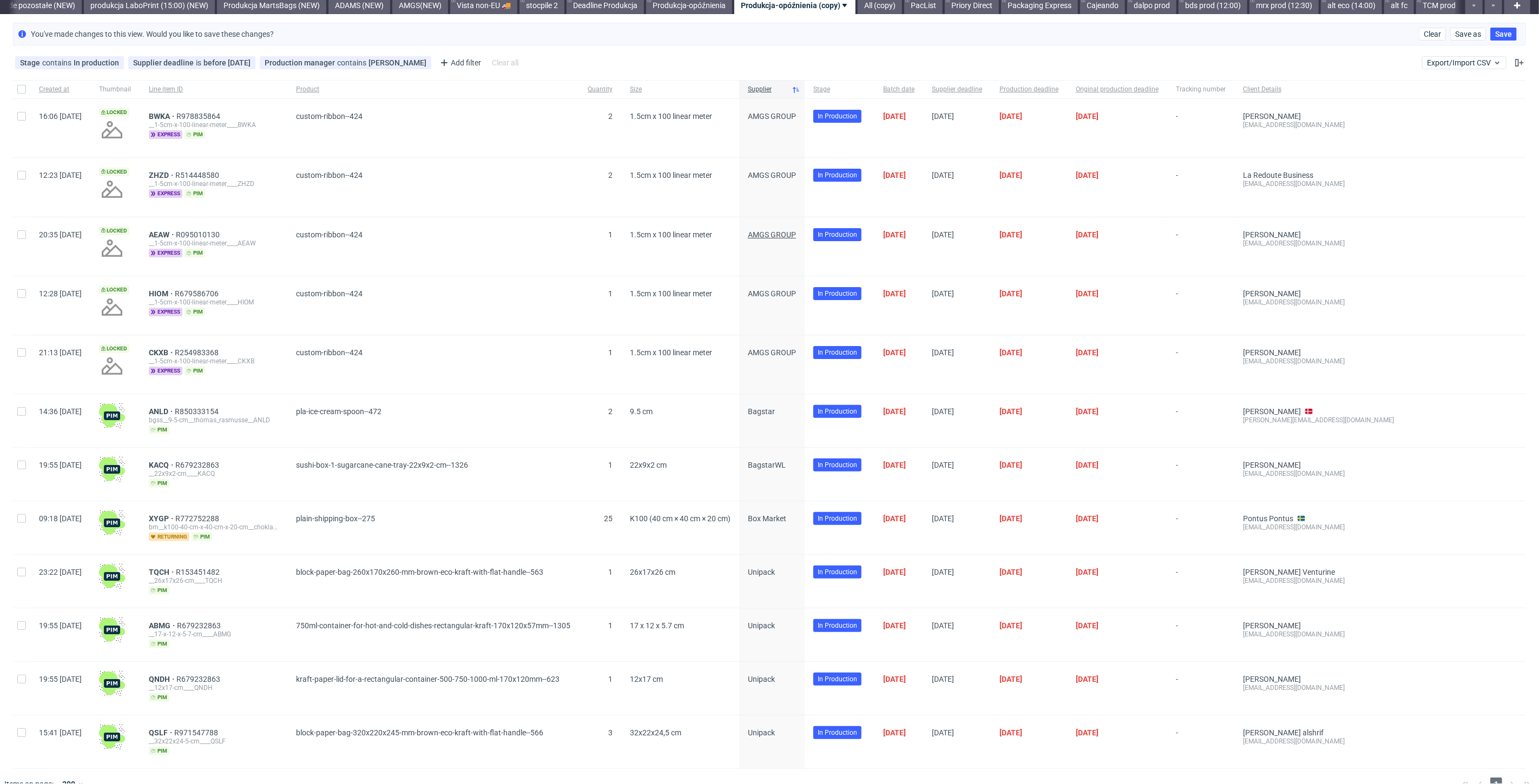
scroll to position [54, 0]
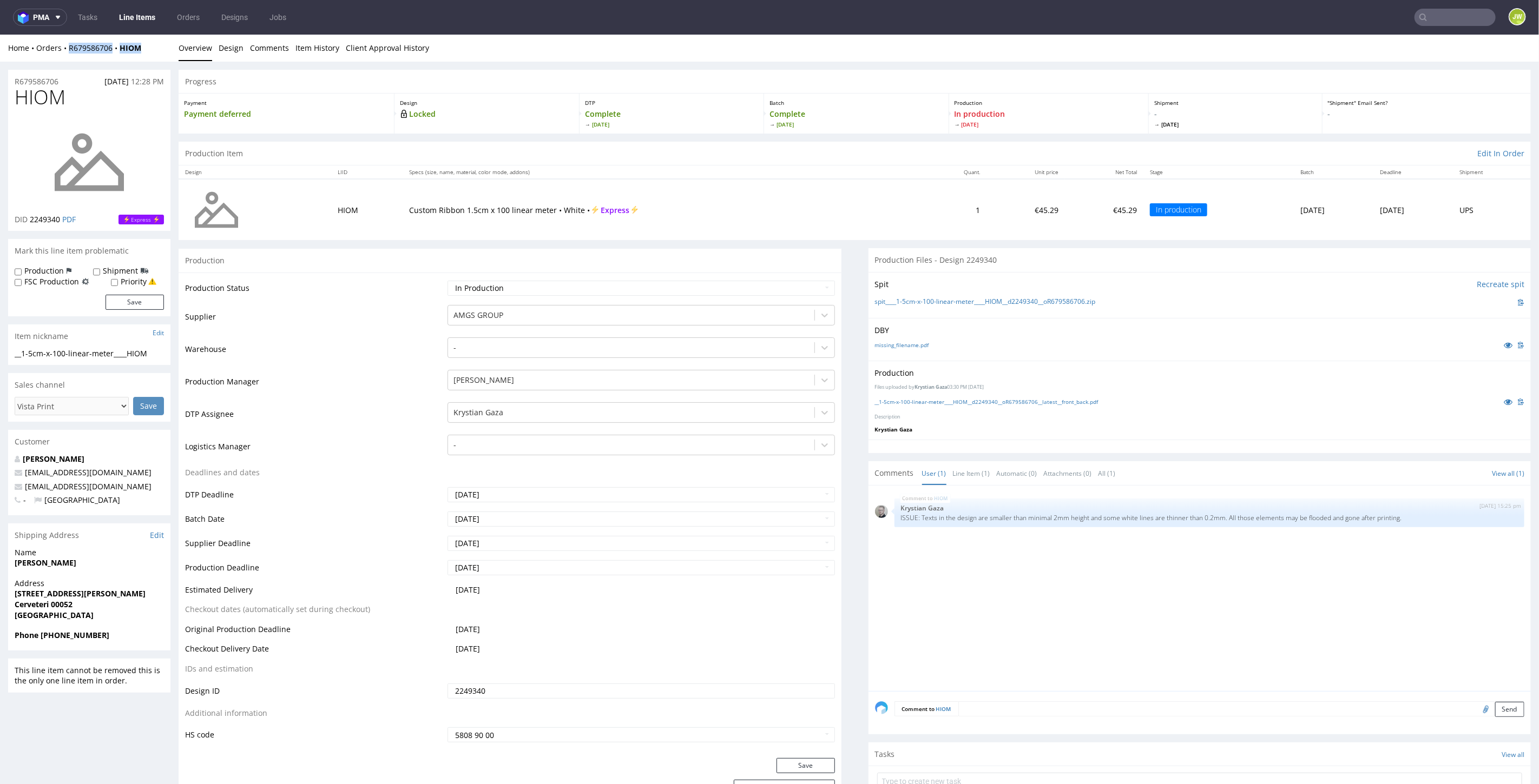
drag, startPoint x: 158, startPoint y: 53, endPoint x: 67, endPoint y: 59, distance: 91.2
click at [67, 59] on div "Home Orders R679586706 HIOM Overview Design Comments Item History Client Approv…" at bounding box center [770, 47] width 1539 height 27
copy div "R679586706 HIOM"
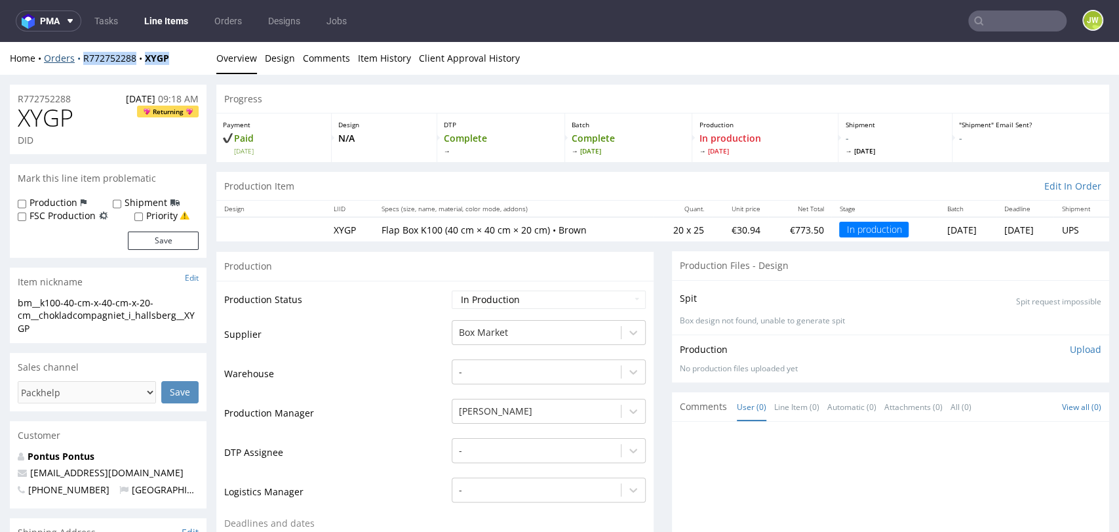
drag, startPoint x: 174, startPoint y: 59, endPoint x: 81, endPoint y: 60, distance: 93.1
click at [81, 60] on div "Home Orders R772752288 XYGP" at bounding box center [108, 58] width 197 height 13
copy div "R772752288 XYGP"
drag, startPoint x: 165, startPoint y: 60, endPoint x: 81, endPoint y: 64, distance: 84.0
click at [81, 64] on div "Home Orders R772752288 XYGP Overview Design Comments Item History Client Approv…" at bounding box center [559, 58] width 1119 height 33
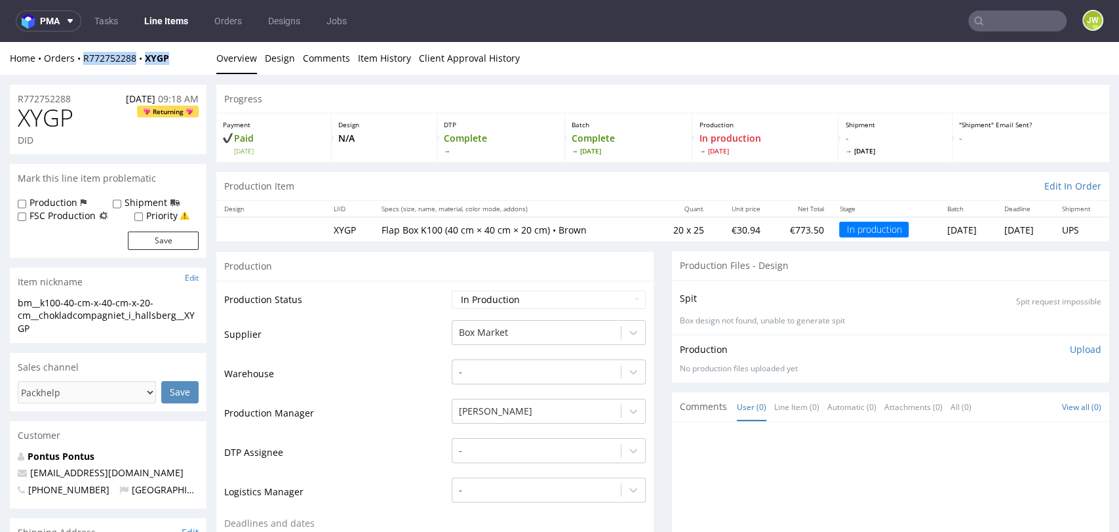
copy div "R772752288 XYGP"
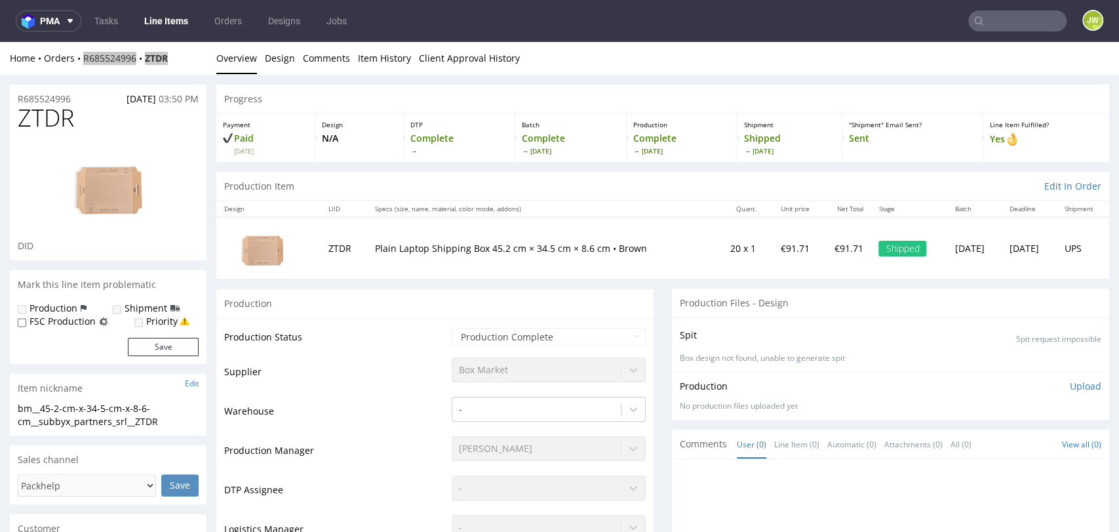
click at [981, 22] on input "text" at bounding box center [1017, 20] width 98 height 21
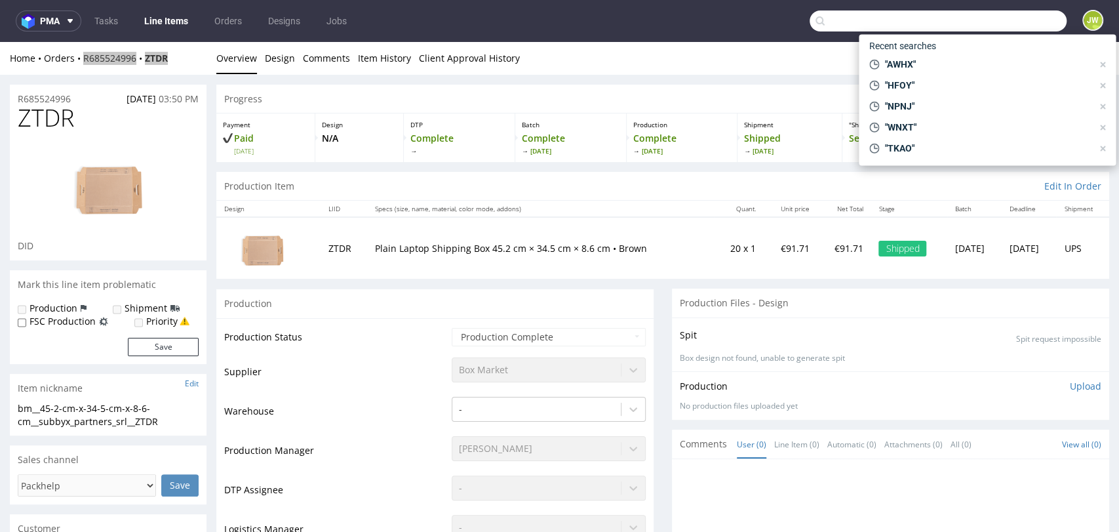
paste input "UGDY"
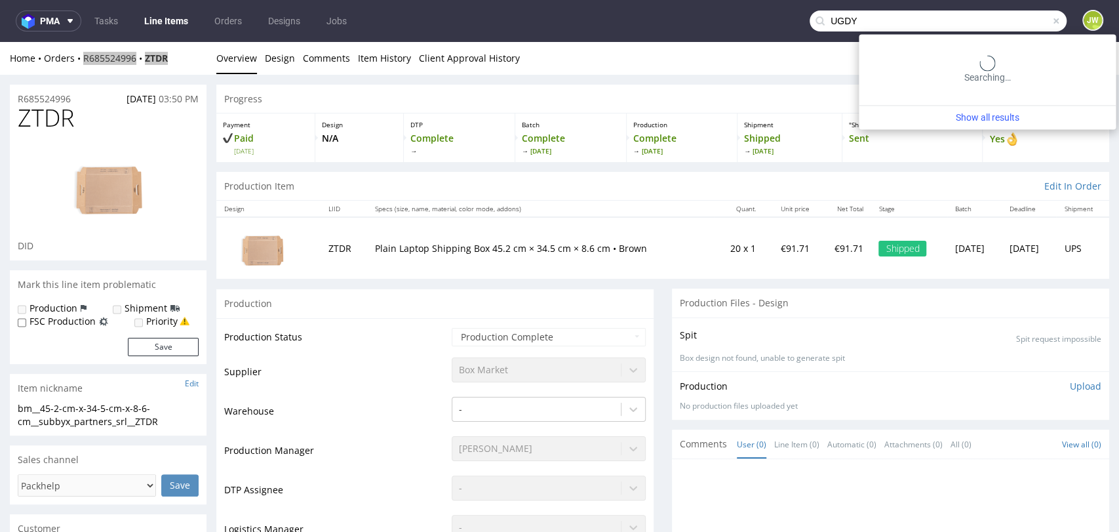
type input "UGDY"
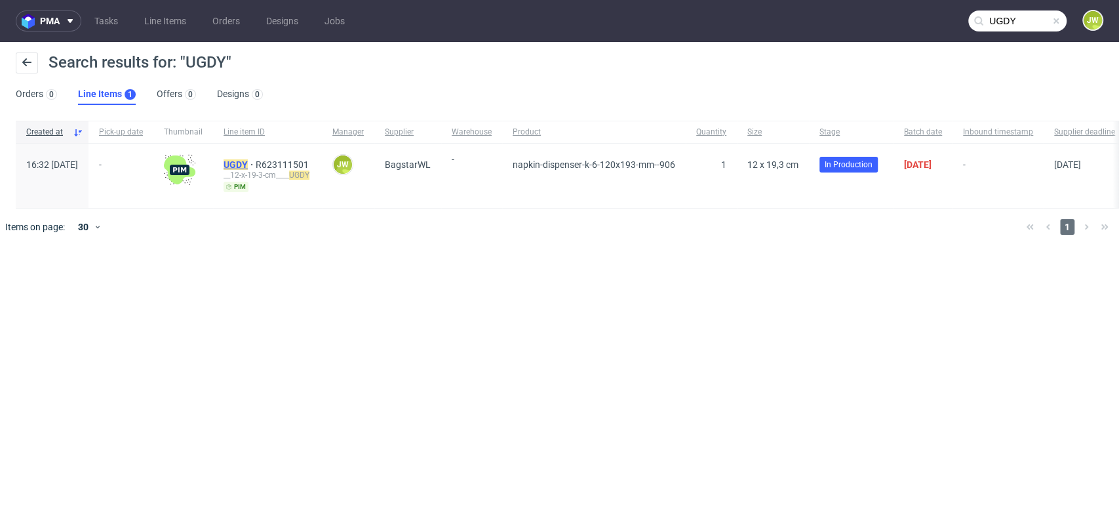
click at [248, 163] on mark "UGDY" at bounding box center [236, 164] width 24 height 10
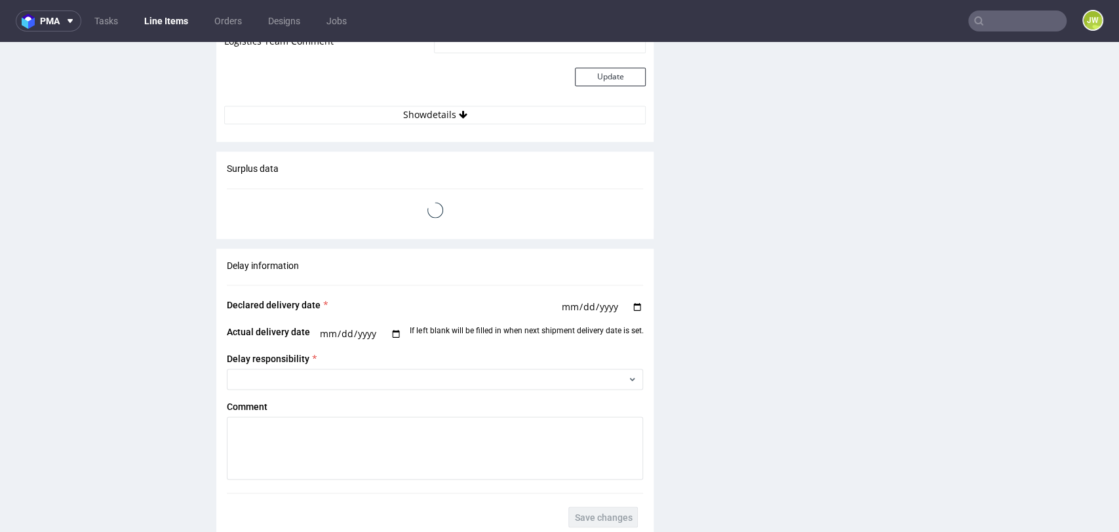
scroll to position [655, 0]
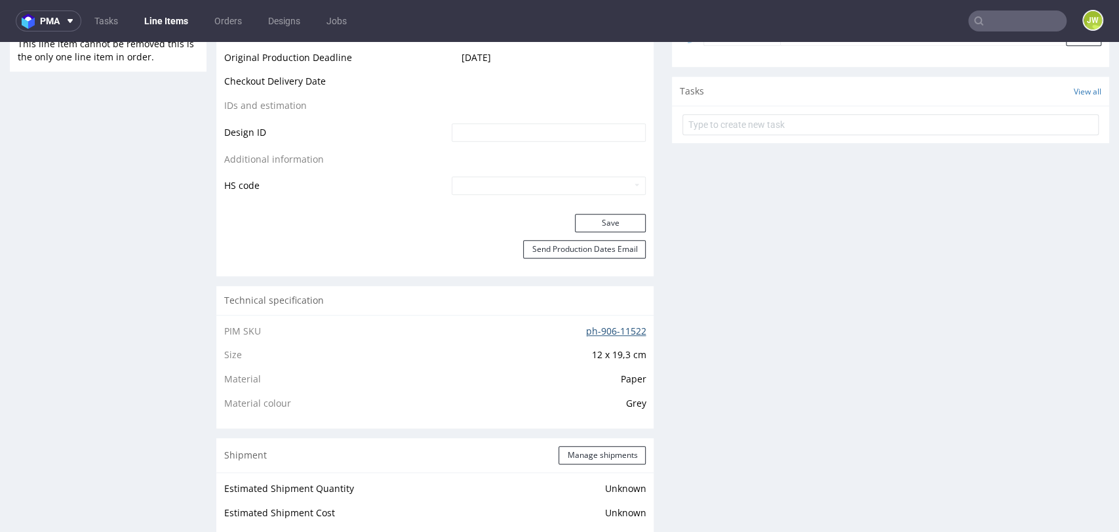
click at [614, 326] on link "ph-906-11522" at bounding box center [615, 330] width 60 height 12
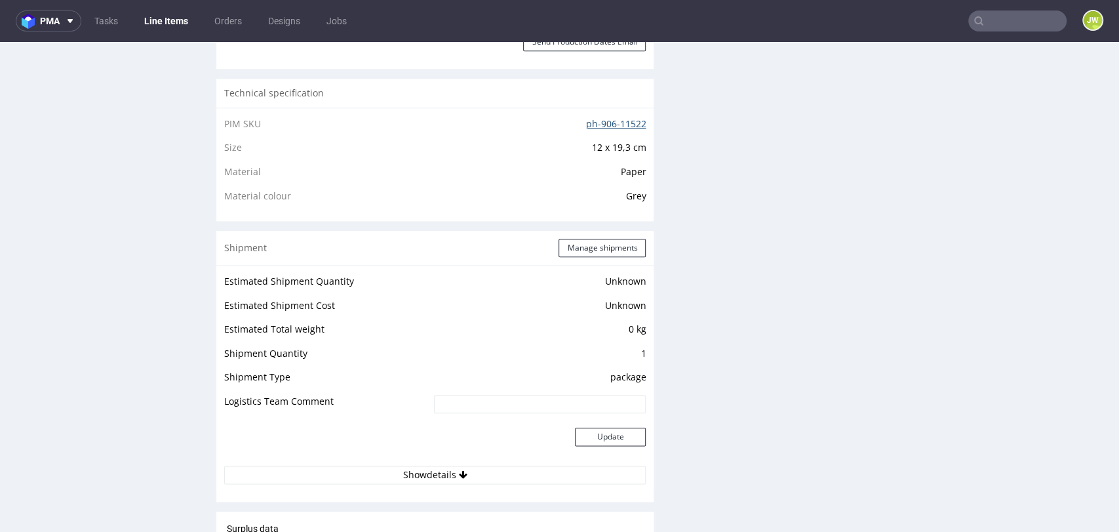
scroll to position [874, 0]
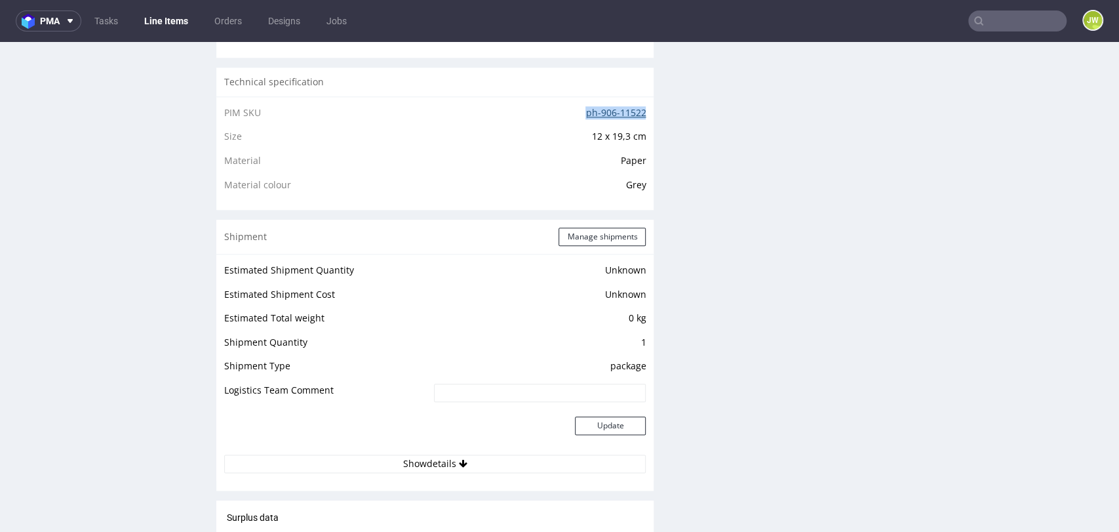
drag, startPoint x: 566, startPoint y: 113, endPoint x: 629, endPoint y: 100, distance: 64.9
click at [634, 111] on td "ph-906-11522" at bounding box center [519, 117] width 253 height 24
copy link "ph-906-11522"
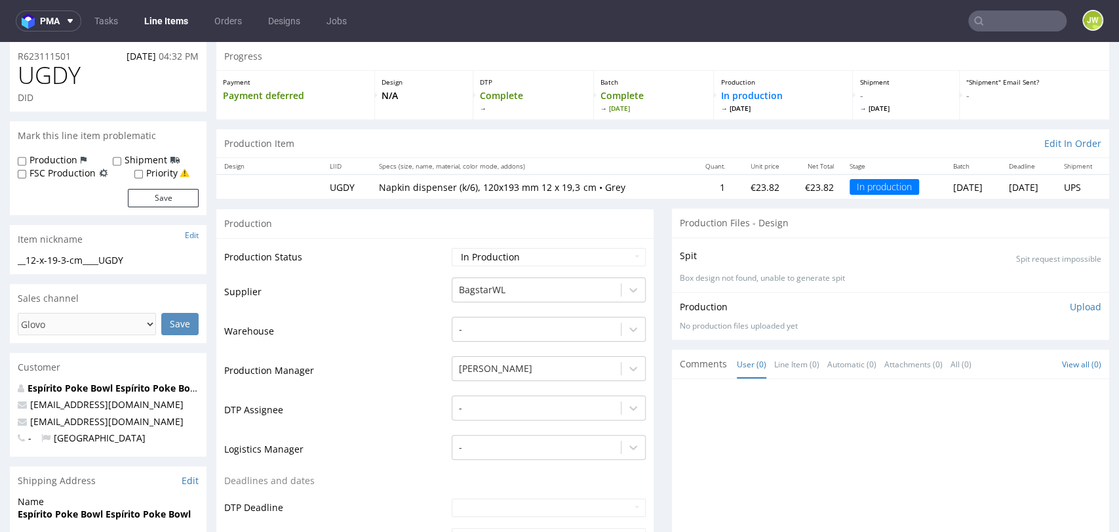
scroll to position [0, 0]
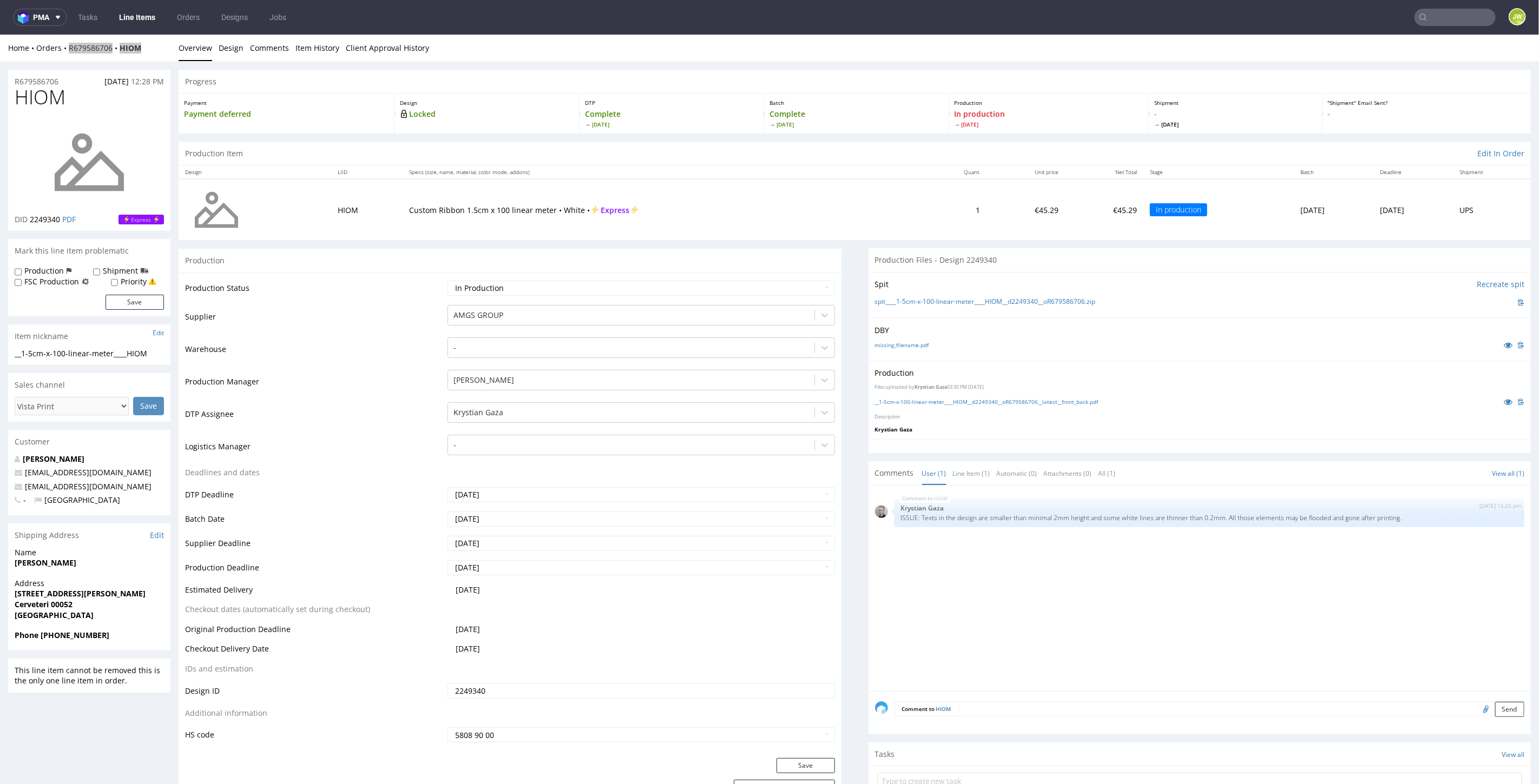
click at [1439, 23] on input "text" at bounding box center [1455, 17] width 81 height 17
paste input "WUSV"
type input "WUSV"
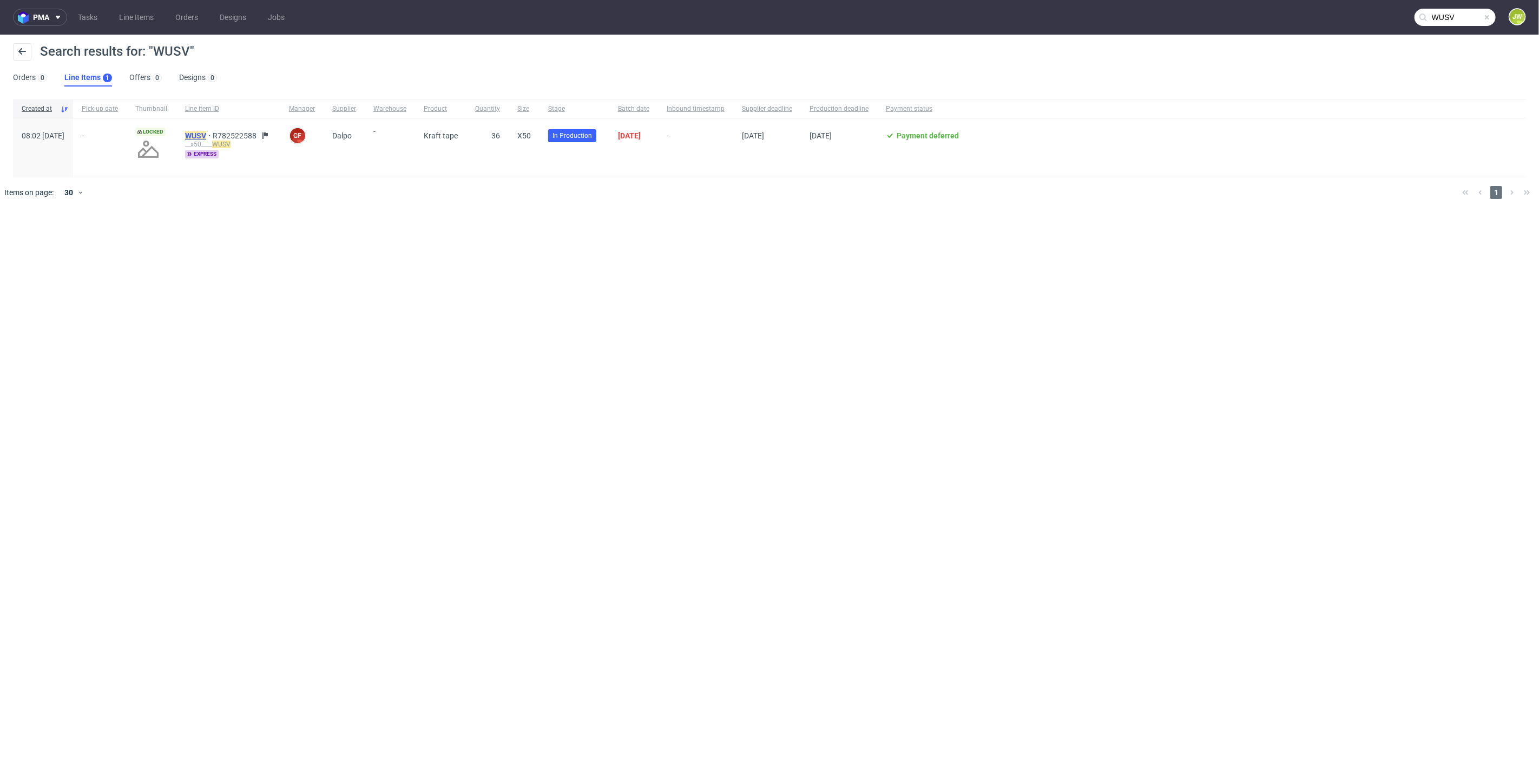
click at [206, 134] on mark "WUSV" at bounding box center [196, 135] width 21 height 8
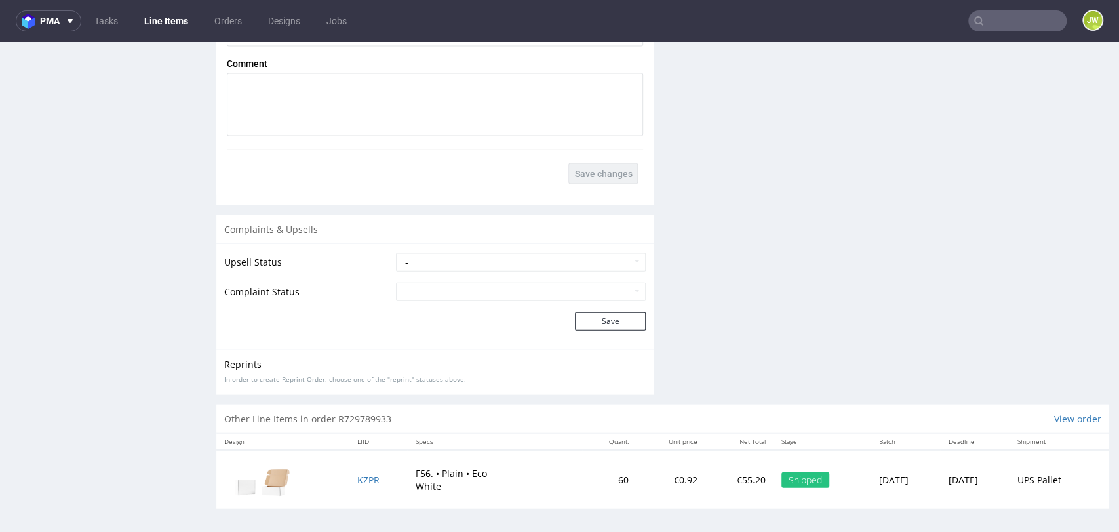
scroll to position [1882, 0]
click at [425, 255] on select "- Pending Upsell Upsell Accepted Upsell Refused" at bounding box center [521, 259] width 250 height 18
click at [336, 325] on td at bounding box center [308, 317] width 168 height 21
click at [413, 292] on select "- Complaint Received Complaint Rejected Complaint Accepted (DTP Issue) - Reprin…" at bounding box center [521, 288] width 250 height 18
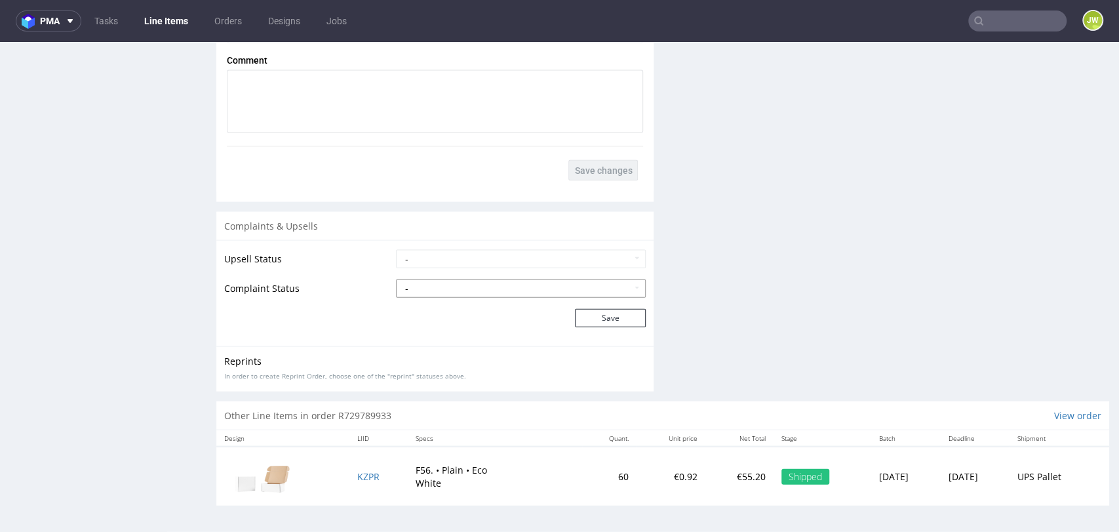
click at [412, 286] on select "- Complaint Received Complaint Rejected Complaint Accepted (DTP Issue) - Reprin…" at bounding box center [521, 288] width 250 height 18
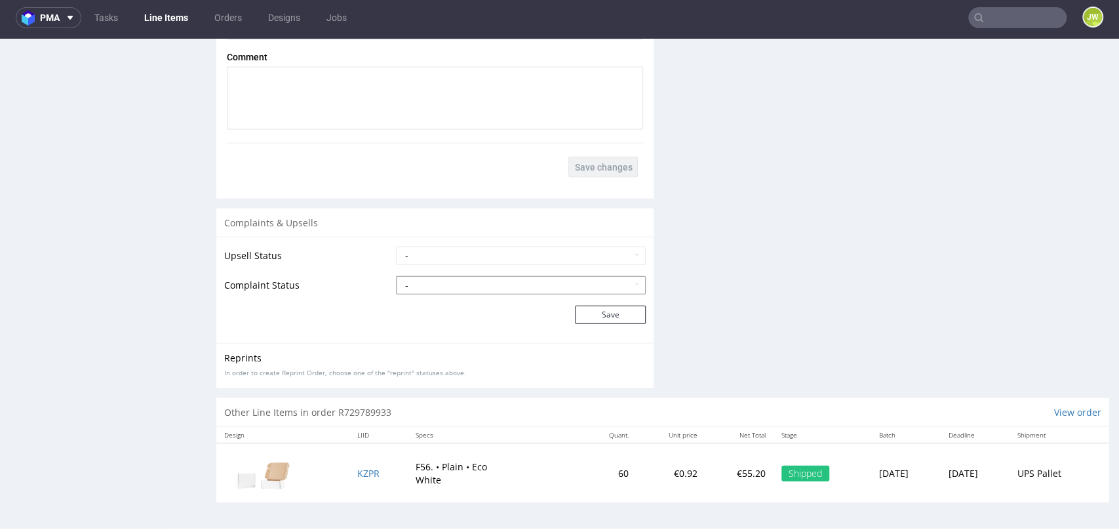
click at [459, 286] on select "- Complaint Received Complaint Rejected Complaint Accepted (DTP Issue) - Reprin…" at bounding box center [521, 285] width 250 height 18
select select "accepted_shipping_issue_reprint"
click at [396, 276] on select "- Complaint Received Complaint Rejected Complaint Accepted (DTP Issue) - Reprin…" at bounding box center [521, 285] width 250 height 18
click at [594, 317] on button "Save" at bounding box center [610, 314] width 71 height 18
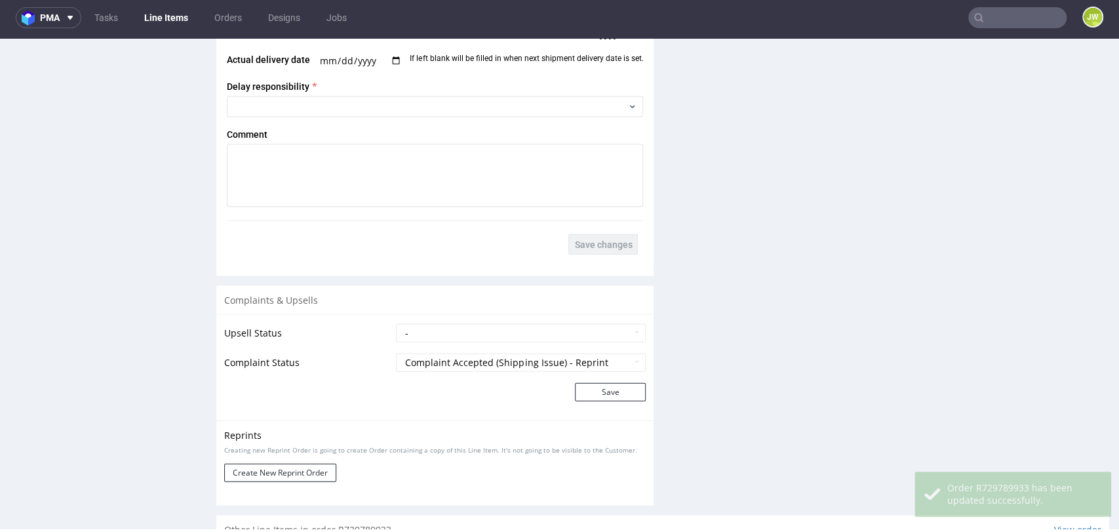
scroll to position [1935, 0]
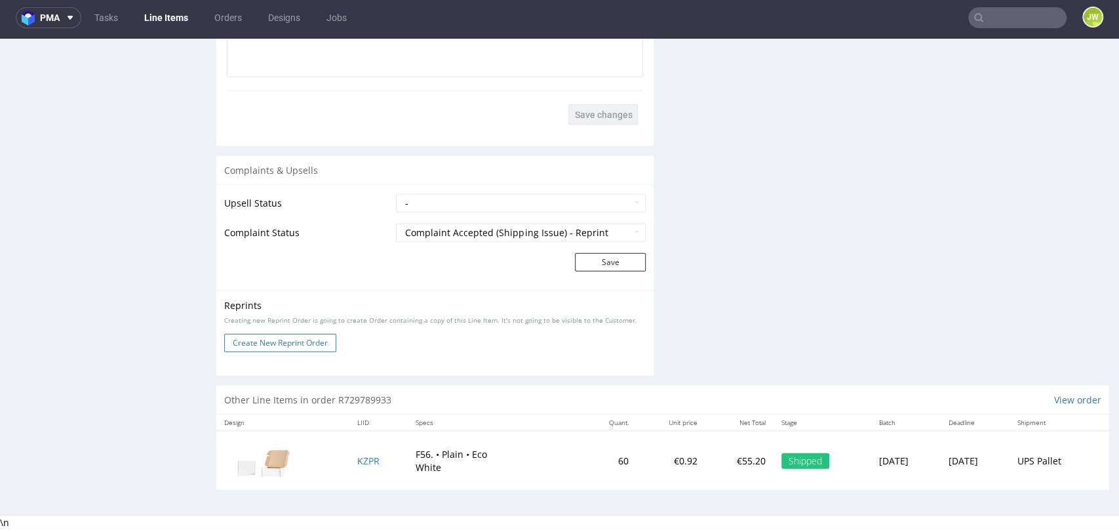
click at [253, 347] on button "Create New Reprint Order" at bounding box center [280, 343] width 112 height 18
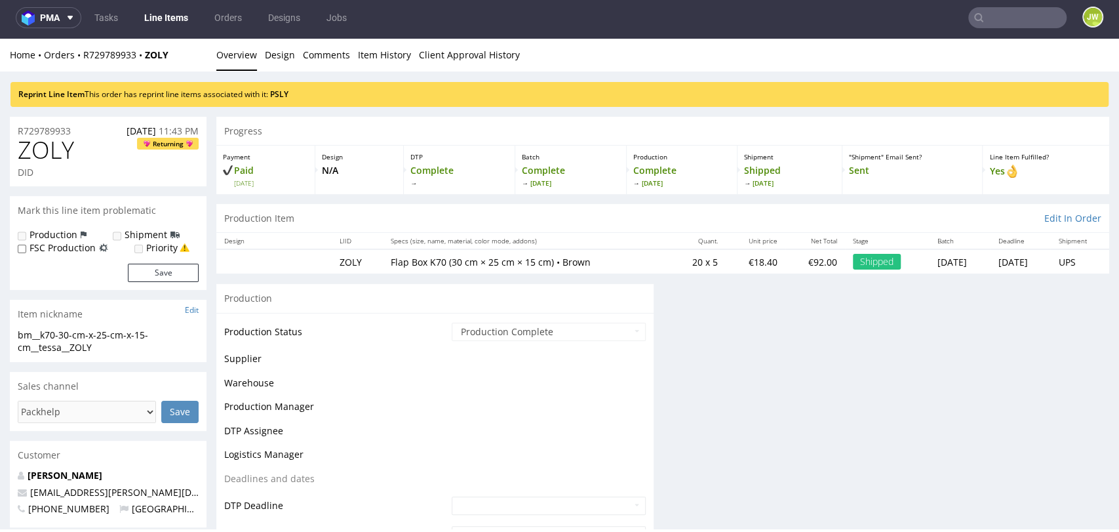
scroll to position [0, 0]
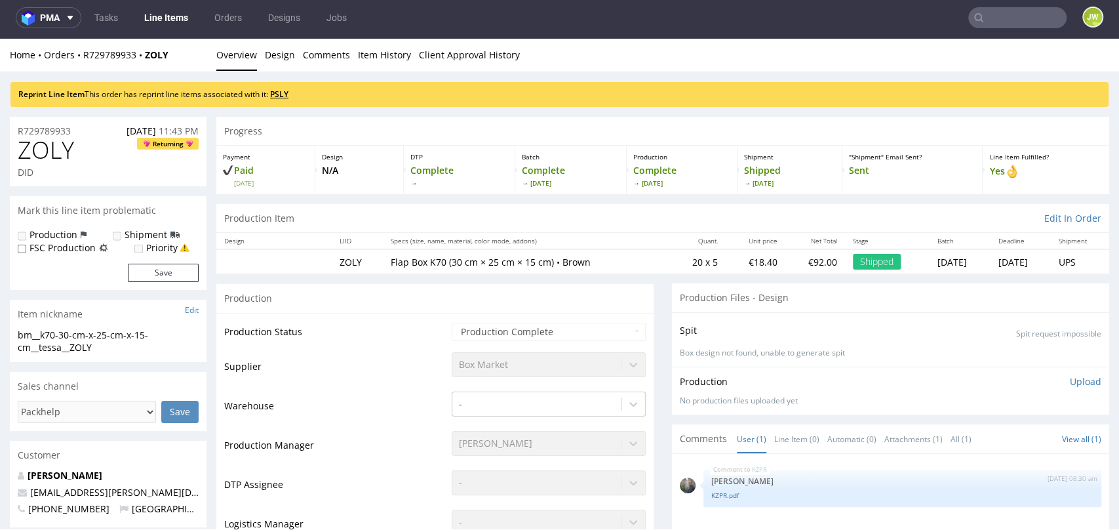
click at [283, 96] on link "PSLY" at bounding box center [279, 93] width 18 height 11
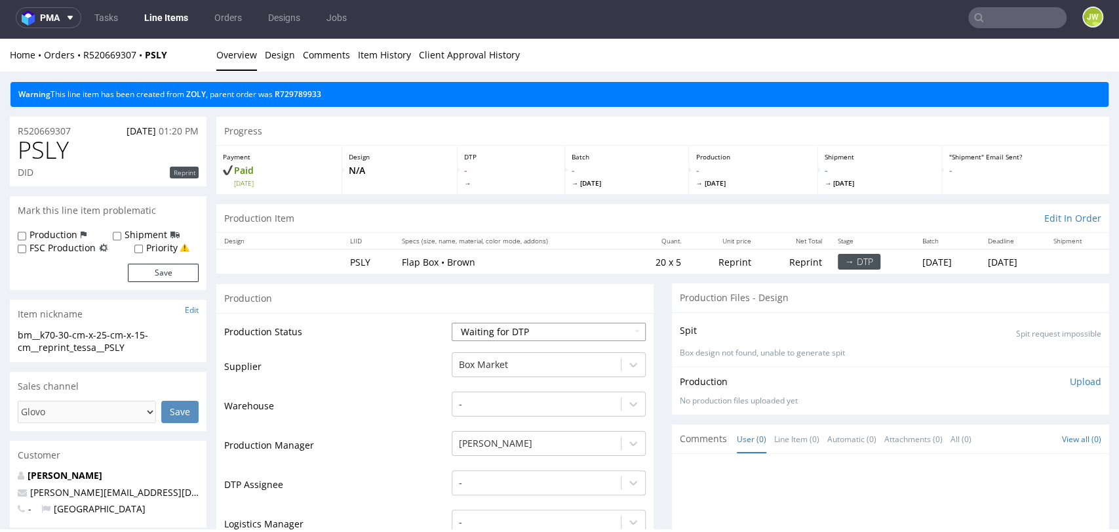
click at [454, 326] on select "Waiting for Artwork Waiting for Diecut Waiting for Mockup Waiting for DTP Waiti…" at bounding box center [549, 331] width 194 height 18
click at [397, 311] on div "Production" at bounding box center [434, 297] width 437 height 29
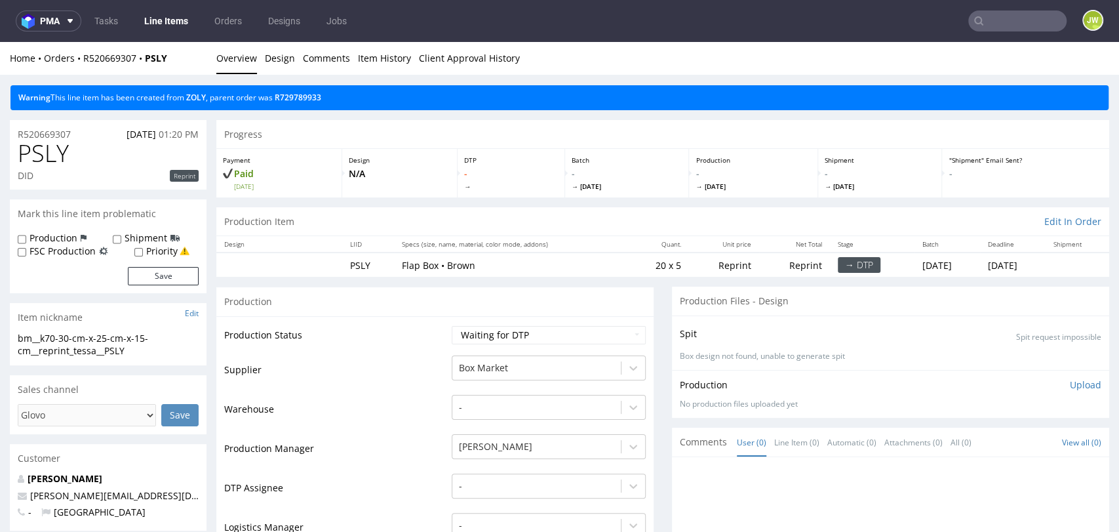
click at [477, 331] on select "Waiting for Artwork Waiting for Diecut Waiting for Mockup Waiting for DTP Waiti…" at bounding box center [549, 335] width 194 height 18
click at [384, 295] on div "Production" at bounding box center [434, 300] width 437 height 29
click at [561, 130] on div "Progress" at bounding box center [662, 134] width 893 height 29
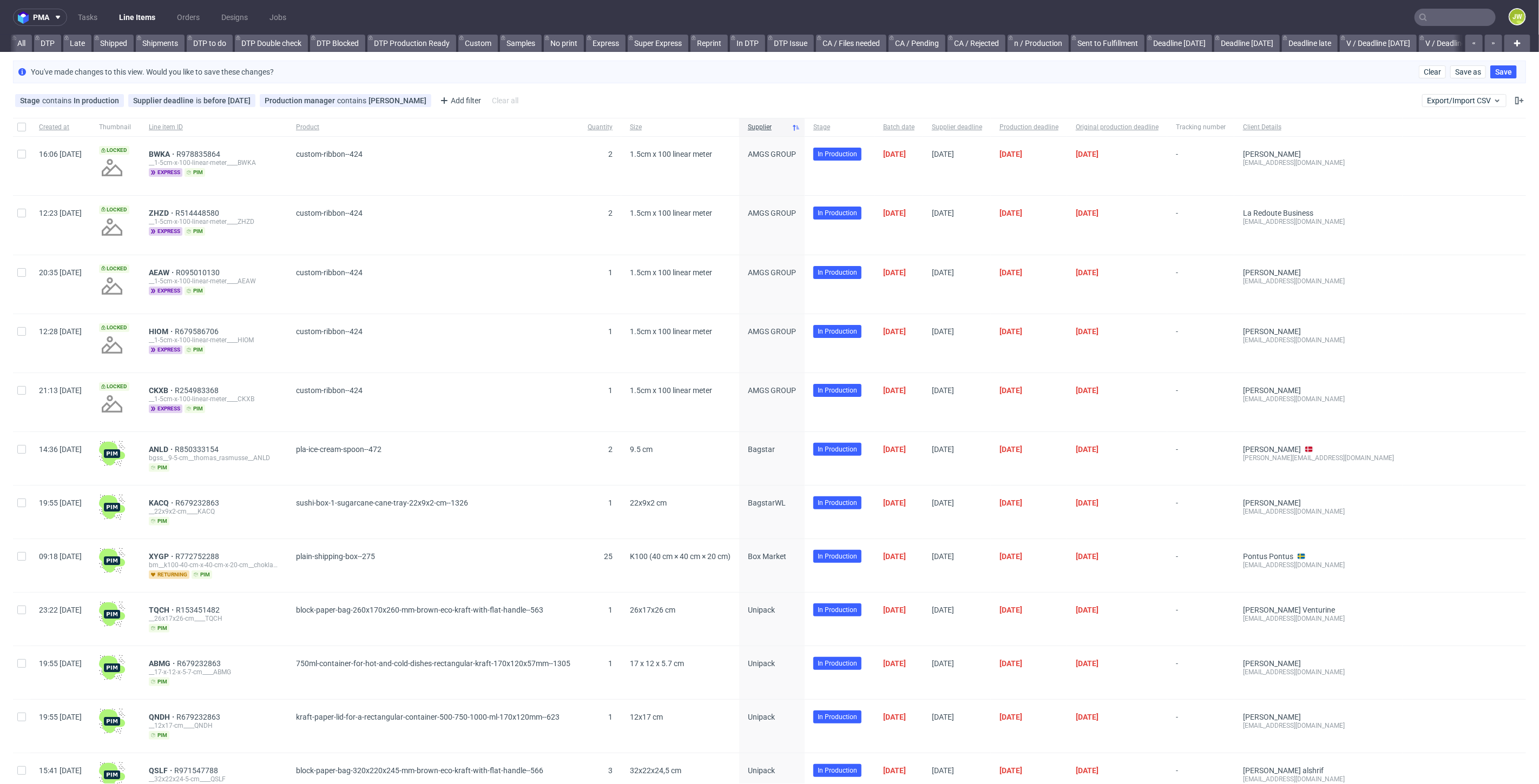
scroll to position [0, 2567]
click at [883, 36] on link "All (copy)" at bounding box center [880, 43] width 45 height 17
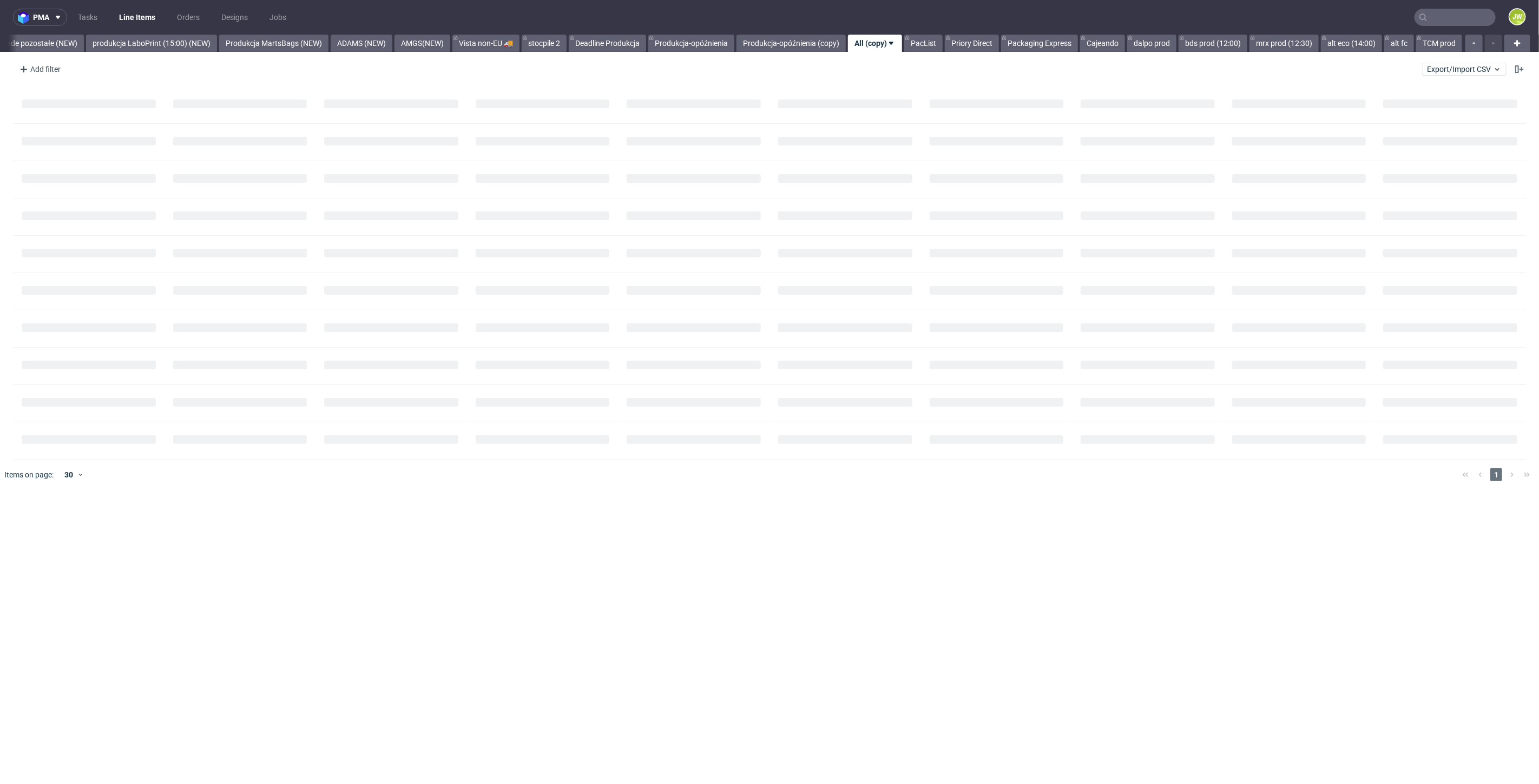
scroll to position [0, 2565]
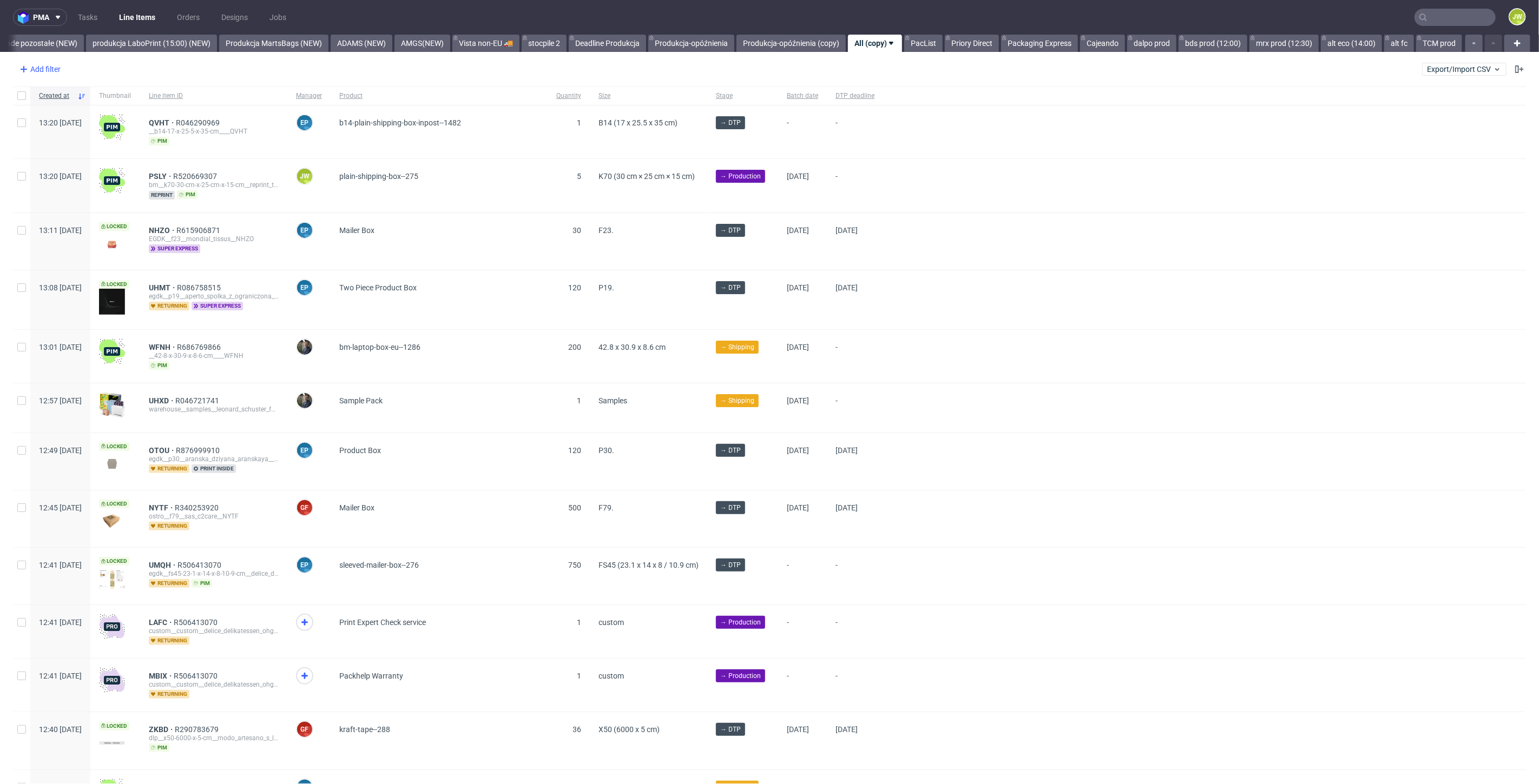
click at [39, 72] on div "Add filter" at bounding box center [39, 68] width 48 height 17
click at [50, 93] on input "text" at bounding box center [84, 92] width 130 height 17
type input "su"
click at [40, 136] on span "Supplier" at bounding box center [38, 135] width 37 height 15
click at [54, 119] on input "text" at bounding box center [84, 117] width 130 height 17
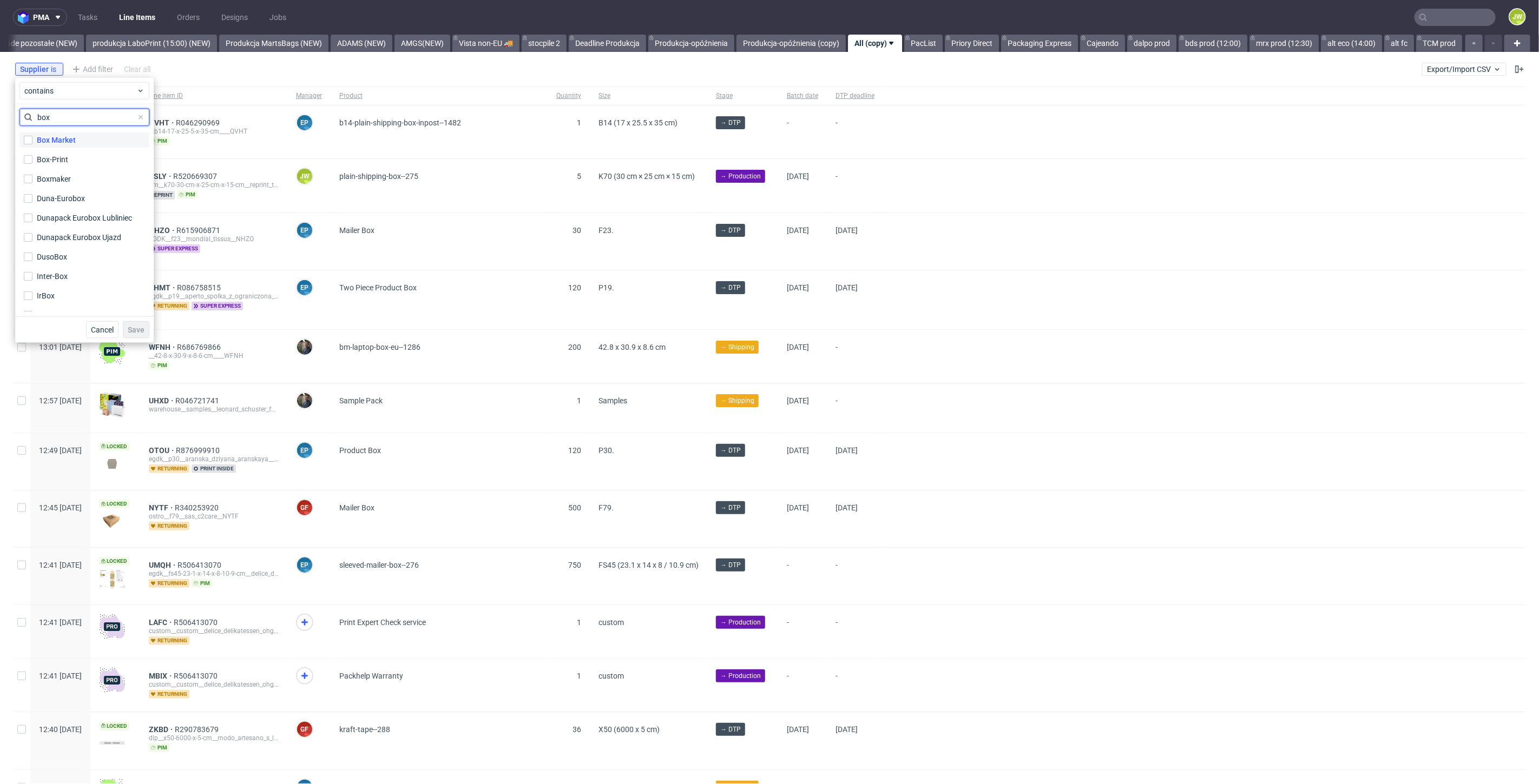
type input "box"
click at [54, 137] on div "Box Market" at bounding box center [56, 139] width 39 height 11
click at [32, 137] on input "Box Market" at bounding box center [28, 140] width 8 height 8
checkbox input "true"
click at [135, 326] on span "Save" at bounding box center [136, 329] width 17 height 7
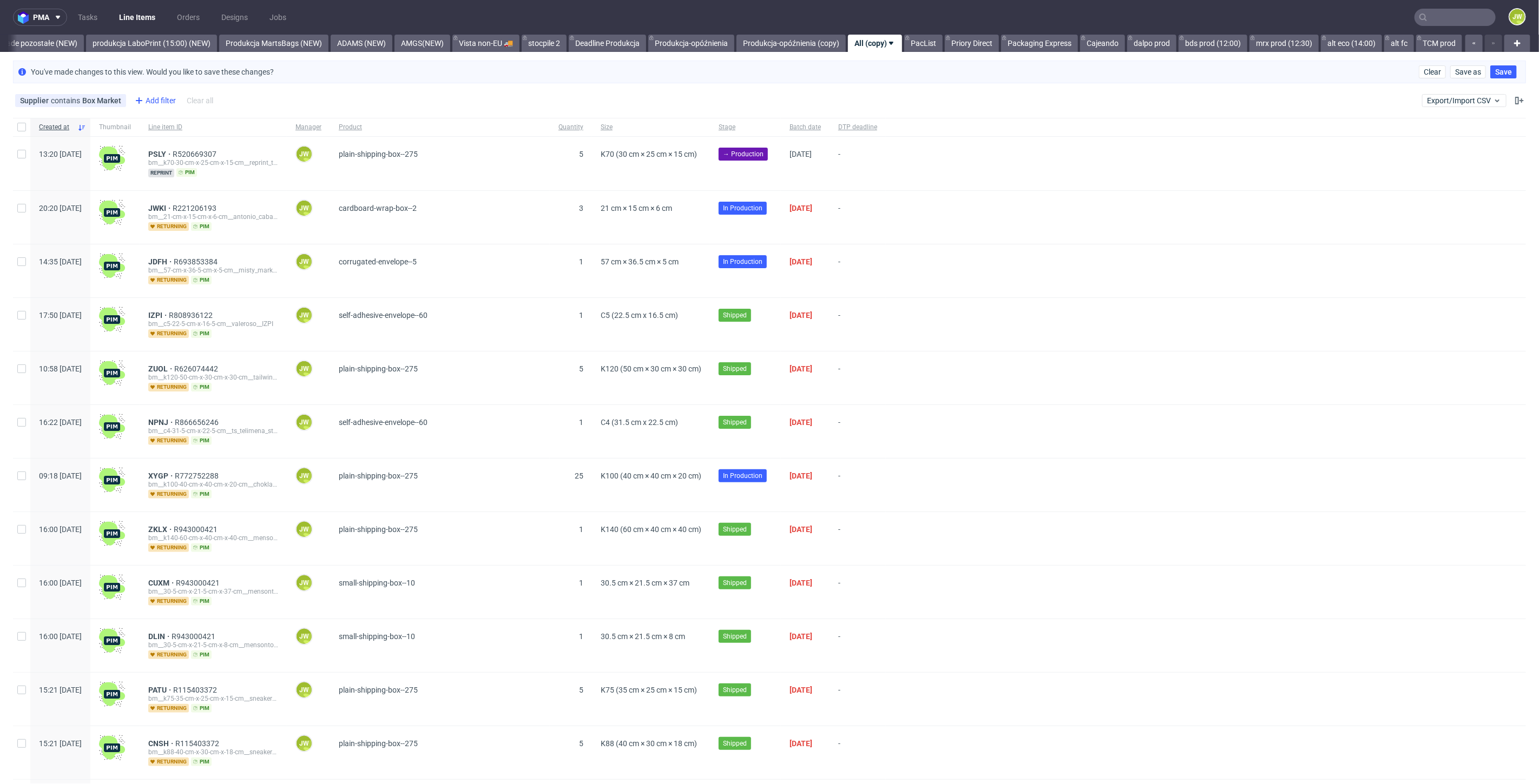
click at [151, 101] on div "Add filter" at bounding box center [154, 100] width 48 height 17
click at [173, 127] on input "text" at bounding box center [197, 124] width 130 height 17
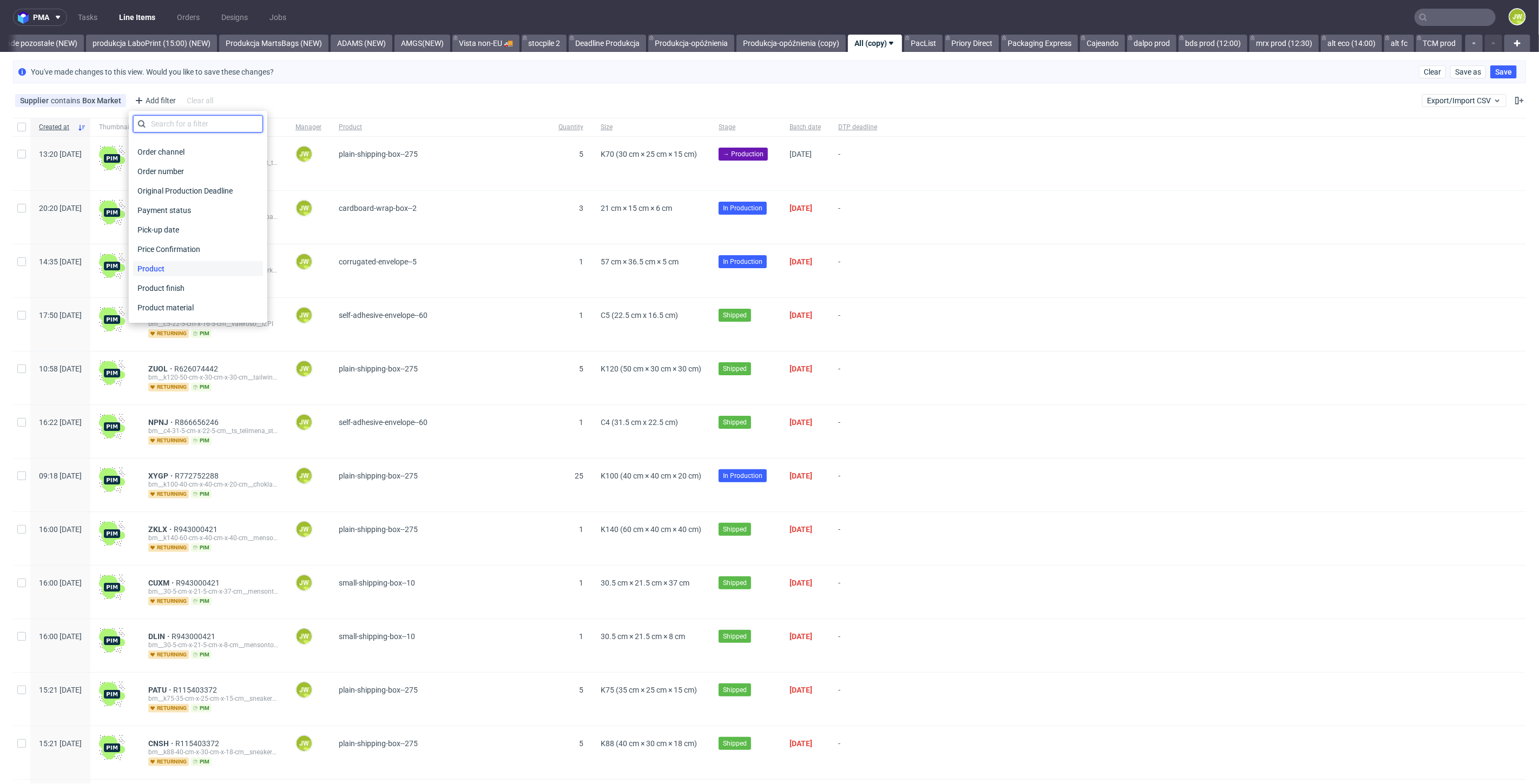
scroll to position [541, 0]
click at [152, 206] on span "Product" at bounding box center [150, 209] width 36 height 15
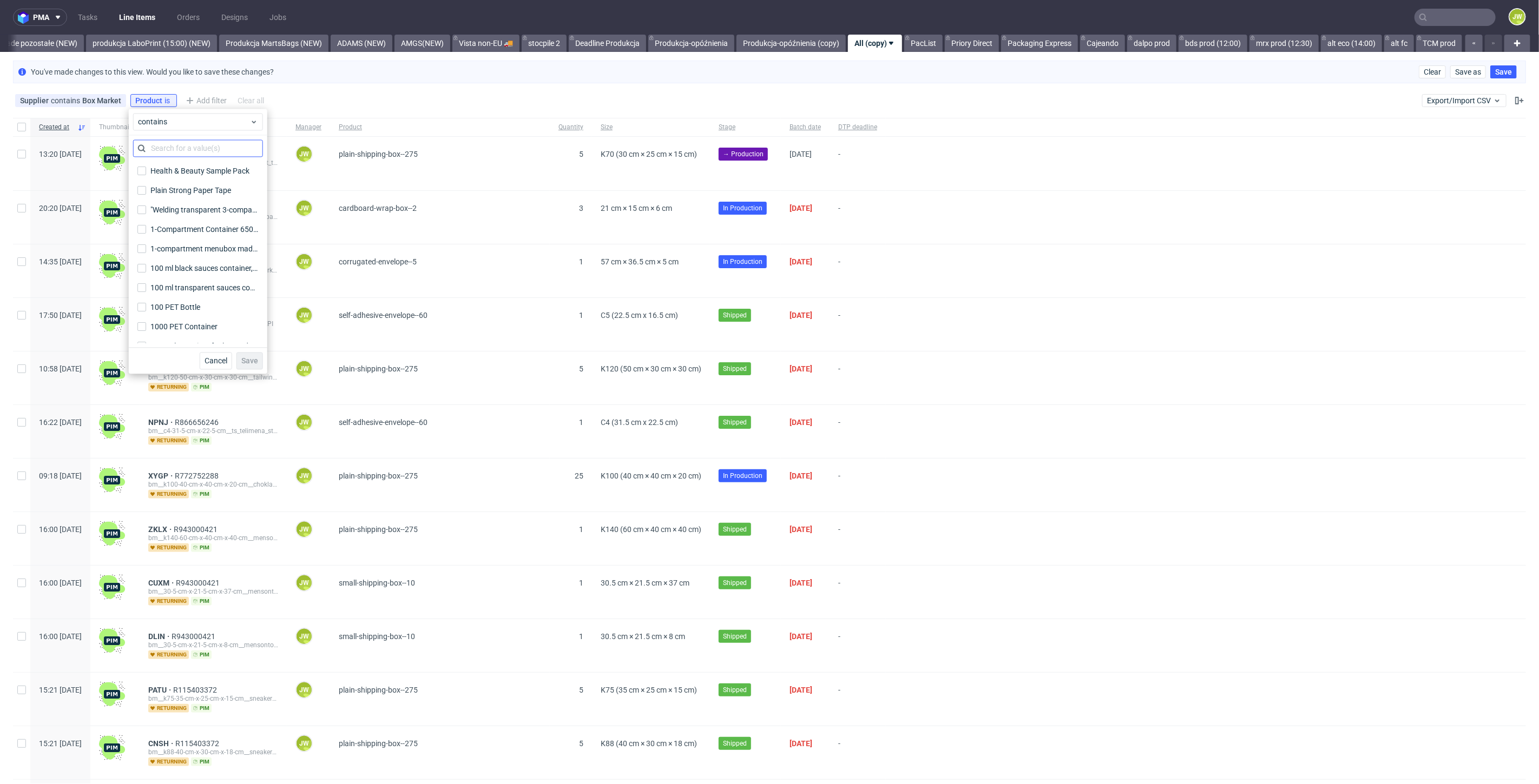
scroll to position [361, 0]
click at [168, 150] on input "text" at bounding box center [197, 148] width 130 height 17
type input "shipp"
click at [140, 242] on input "Plain Shipping Box" at bounding box center [141, 240] width 8 height 8
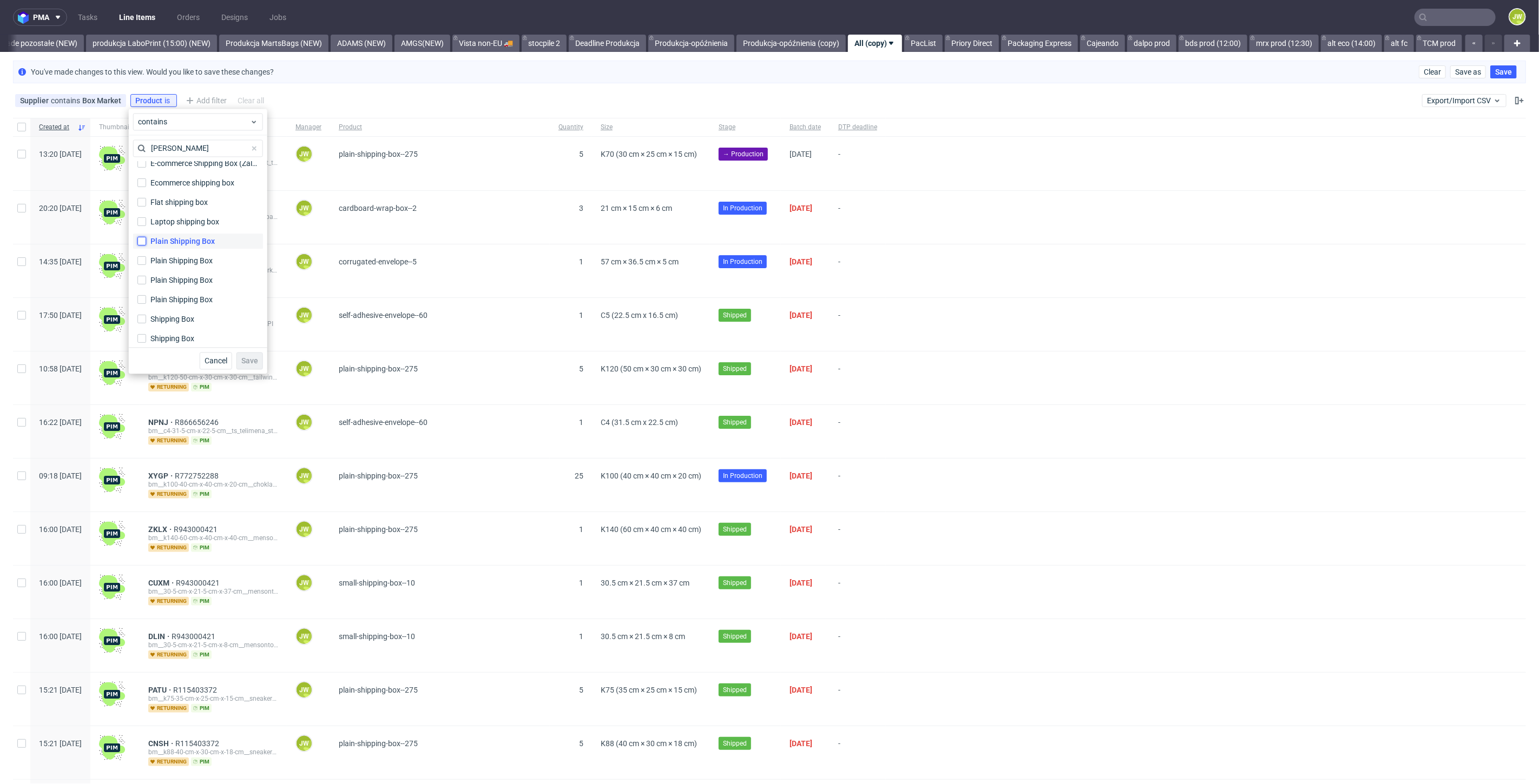
checkbox input "true"
click at [143, 258] on input "Plain Shipping Box" at bounding box center [141, 260] width 8 height 8
checkbox input "true"
click at [142, 282] on input "Plain Shipping Box" at bounding box center [141, 280] width 8 height 8
checkbox input "true"
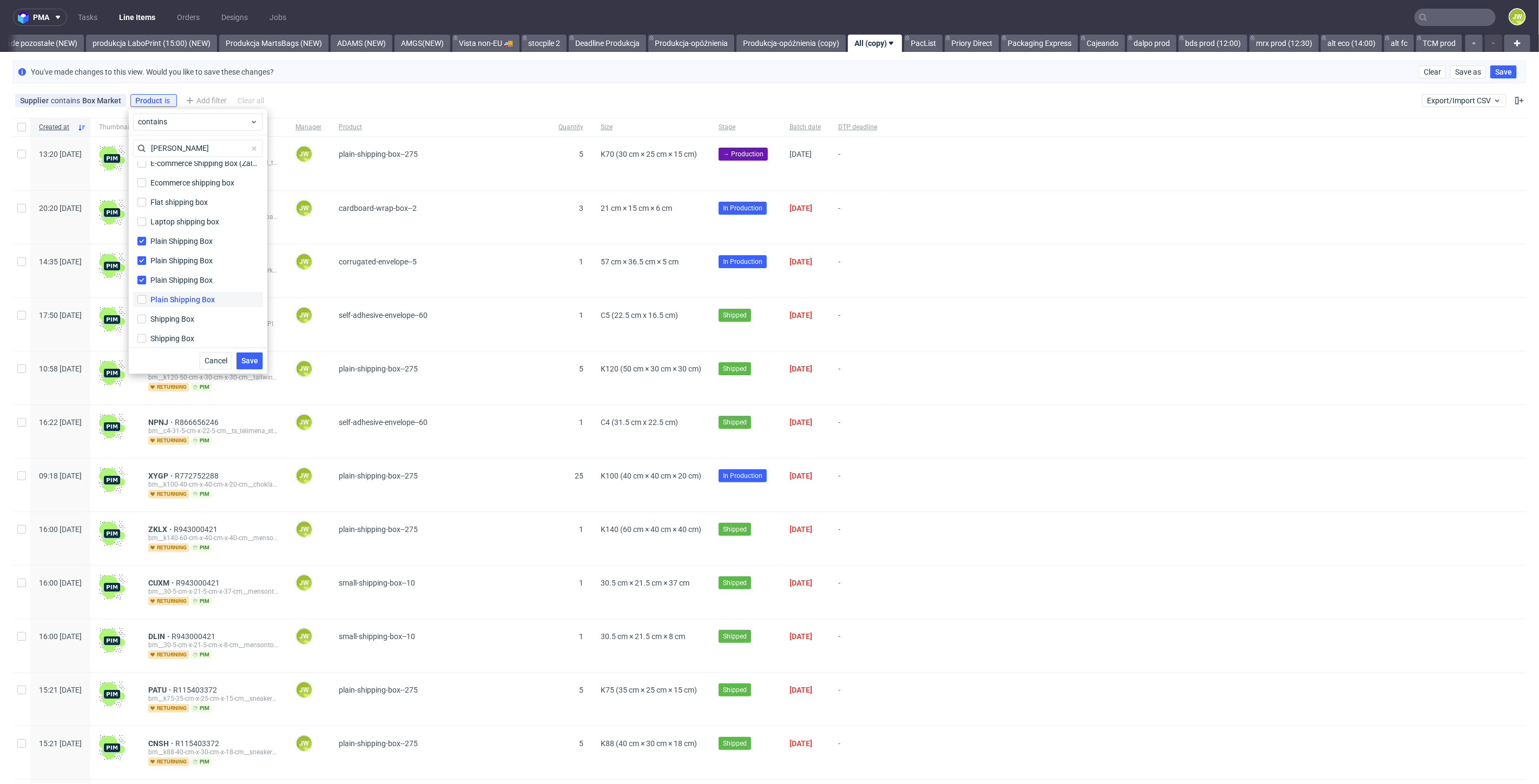
click at [142, 293] on label "Plain Shipping Box" at bounding box center [197, 299] width 130 height 15
click at [142, 295] on input "Plain Shipping Box" at bounding box center [141, 299] width 8 height 8
checkbox input "true"
click at [246, 361] on span "Save" at bounding box center [249, 361] width 17 height 7
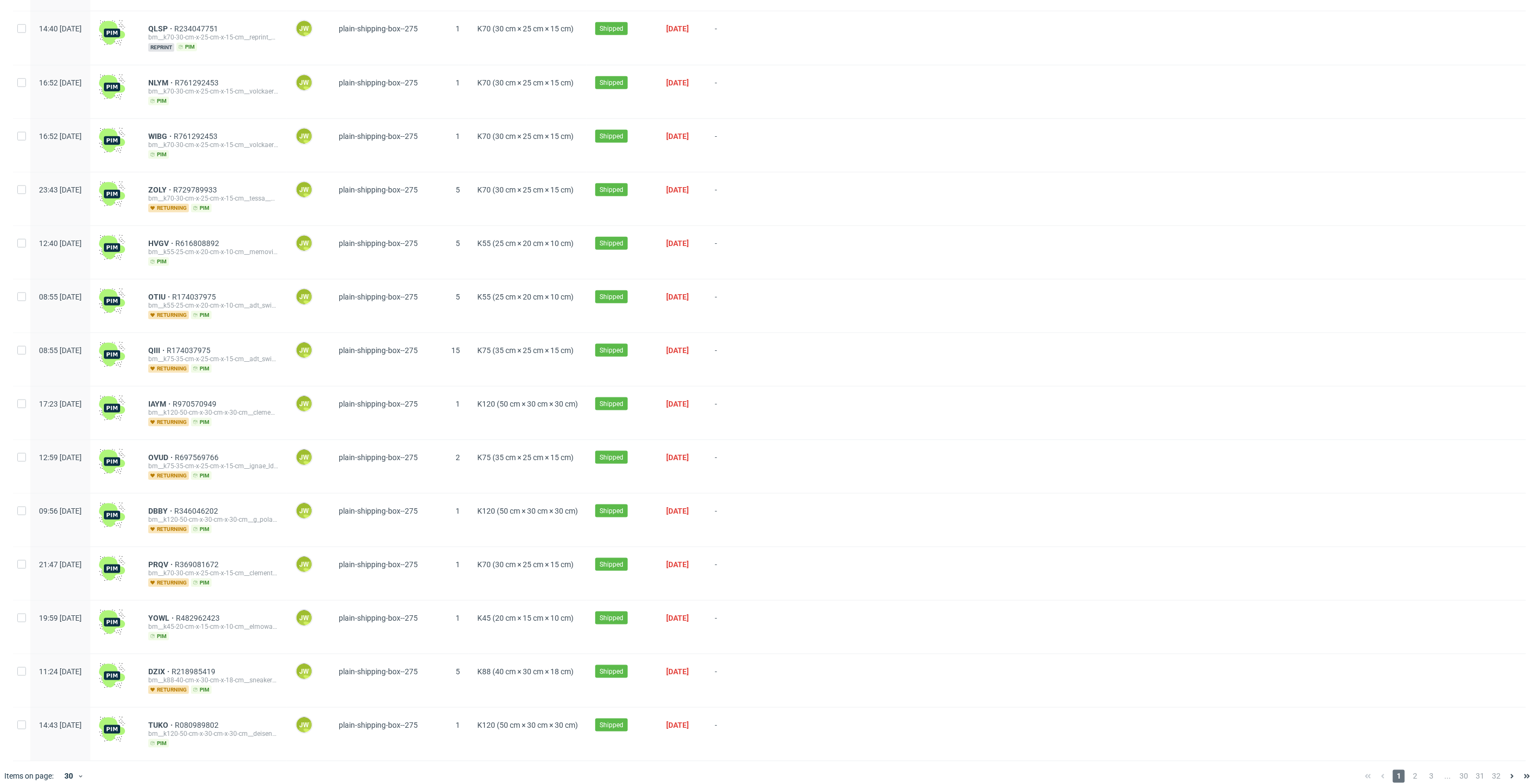
scroll to position [983, 0]
click at [80, 772] on icon at bounding box center [81, 777] width 7 height 8
click at [68, 739] on div "120" at bounding box center [73, 738] width 21 height 15
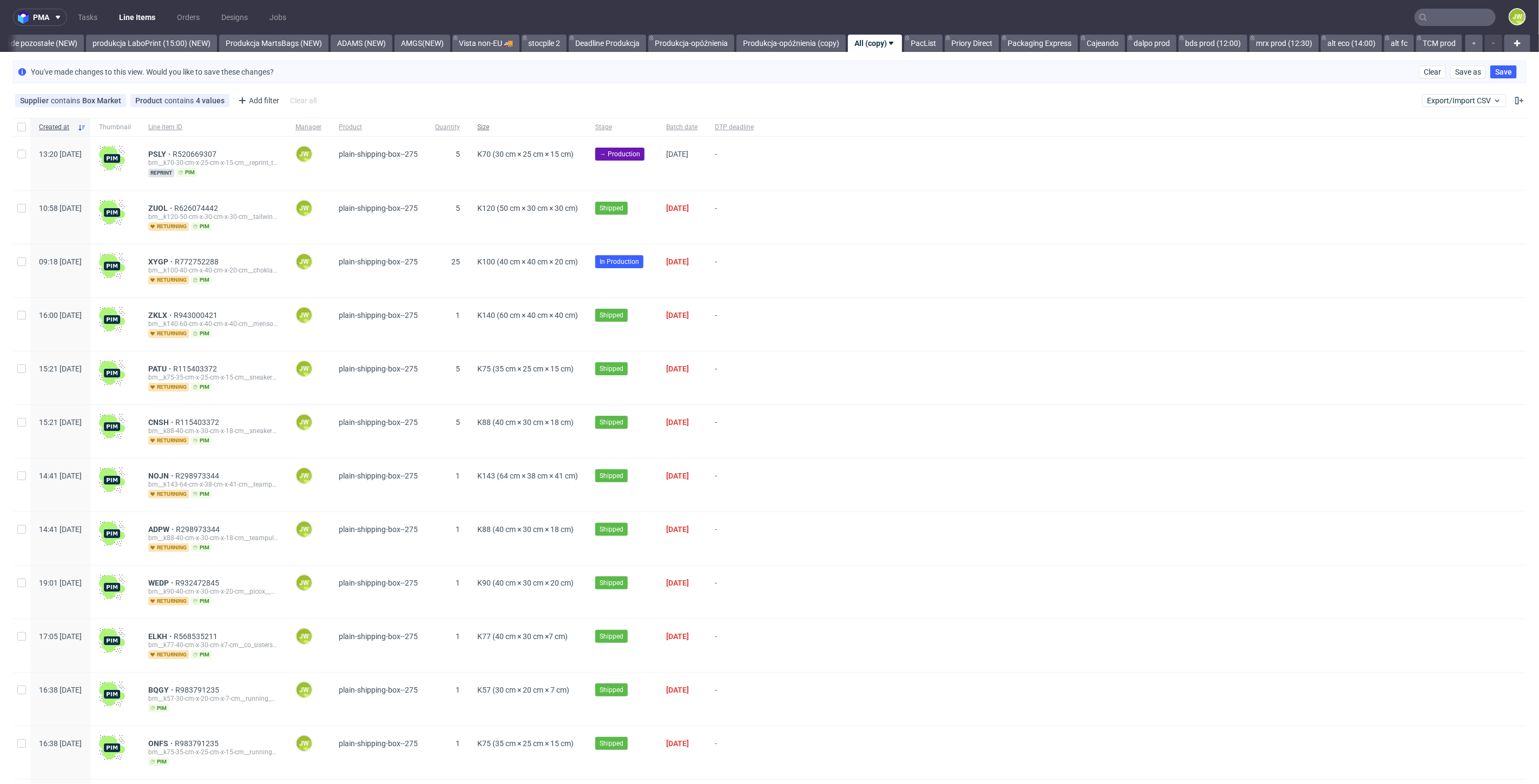
click at [567, 129] on span "Size" at bounding box center [528, 127] width 101 height 9
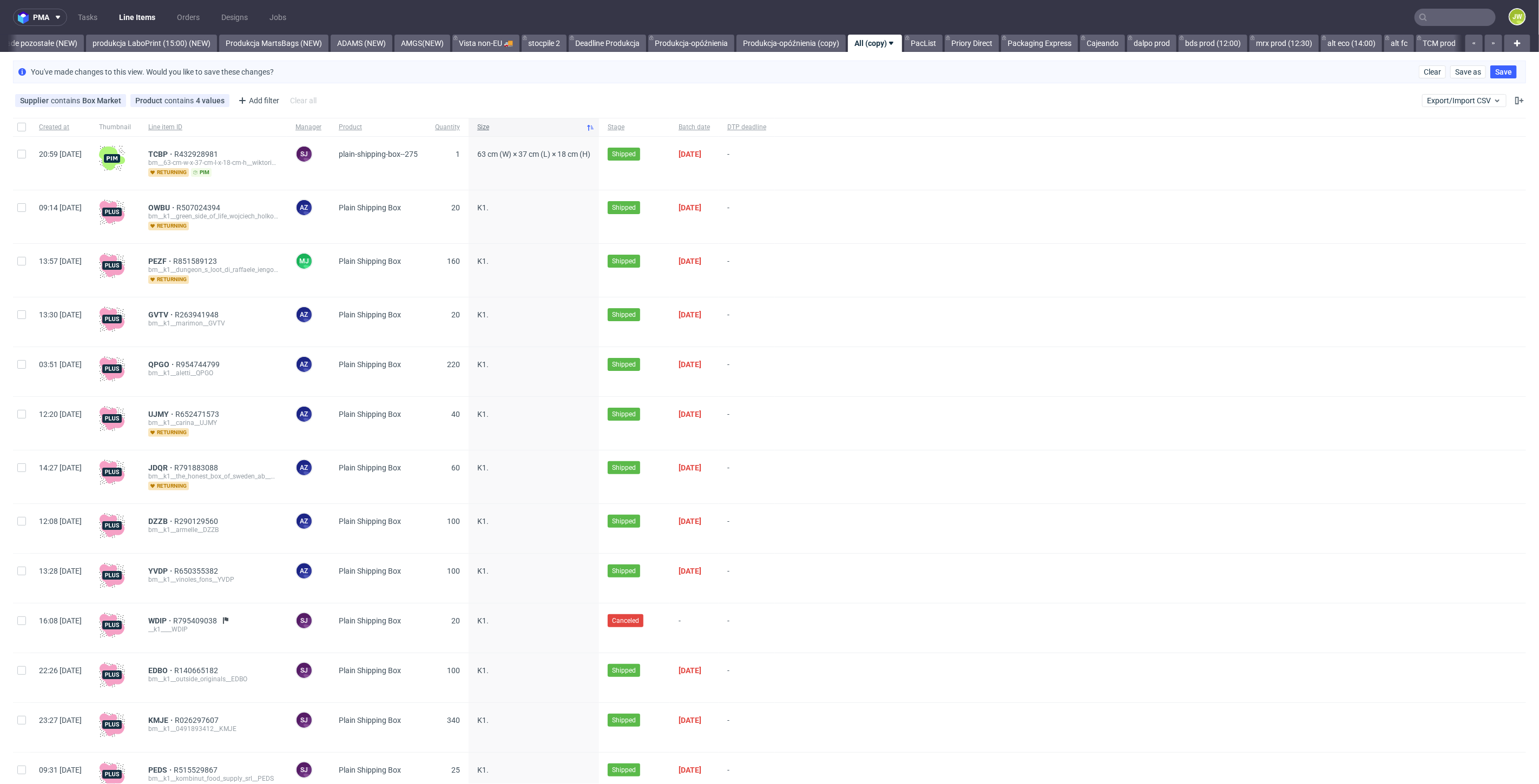
click at [535, 126] on span "Size" at bounding box center [529, 127] width 104 height 9
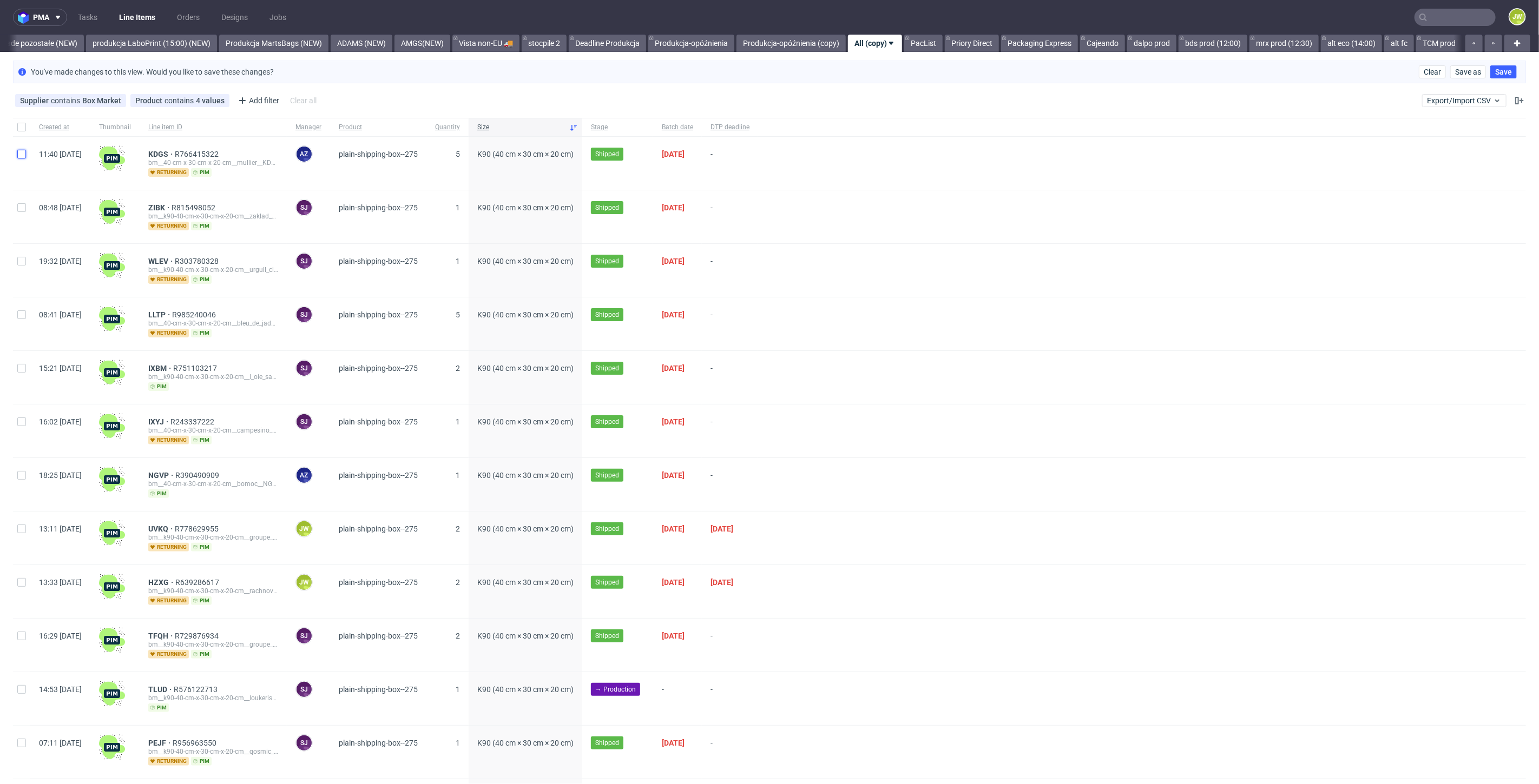
click at [24, 154] on input "checkbox" at bounding box center [21, 154] width 8 height 8
checkbox input "true"
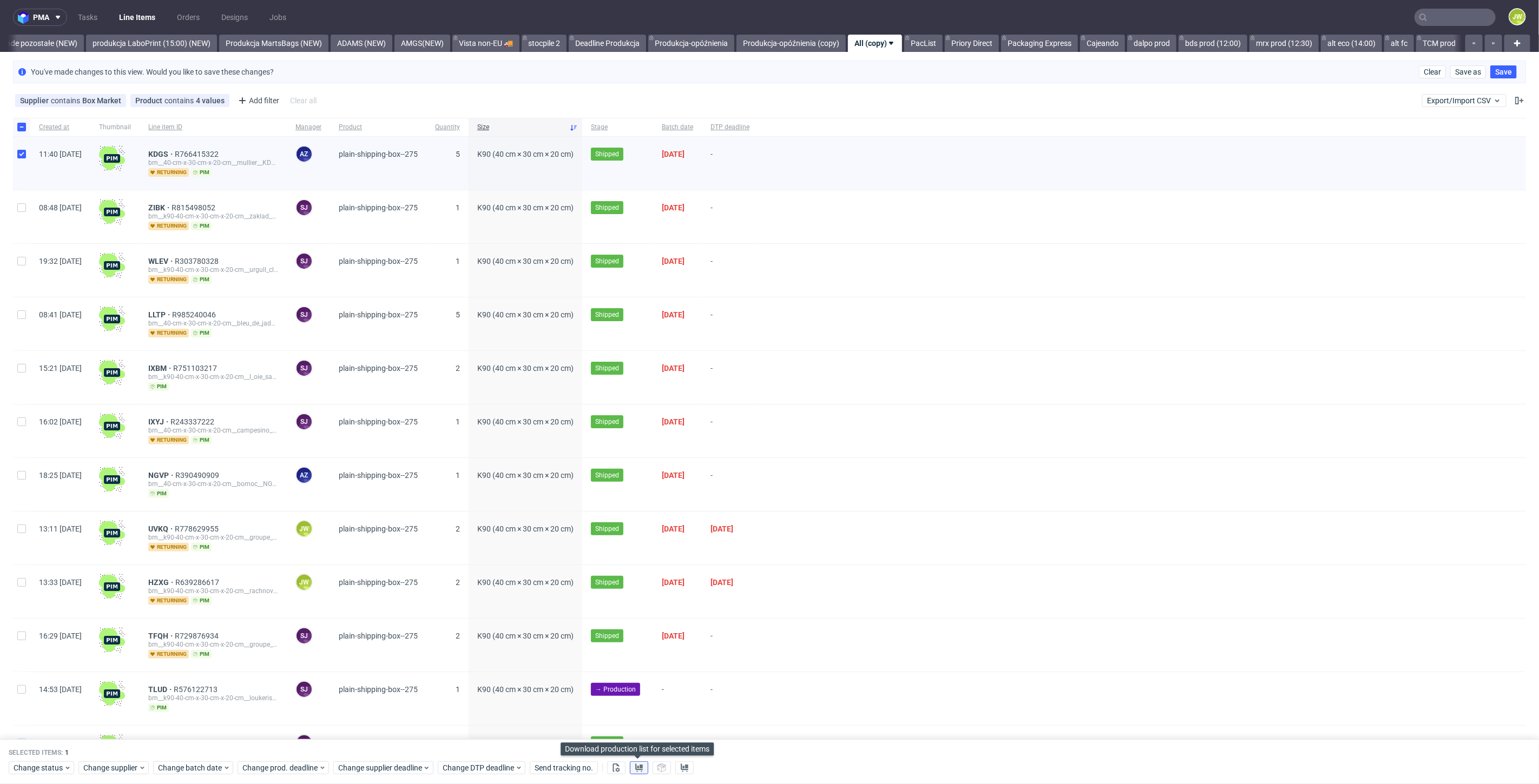
click at [639, 770] on use at bounding box center [638, 767] width 7 height 8
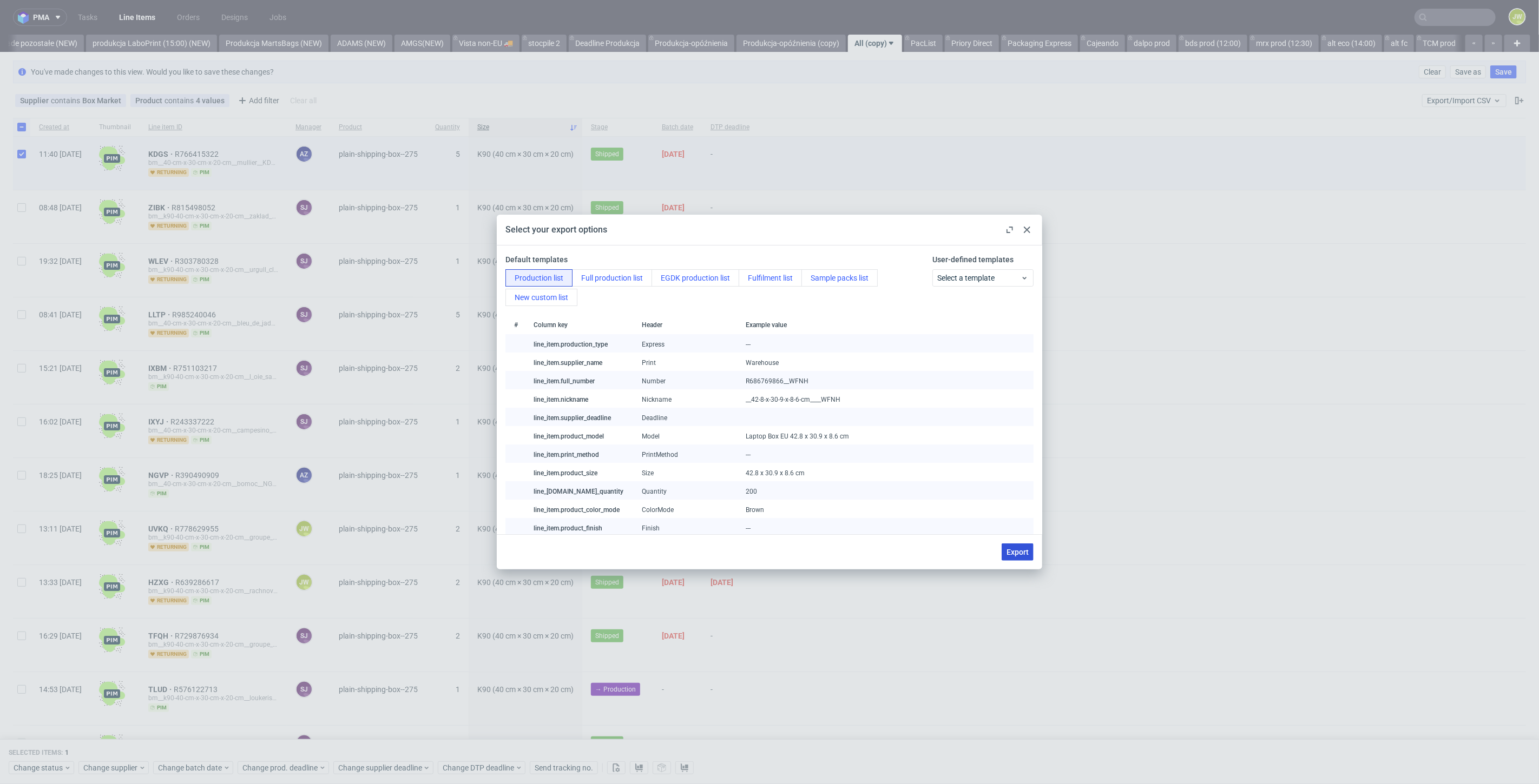
click at [1014, 552] on span "Export" at bounding box center [1017, 552] width 22 height 7
checkbox input "false"
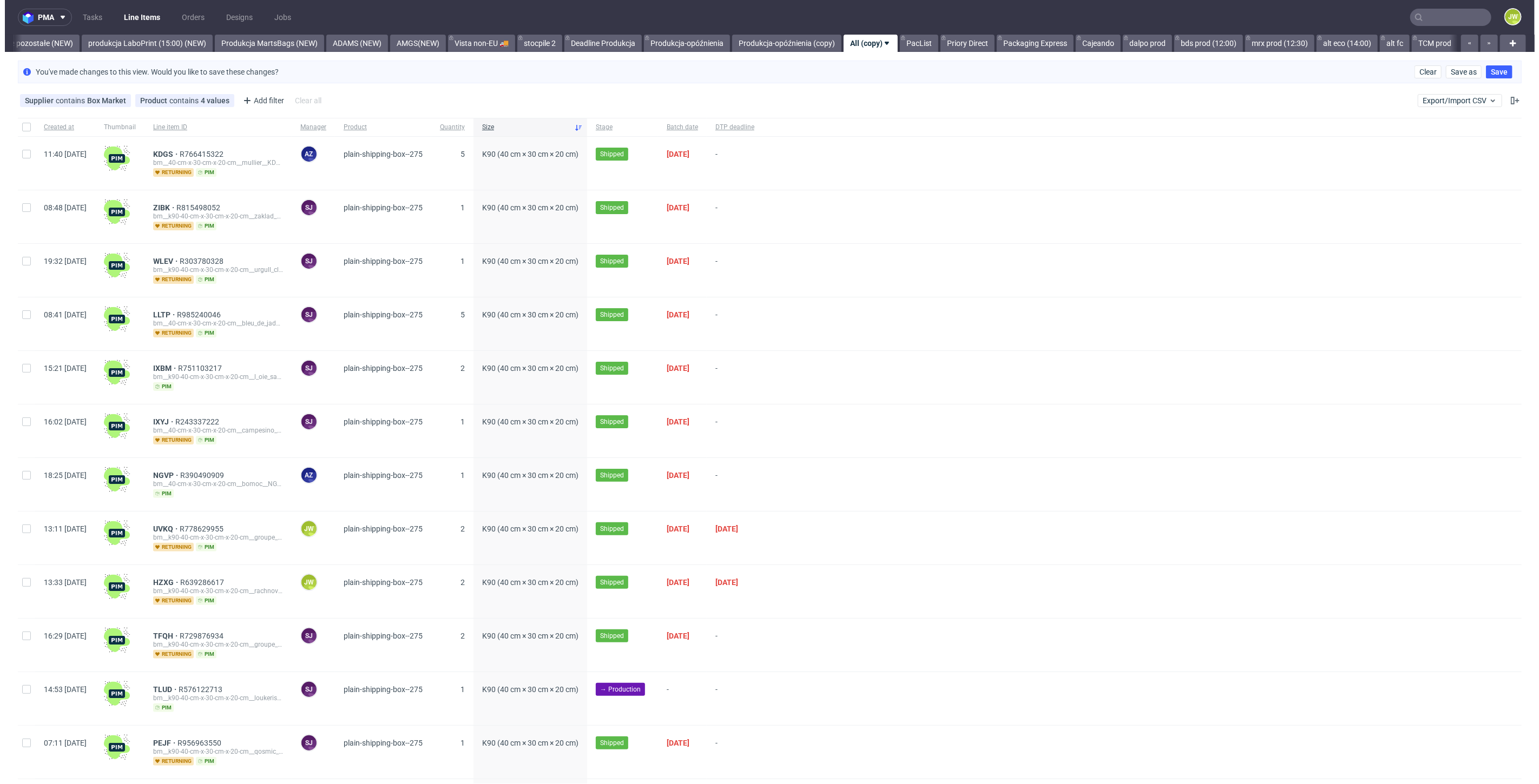
scroll to position [0, 2575]
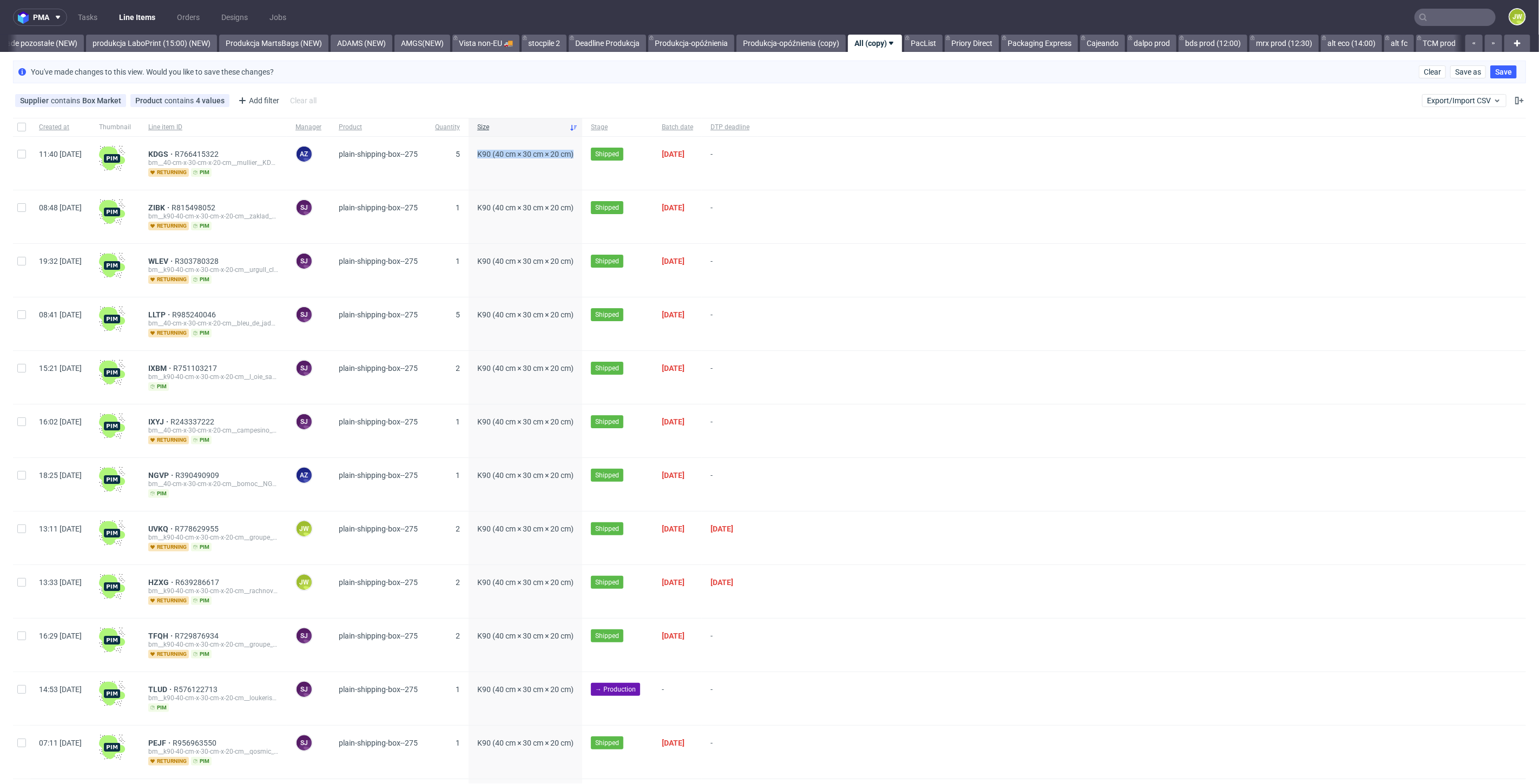
drag, startPoint x: 502, startPoint y: 158, endPoint x: 607, endPoint y: 160, distance: 105.0
click at [582, 160] on div "K90 (40 cm × 30 cm × 20 cm)" at bounding box center [526, 163] width 114 height 53
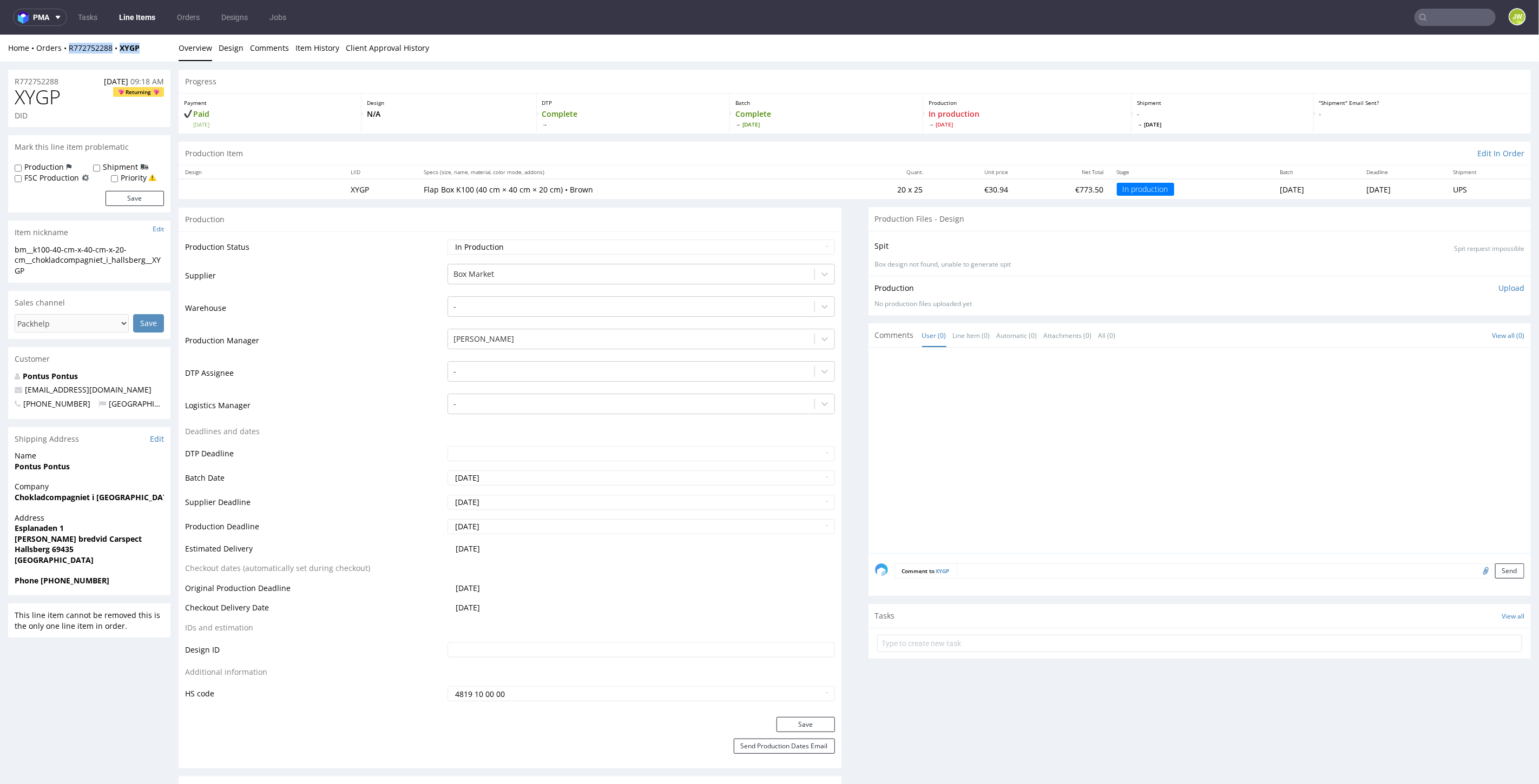
drag, startPoint x: 151, startPoint y: 46, endPoint x: 69, endPoint y: 53, distance: 82.3
click at [69, 53] on div "Home Orders R772752288 XYGP Overview Design Comments Item History Client Approv…" at bounding box center [770, 47] width 1539 height 27
copy div "R772752288 XYGP"
